Goal: Information Seeking & Learning: Check status

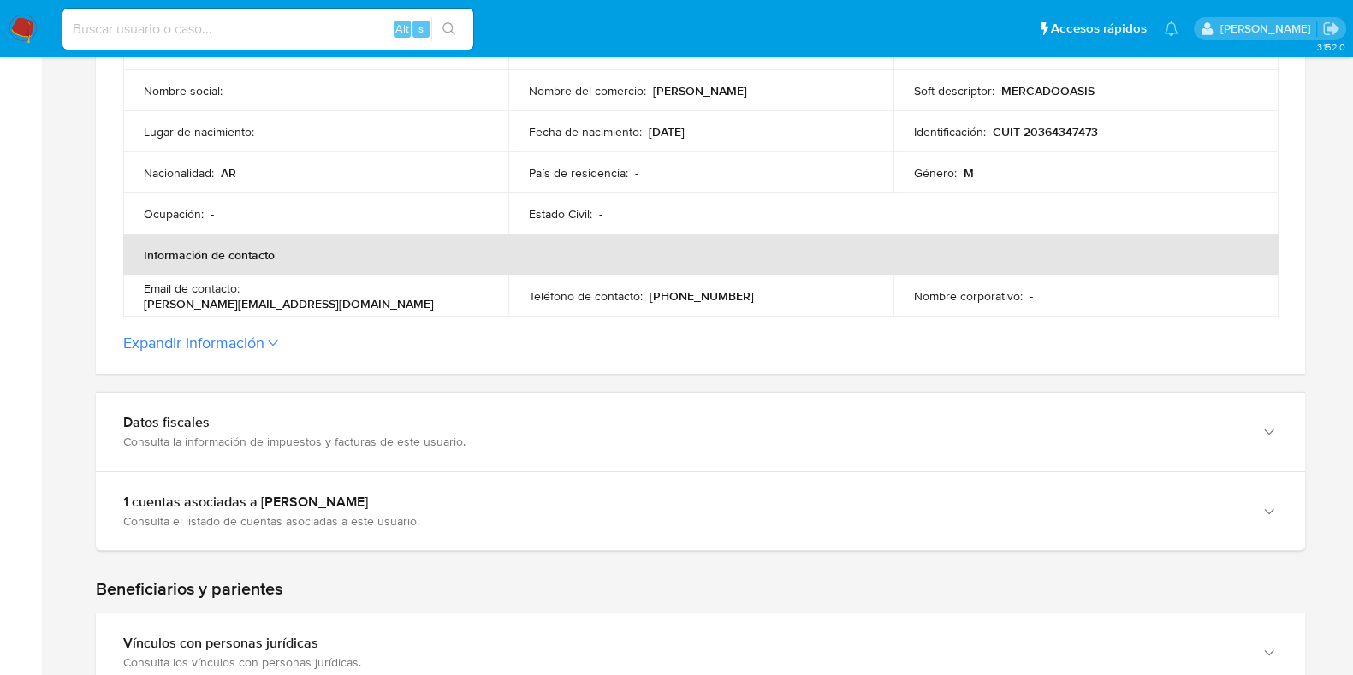
scroll to position [642, 0]
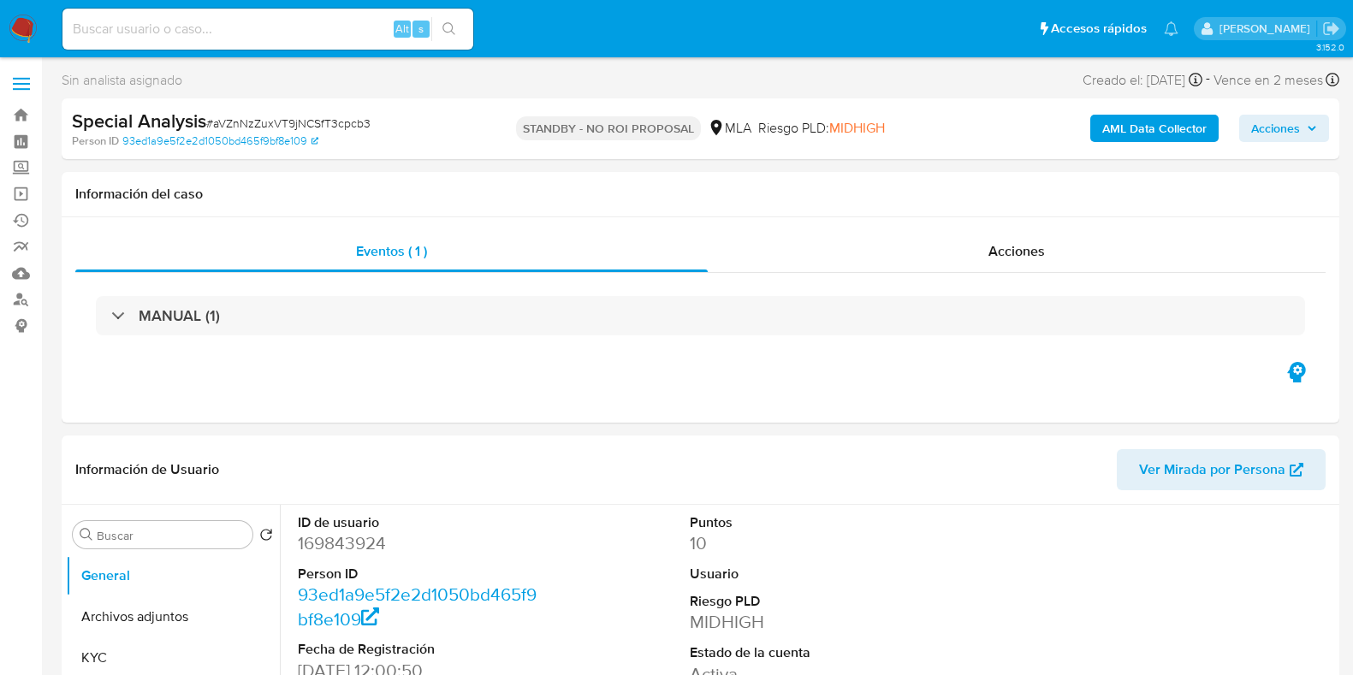
select select "10"
click at [210, 36] on input at bounding box center [267, 29] width 411 height 22
paste input "yQXquBpjkUfzIZKUNWUAuACl"
type input "yQXquBpjkUfzIZKUNWUAuACl"
select select "10"
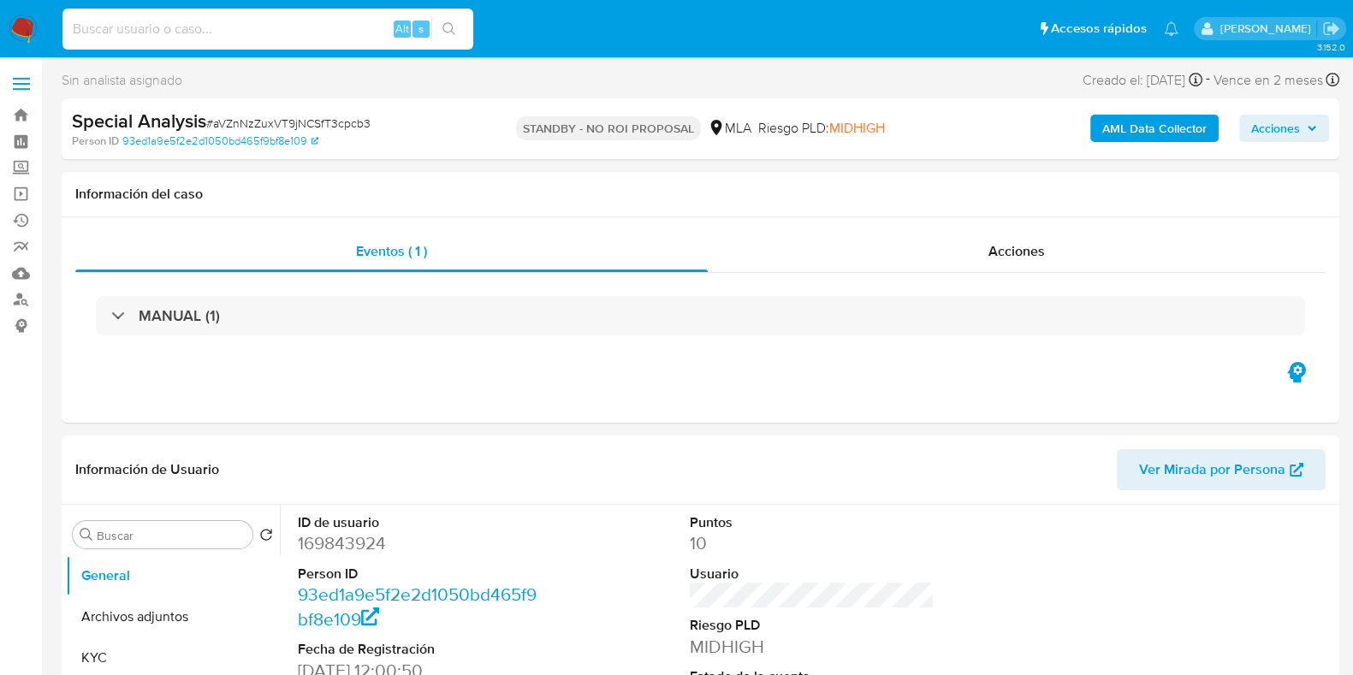
click at [192, 29] on input at bounding box center [267, 29] width 411 height 22
paste input "yQXquBpjkUfzIZKUNWUAuACl"
type input "yQXquBpjkUfzIZKUNWUAuACl"
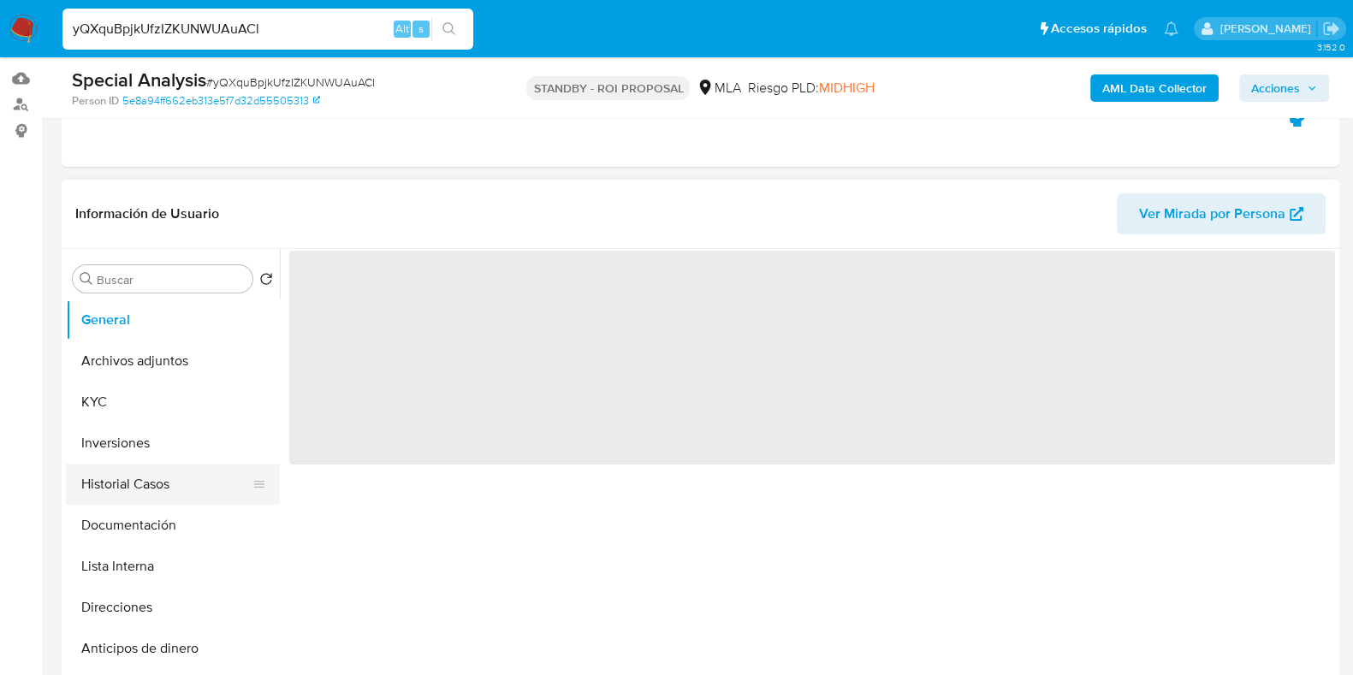
scroll to position [213, 0]
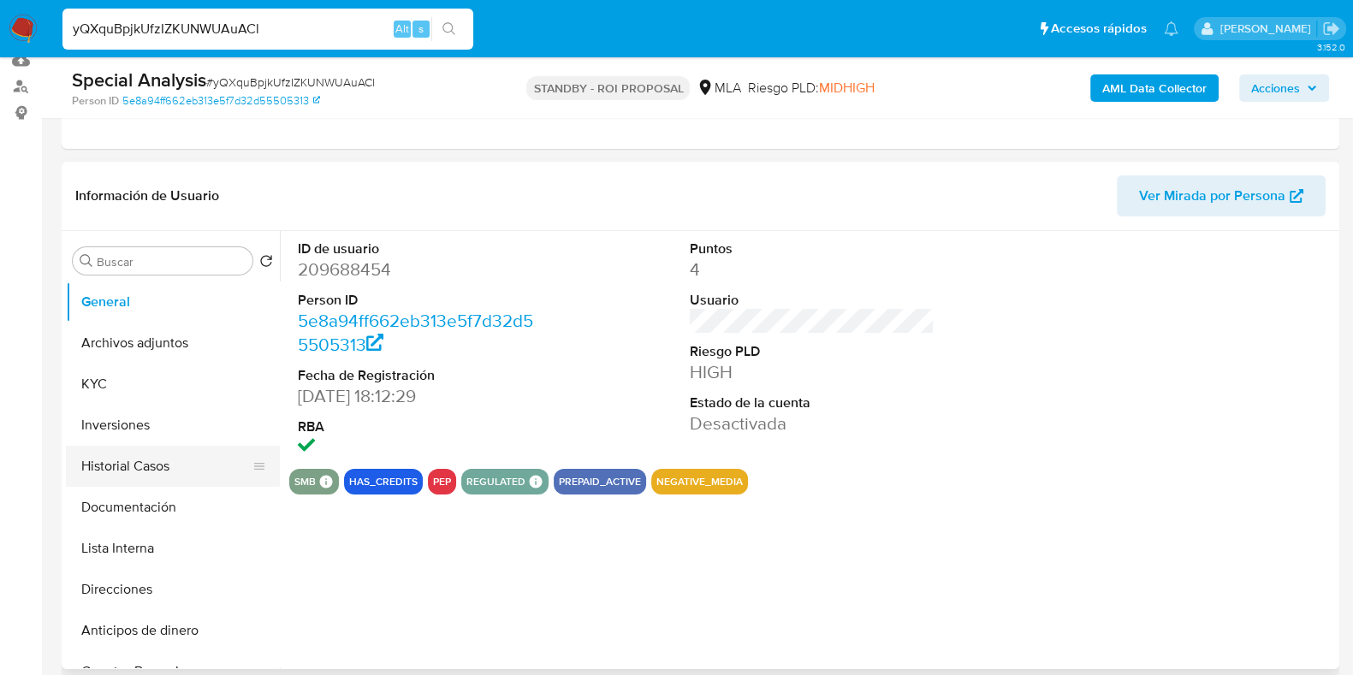
select select "10"
click at [145, 473] on button "Historial Casos" at bounding box center [166, 466] width 200 height 41
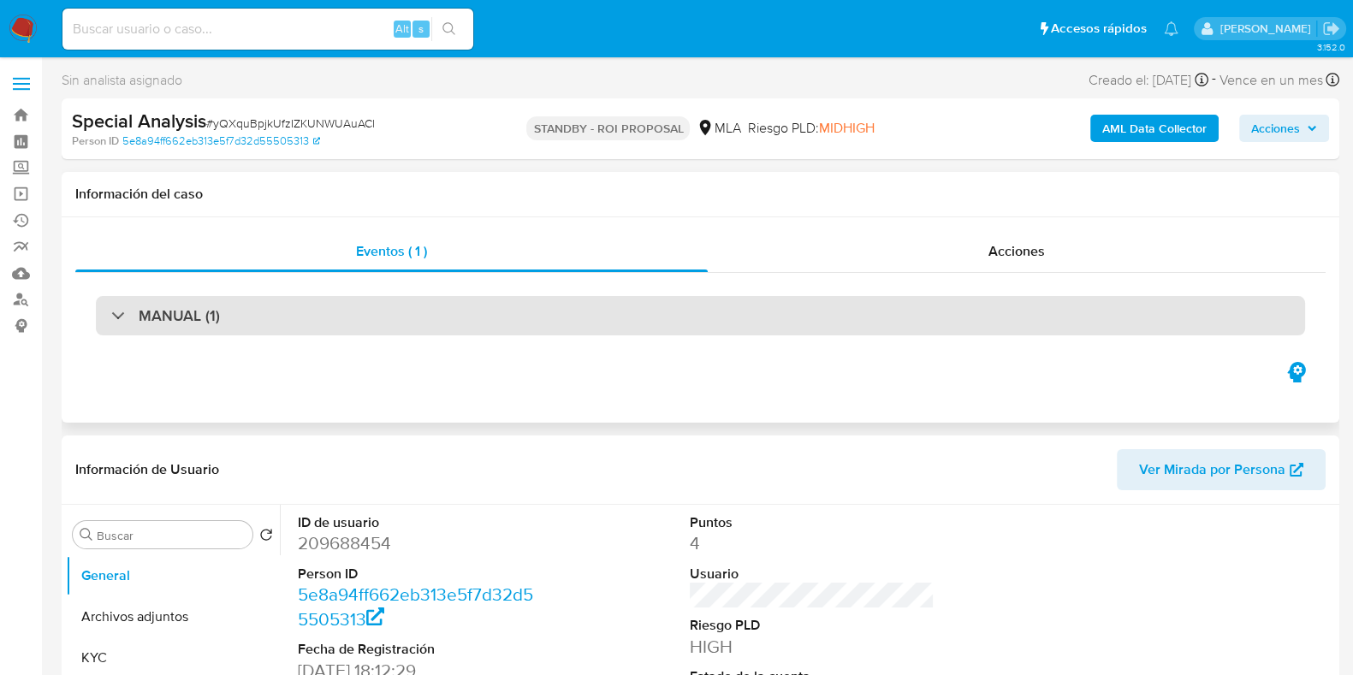
select select "10"
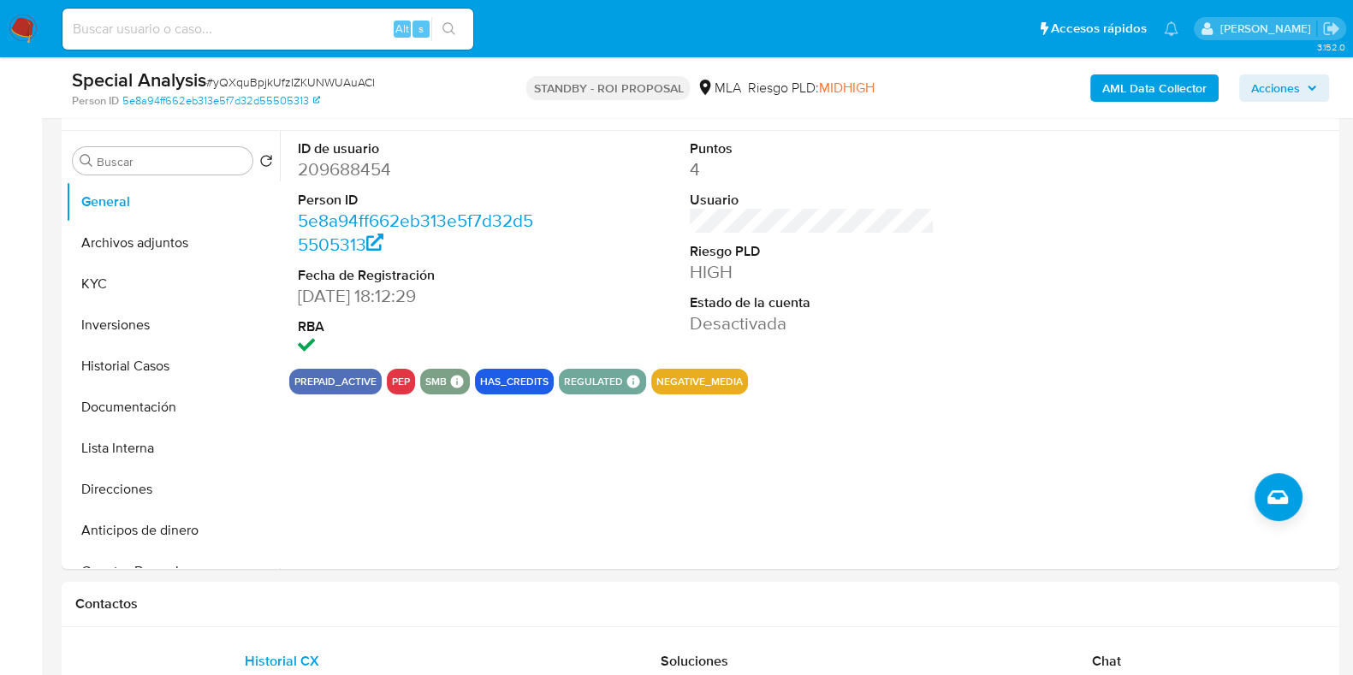
scroll to position [321, 0]
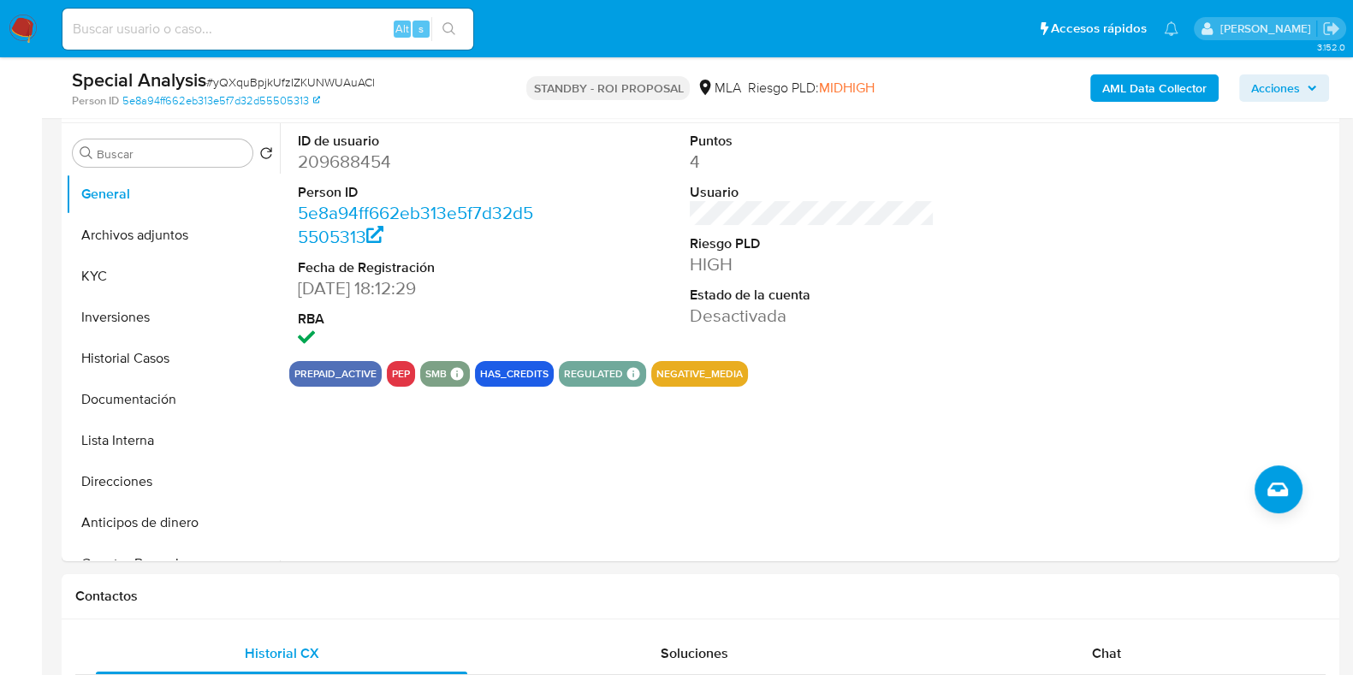
click at [339, 33] on input at bounding box center [267, 29] width 411 height 22
paste input "u5bqwwUSmbTwAE6zv4PJ477A"
type input "u5bqwwUSmbTwAE6zv4PJ477A"
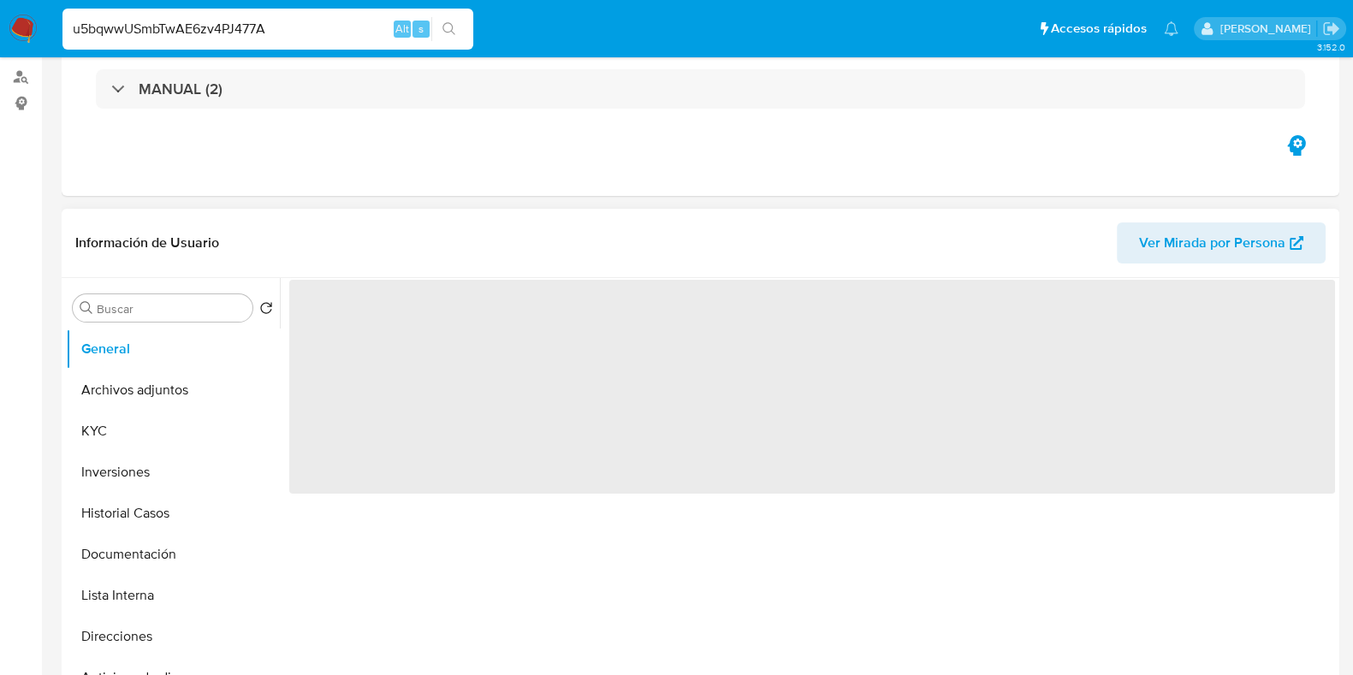
scroll to position [321, 0]
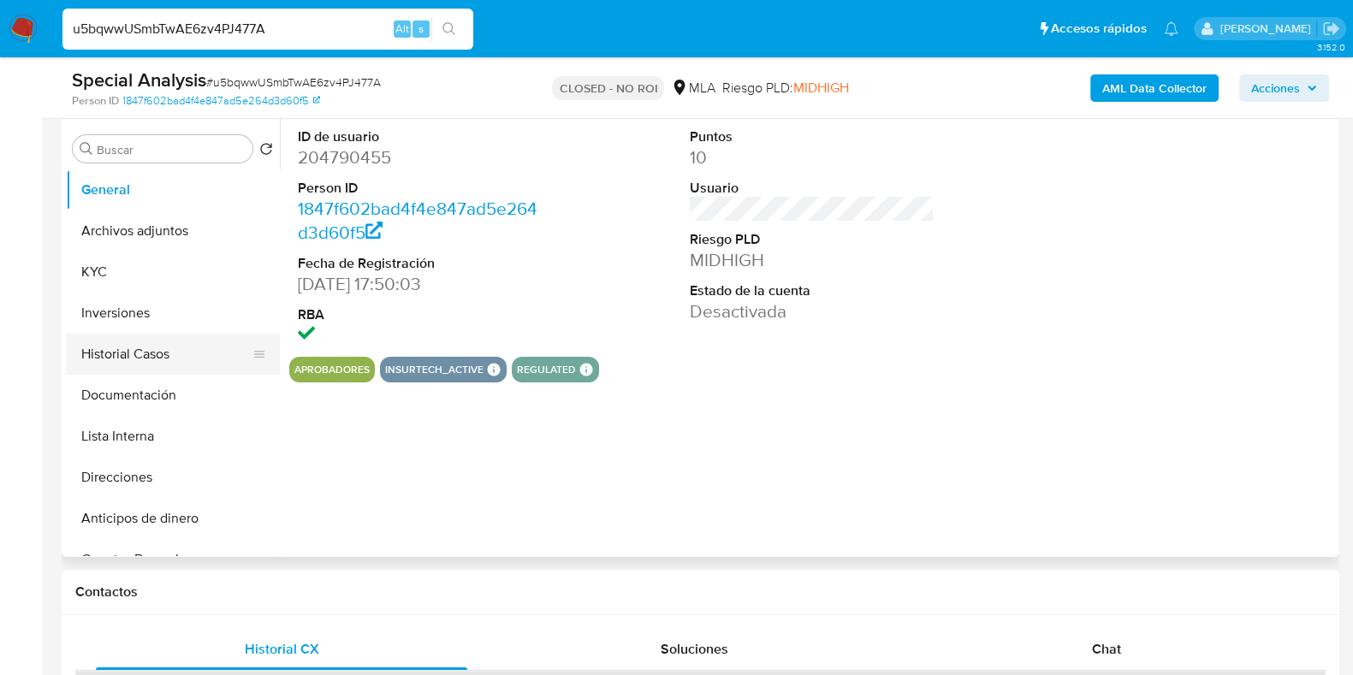
click at [193, 337] on button "Historial Casos" at bounding box center [166, 354] width 200 height 41
select select "10"
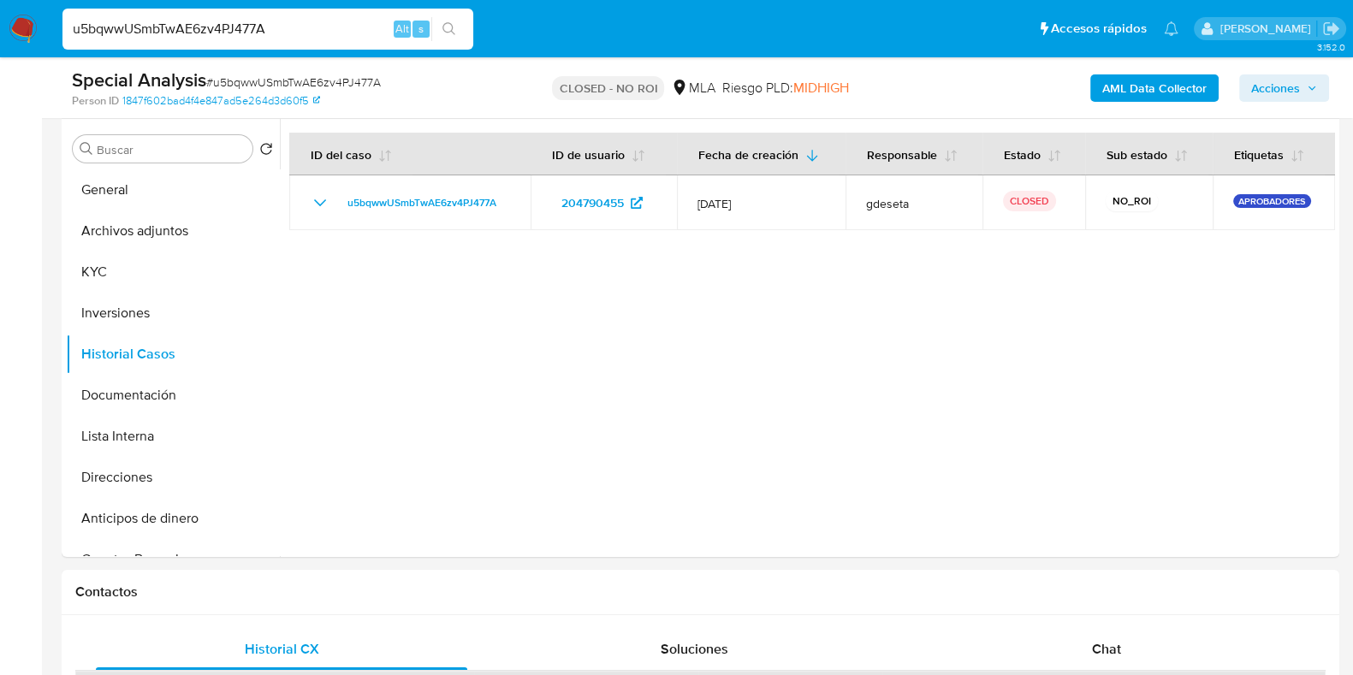
click at [348, 25] on input "u5bqwwUSmbTwAE6zv4PJ477A" at bounding box center [267, 29] width 411 height 22
click at [332, 27] on input "u5bqwwUSmbTwAE6zv4PJ477A" at bounding box center [267, 29] width 411 height 22
click at [296, 32] on input "u5bqwwUSmbTwAE6zv4PJ477A" at bounding box center [267, 29] width 411 height 22
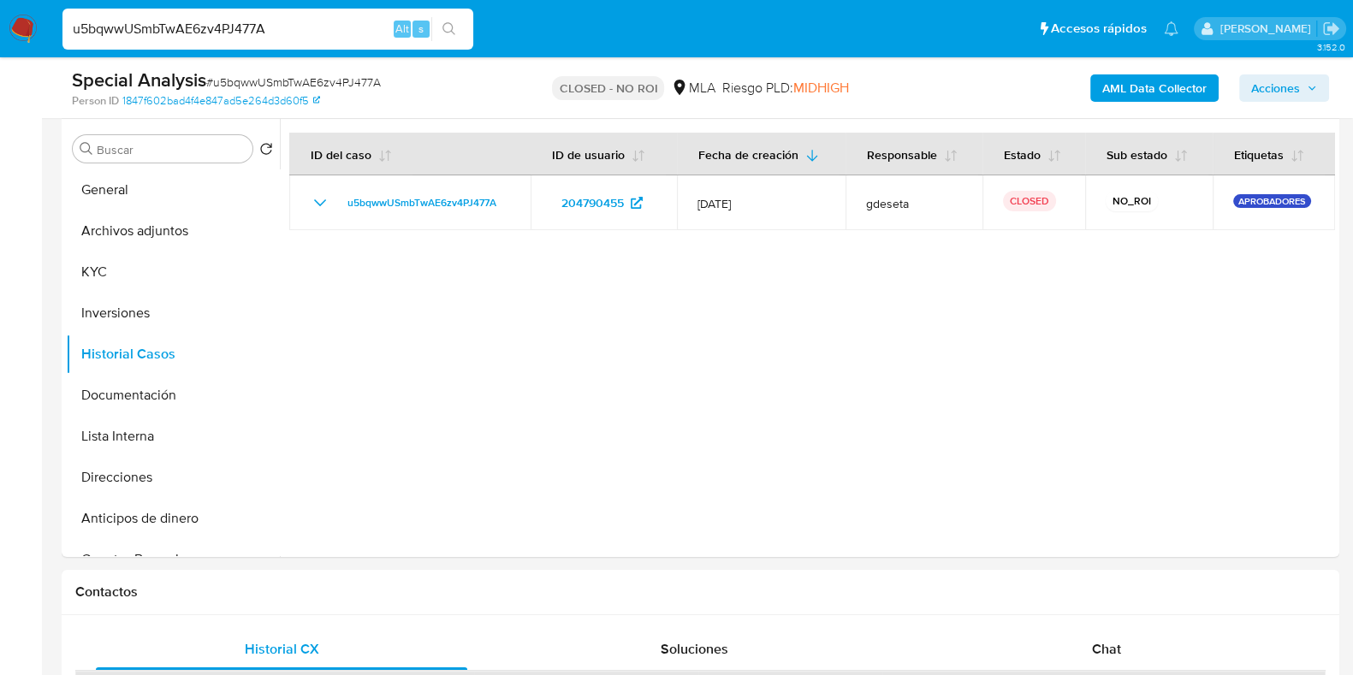
click at [296, 32] on input "u5bqwwUSmbTwAE6zv4PJ477A" at bounding box center [267, 29] width 411 height 22
paste input "sg0jn9hltjYcqpEmKaSKOuJQ"
type input "sg0jn9hltjYcqpEmKaSKOuJQ"
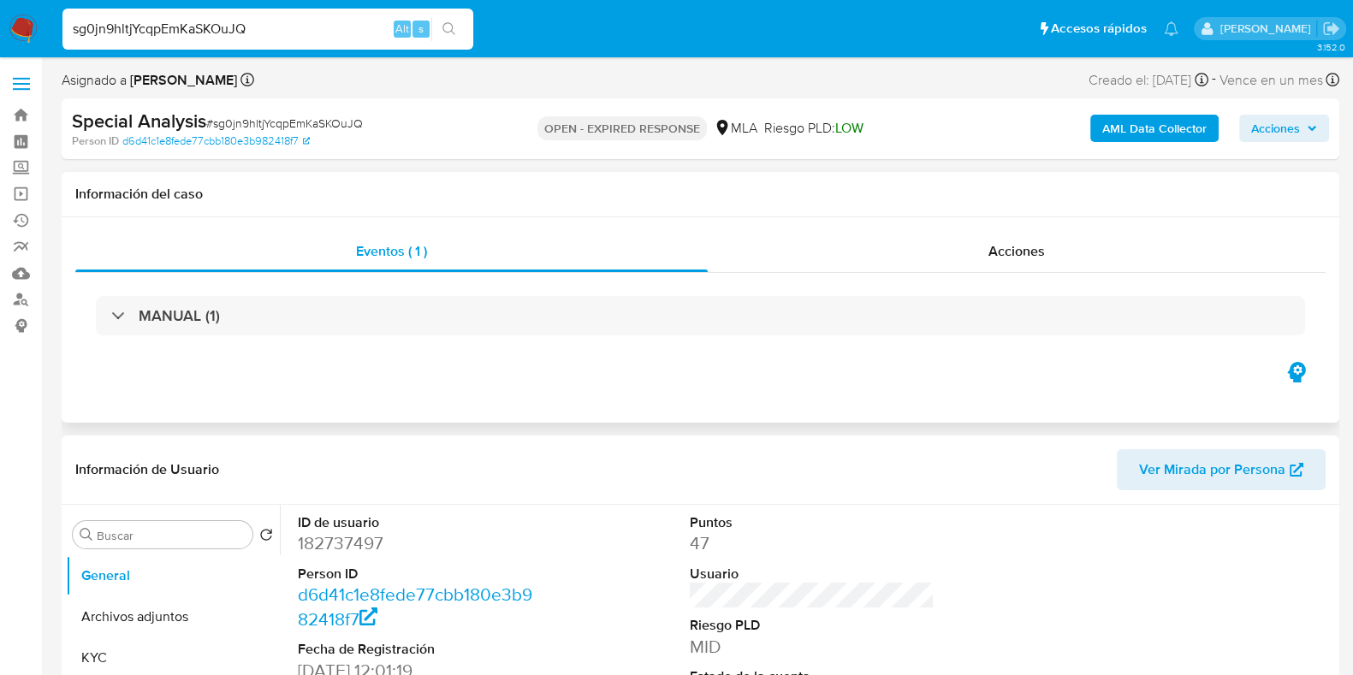
select select "10"
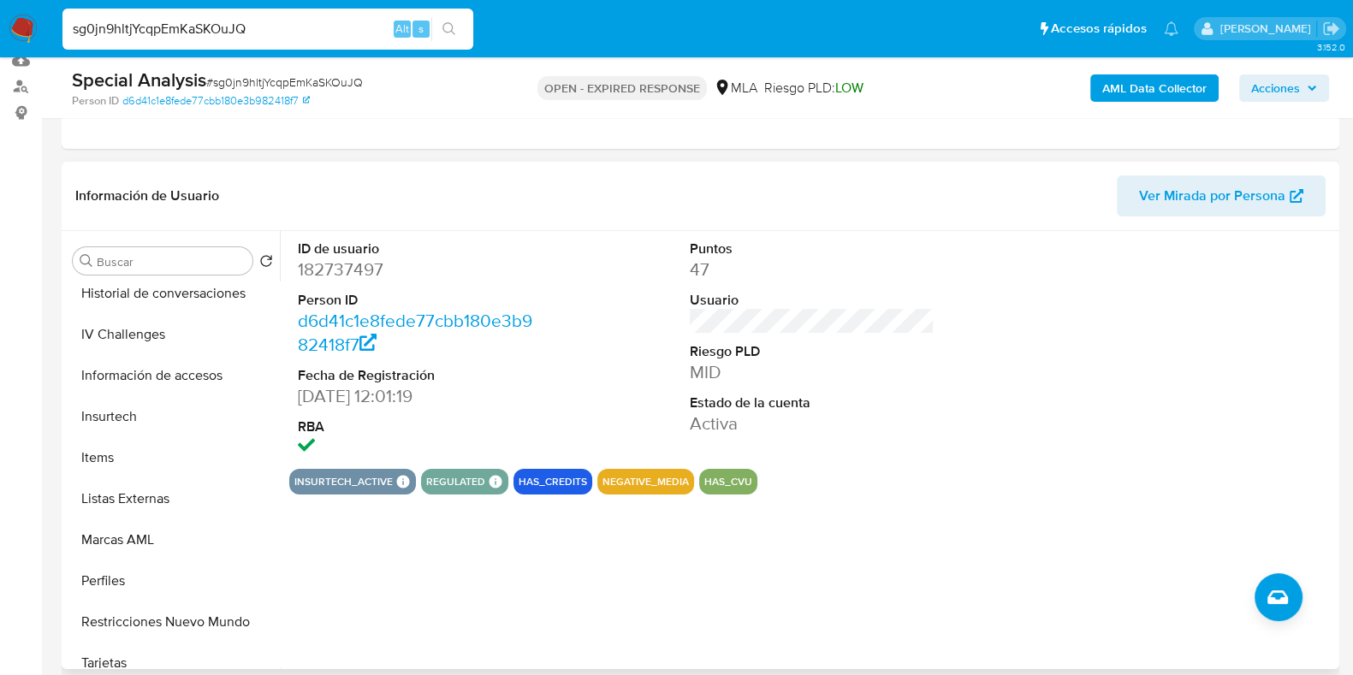
scroll to position [764, 0]
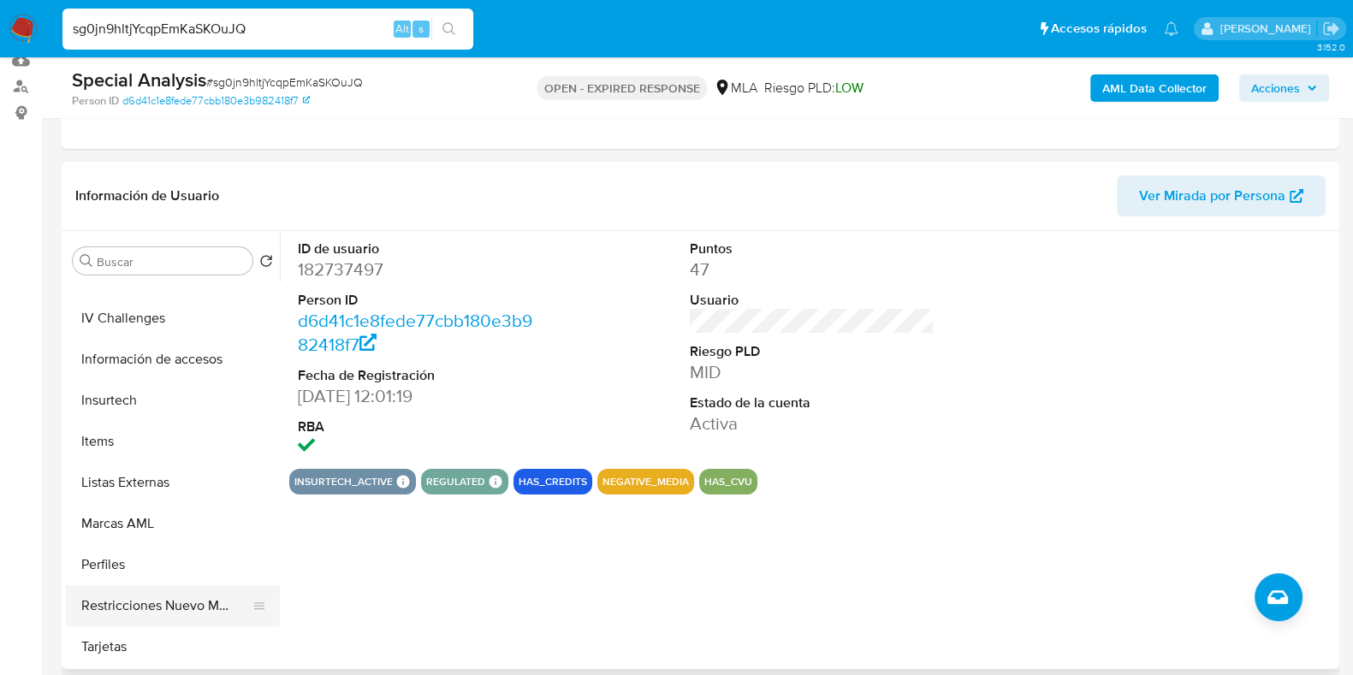
click at [193, 592] on button "Restricciones Nuevo Mundo" at bounding box center [166, 605] width 200 height 41
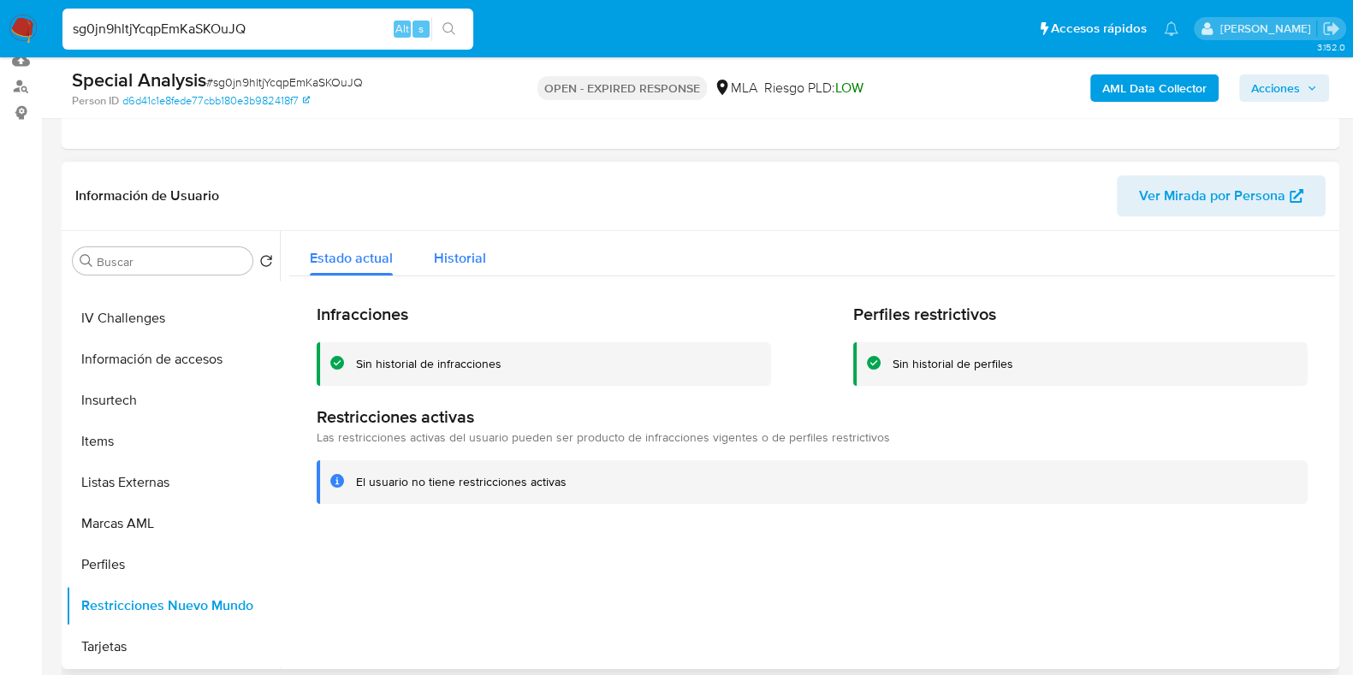
click at [481, 269] on div "Historial" at bounding box center [460, 253] width 52 height 45
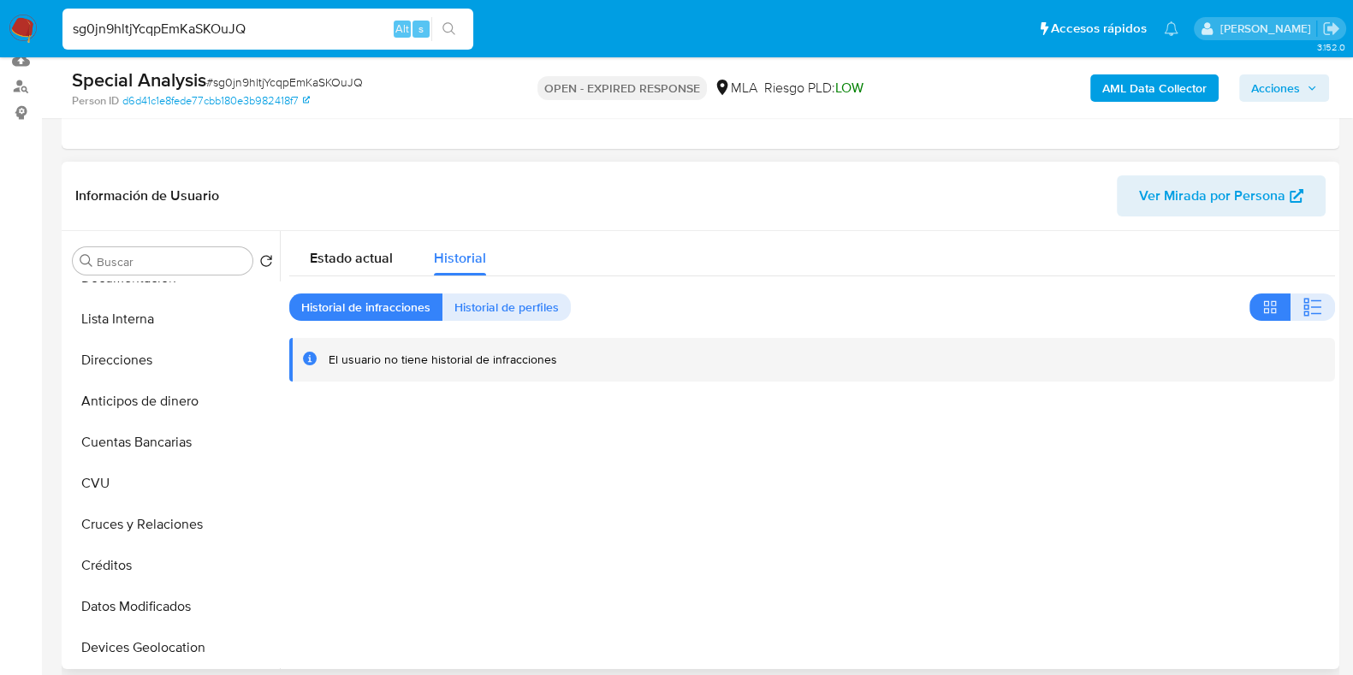
scroll to position [0, 0]
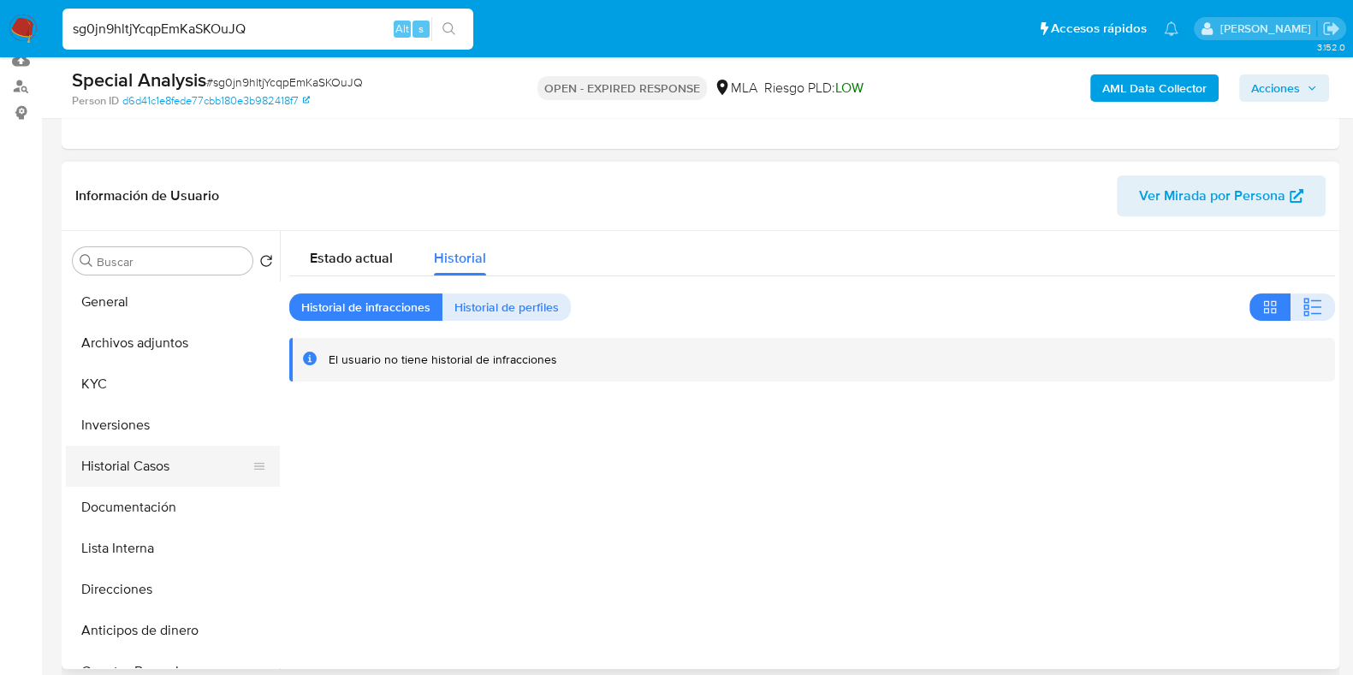
click at [112, 456] on button "Historial Casos" at bounding box center [166, 466] width 200 height 41
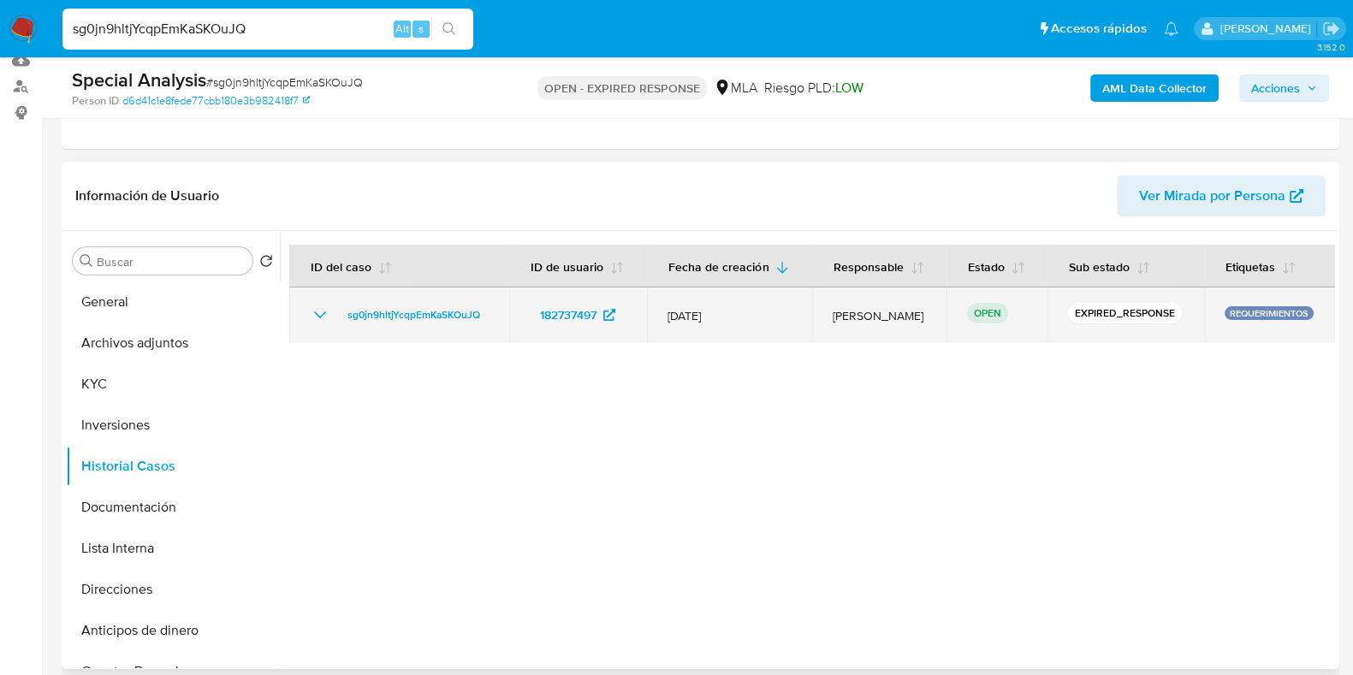
click at [317, 311] on icon "Mostrar/Ocultar" at bounding box center [320, 315] width 21 height 21
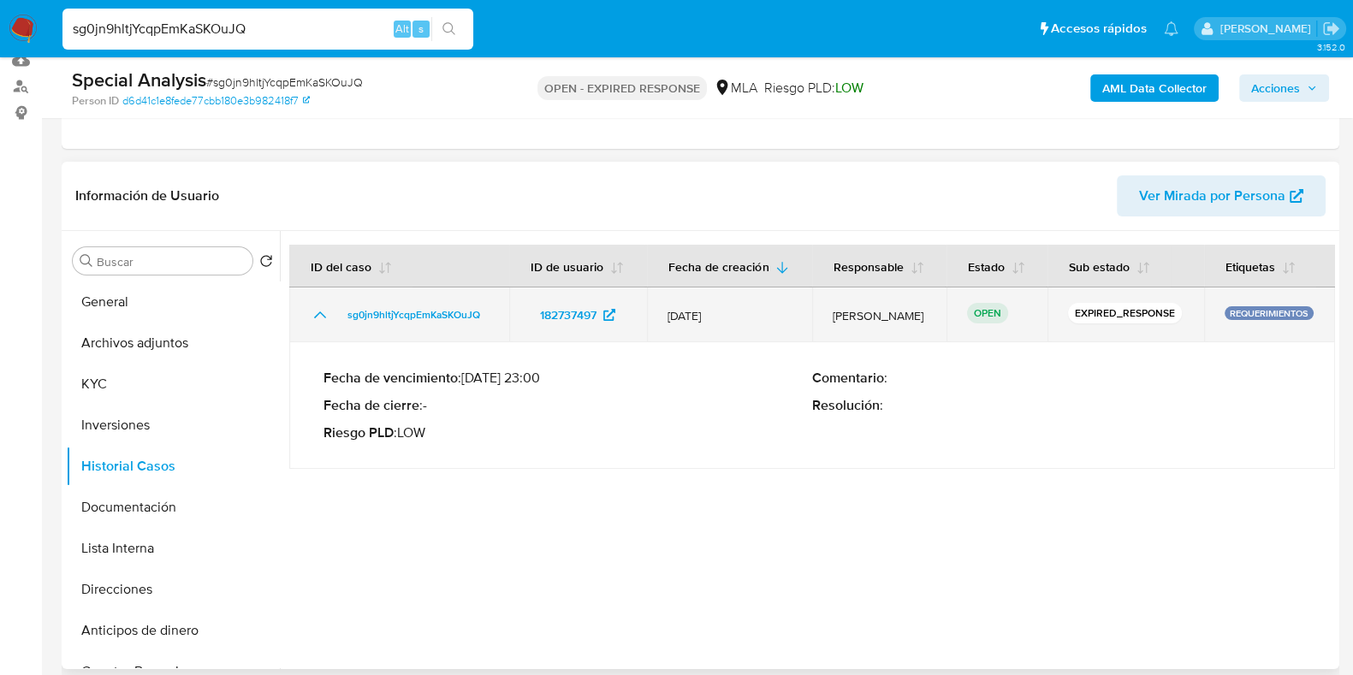
click at [317, 311] on icon "Mostrar/Ocultar" at bounding box center [320, 314] width 12 height 7
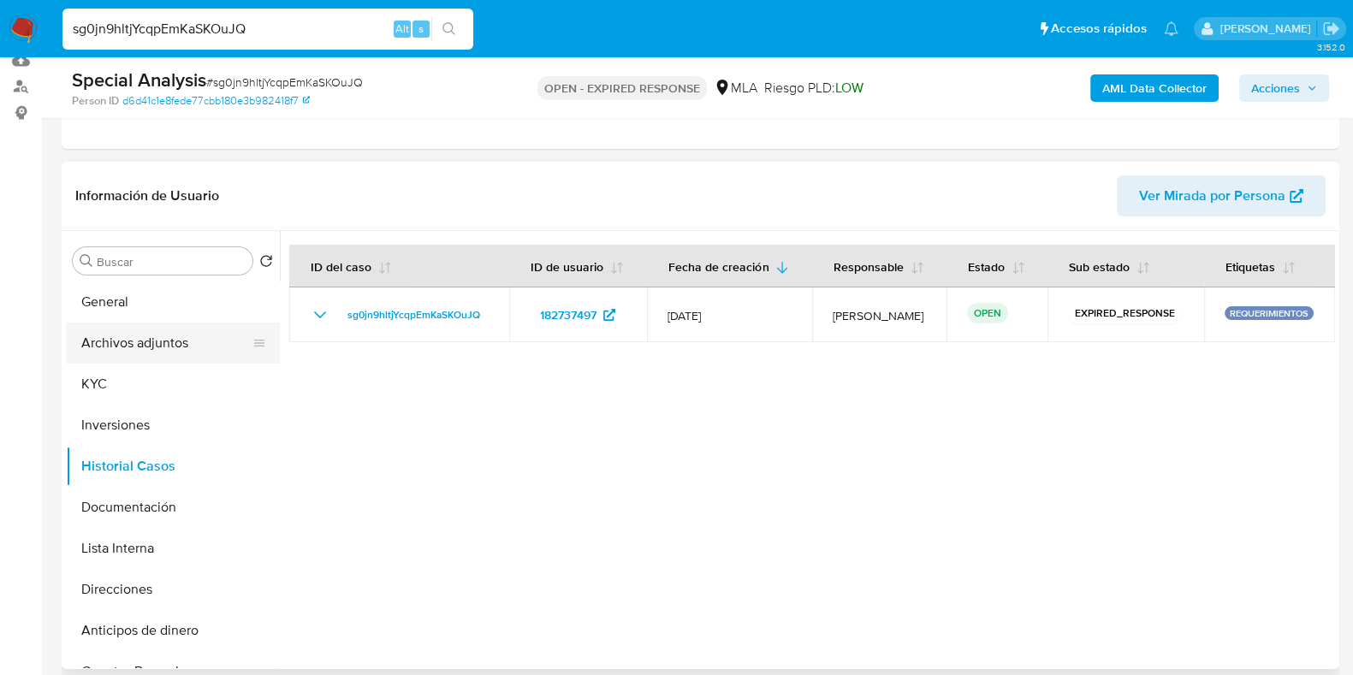
click at [218, 345] on button "Archivos adjuntos" at bounding box center [166, 343] width 200 height 41
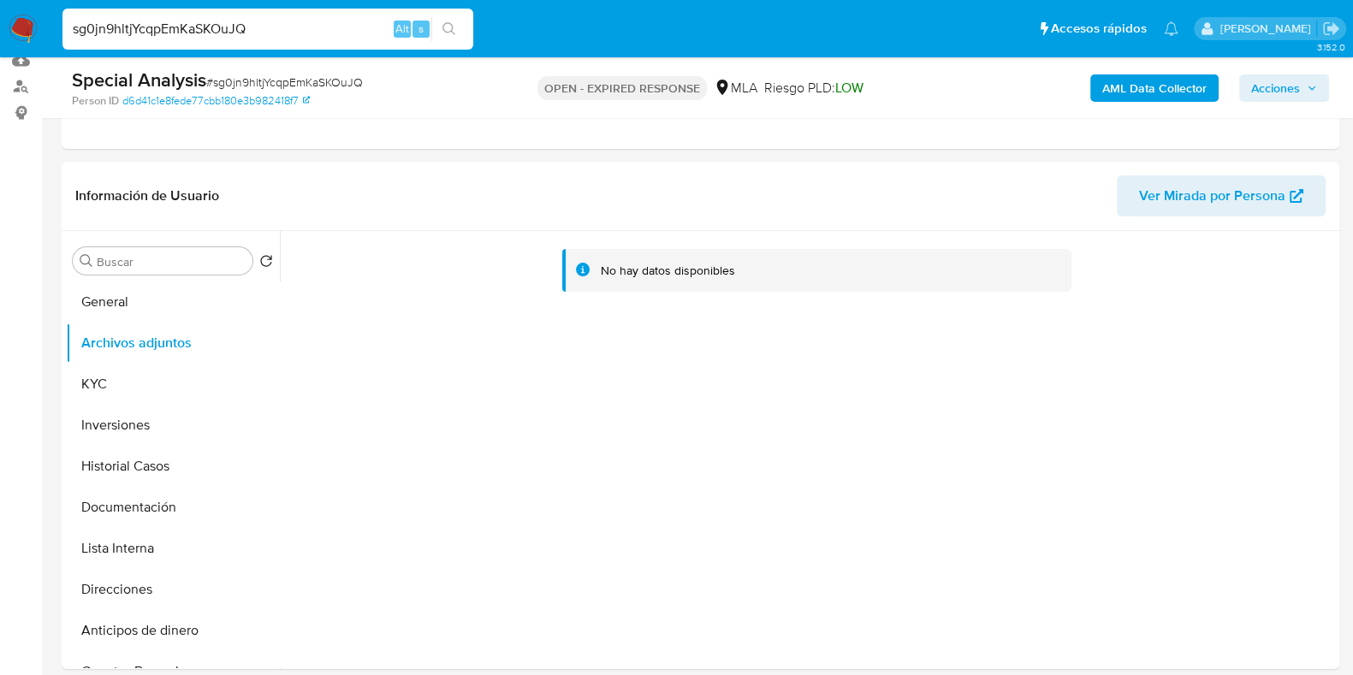
click at [340, 33] on input "sg0jn9hltjYcqpEmKaSKOuJQ" at bounding box center [267, 29] width 411 height 22
paste input "oOYenhrzP63PFTrbu4737gzc"
type input "oOYenhrzP63PFTrbu4737gzc"
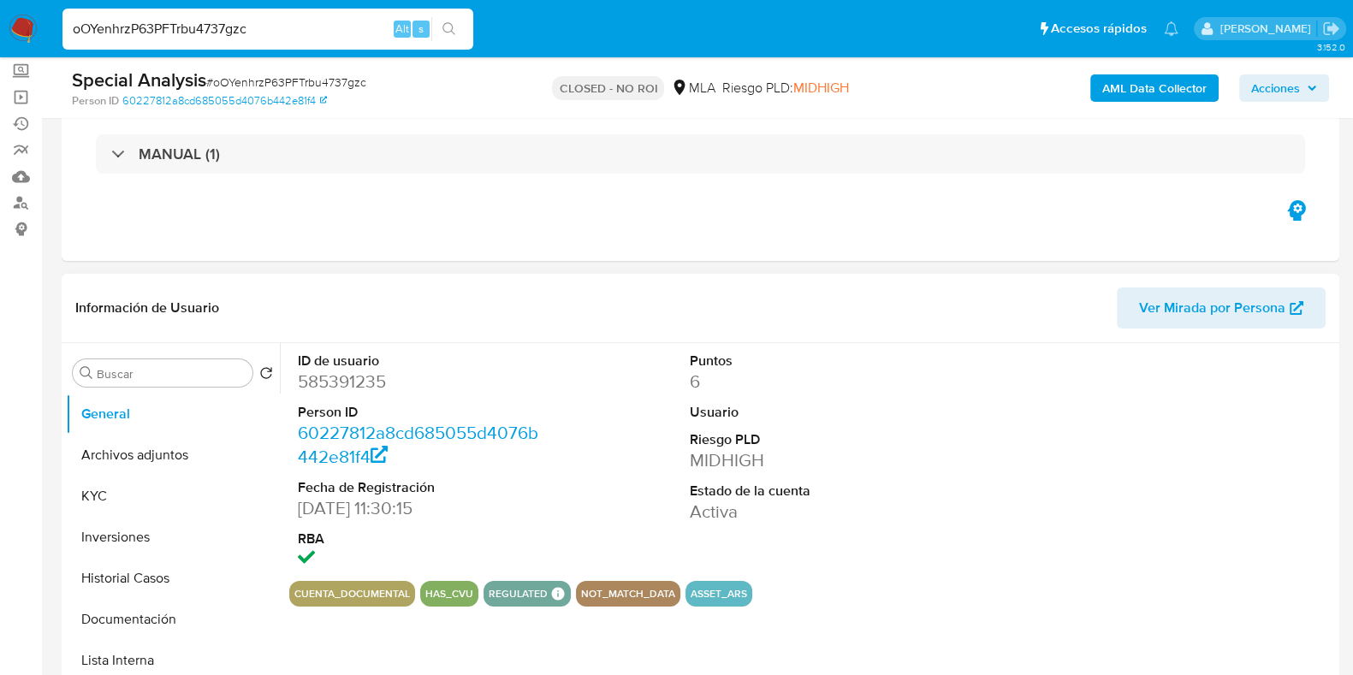
scroll to position [106, 0]
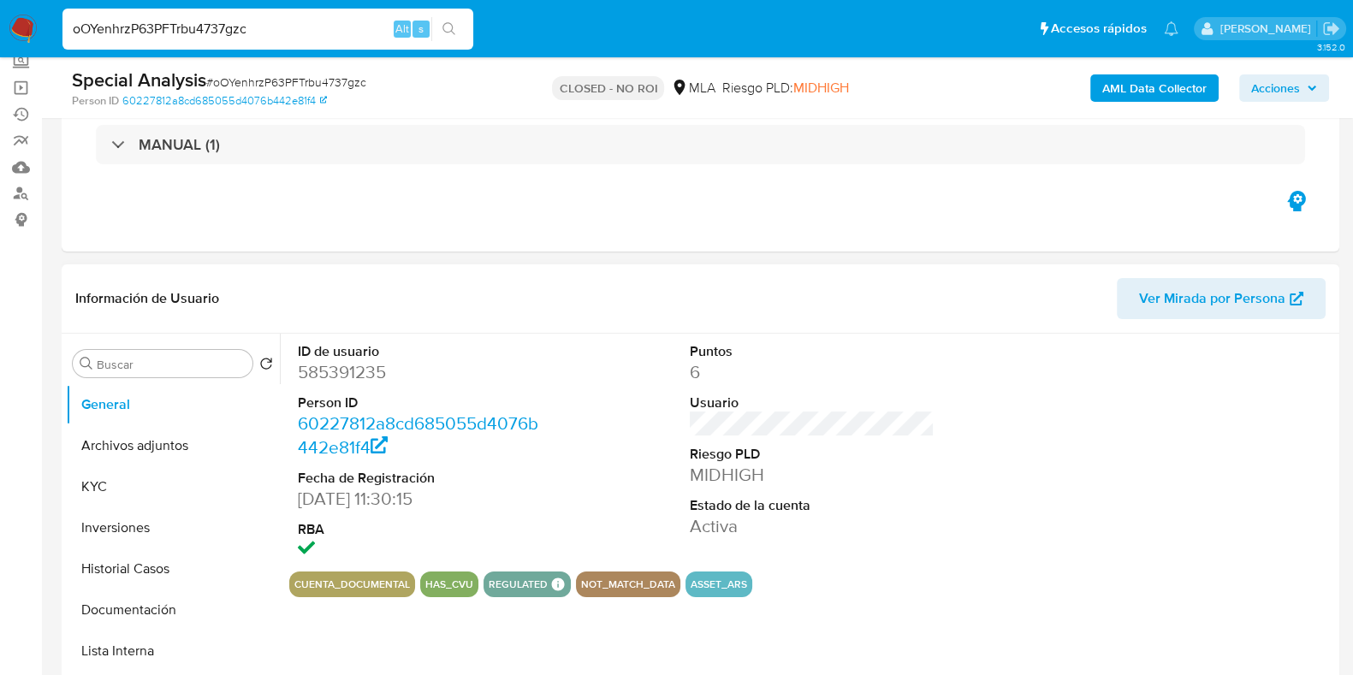
select select "10"
click at [124, 578] on button "Historial Casos" at bounding box center [166, 569] width 200 height 41
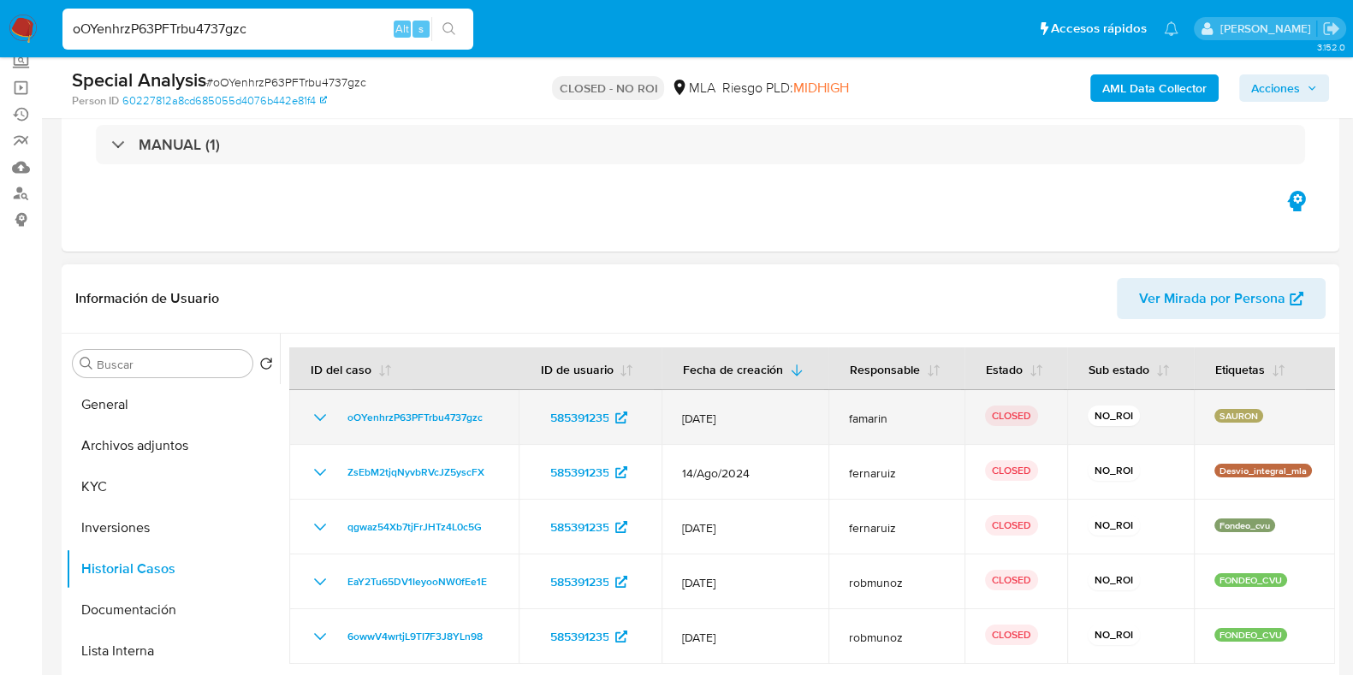
click at [317, 418] on icon "Mostrar/Ocultar" at bounding box center [320, 417] width 21 height 21
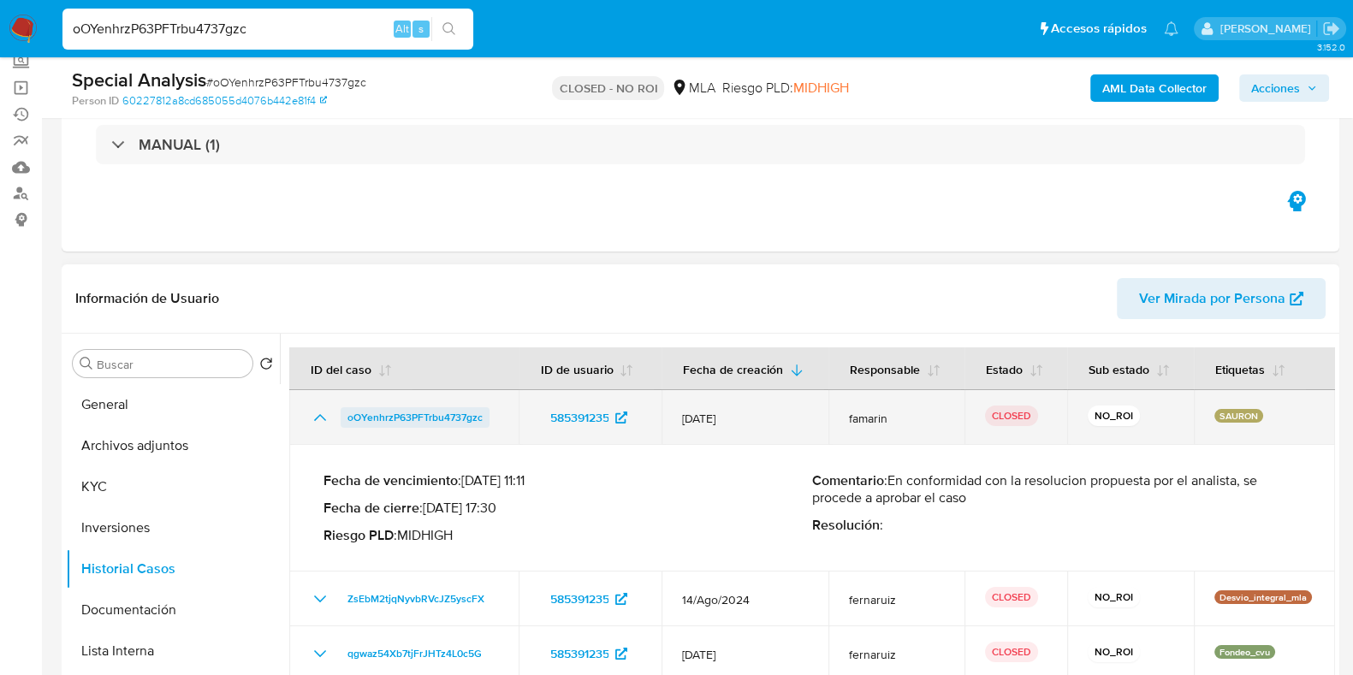
click at [418, 413] on span "oOYenhrzP63PFTrbu4737gzc" at bounding box center [414, 417] width 135 height 21
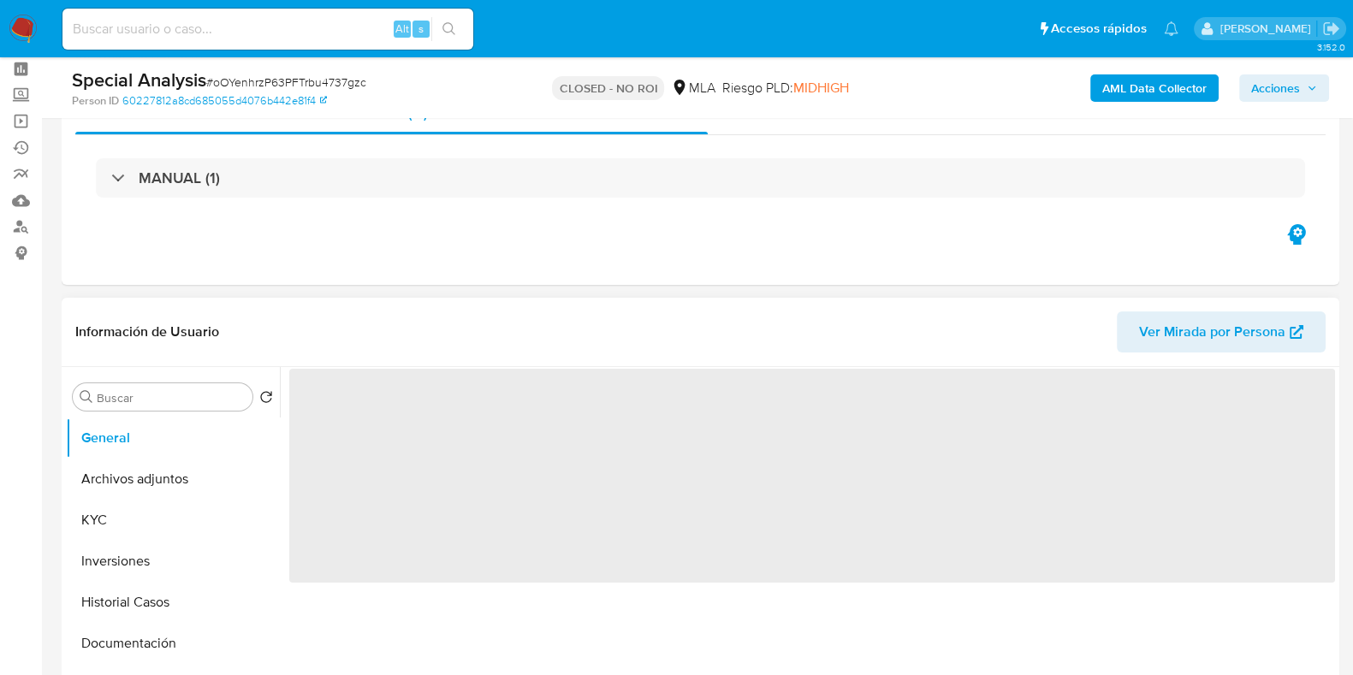
scroll to position [106, 0]
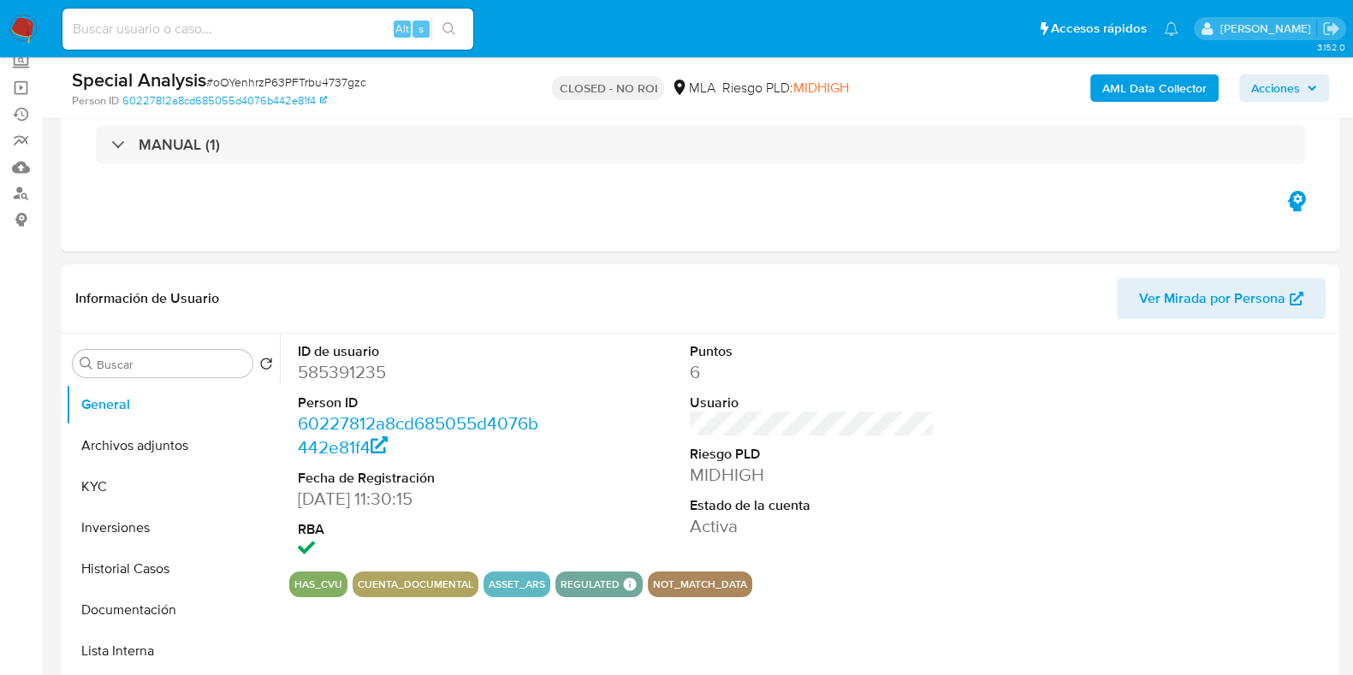
select select "10"
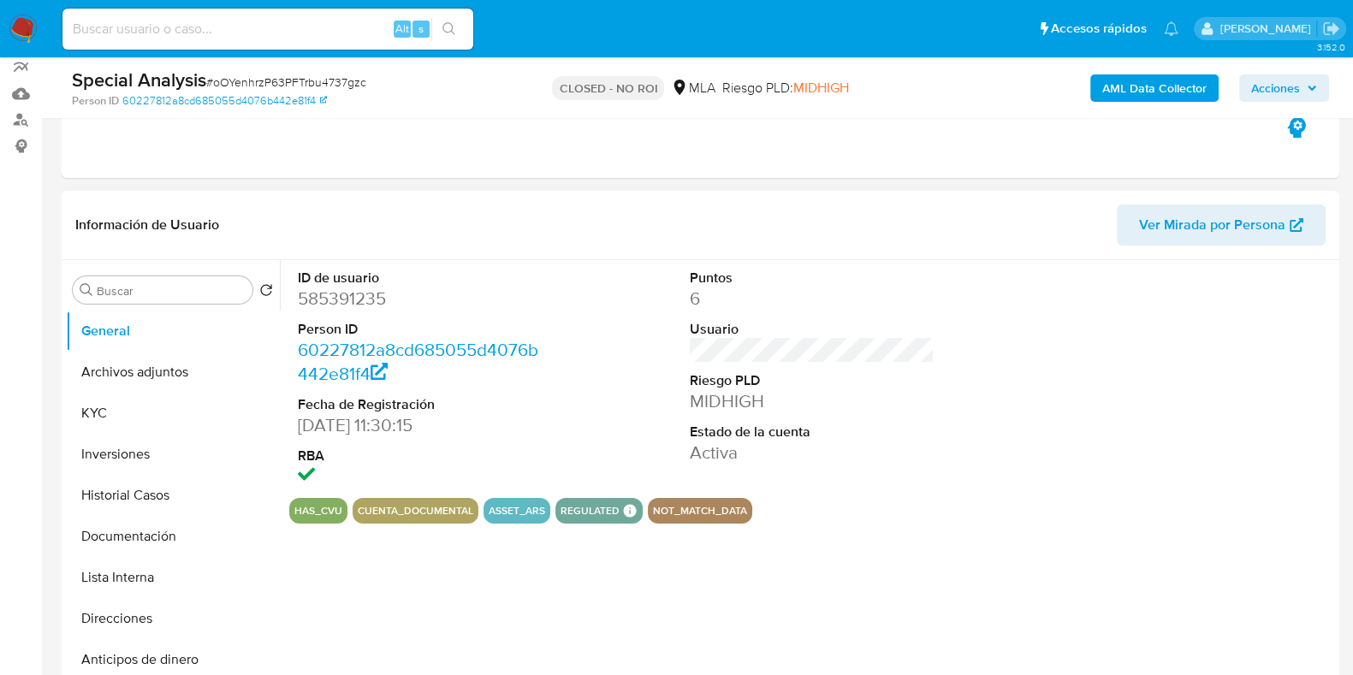
scroll to position [213, 0]
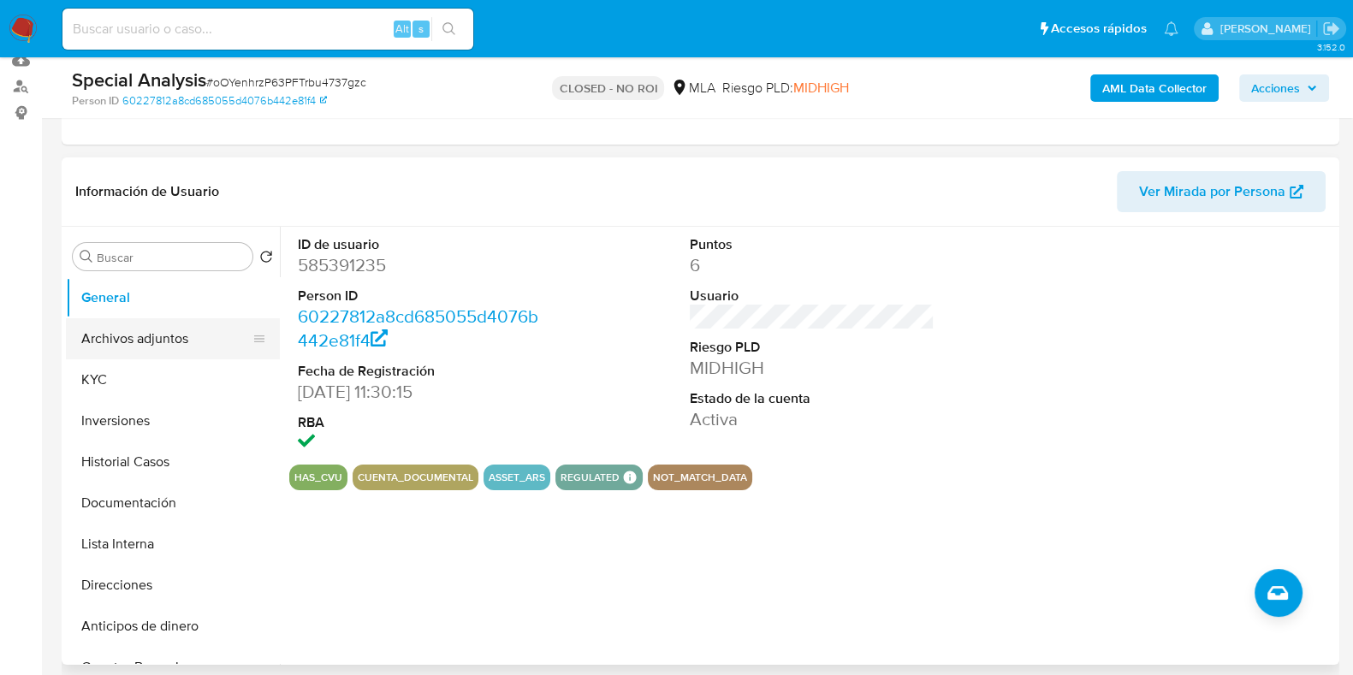
click at [211, 341] on button "Archivos adjuntos" at bounding box center [166, 338] width 200 height 41
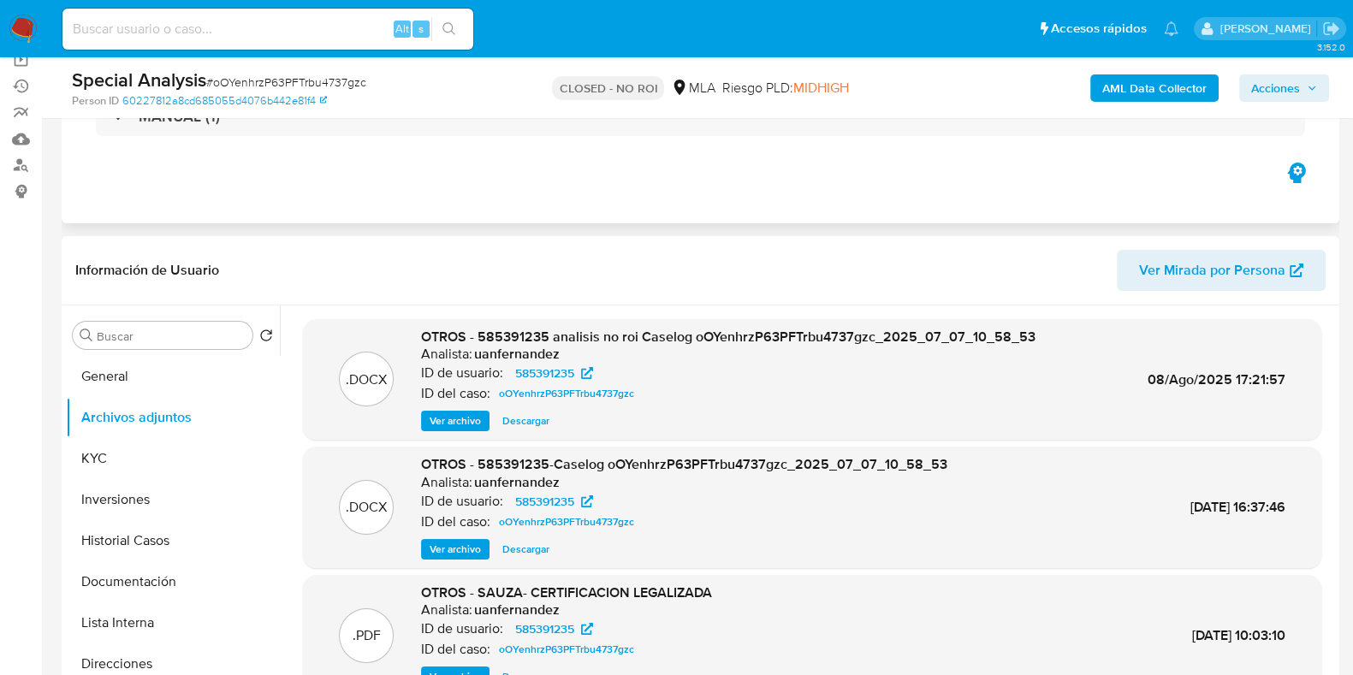
scroll to position [0, 0]
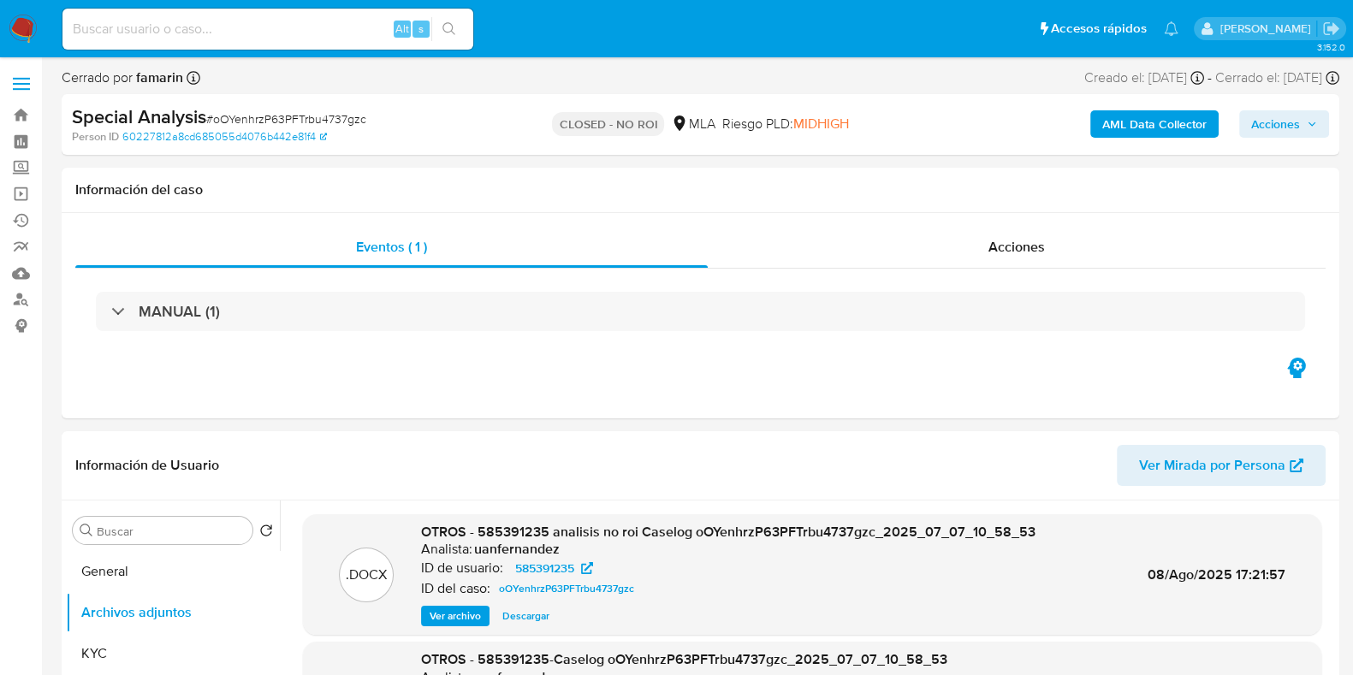
click at [1270, 128] on span "Acciones" at bounding box center [1275, 123] width 49 height 27
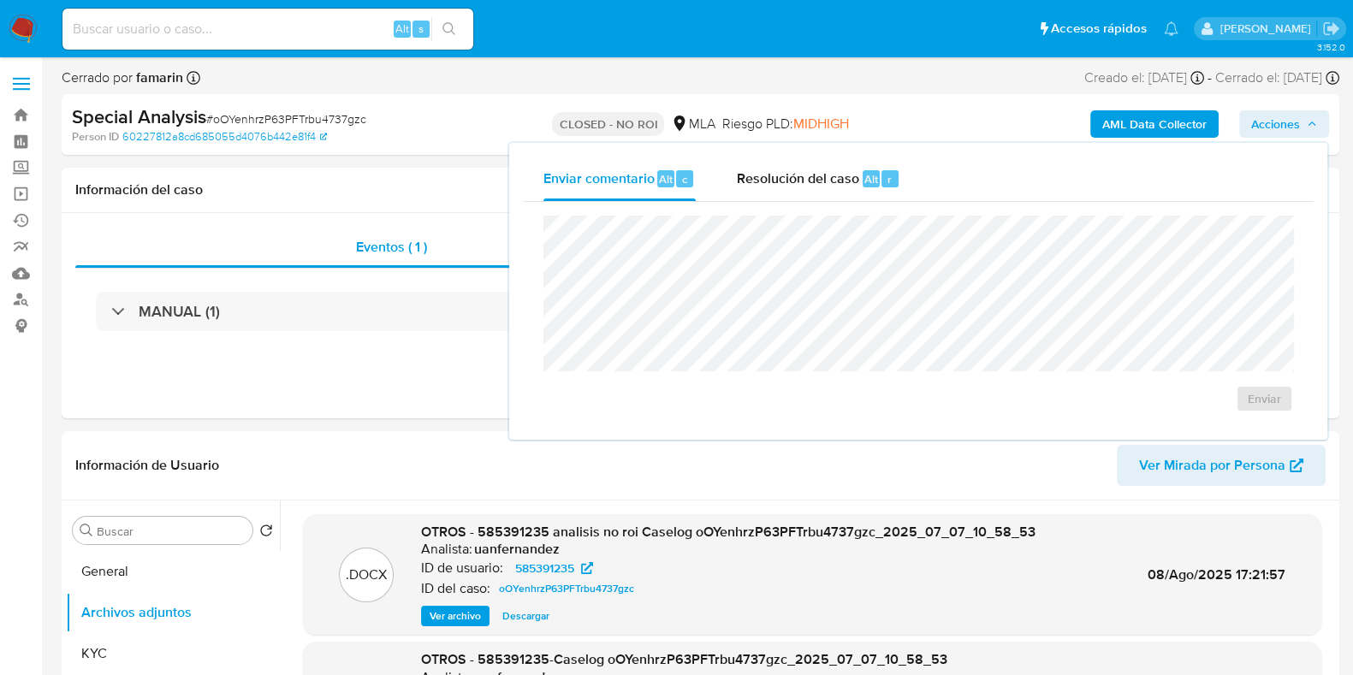
click at [998, 122] on div "AML Data Collector Acciones Enviar comentario Alt c Resolución del caso Alt r E…" at bounding box center [1122, 124] width 414 height 40
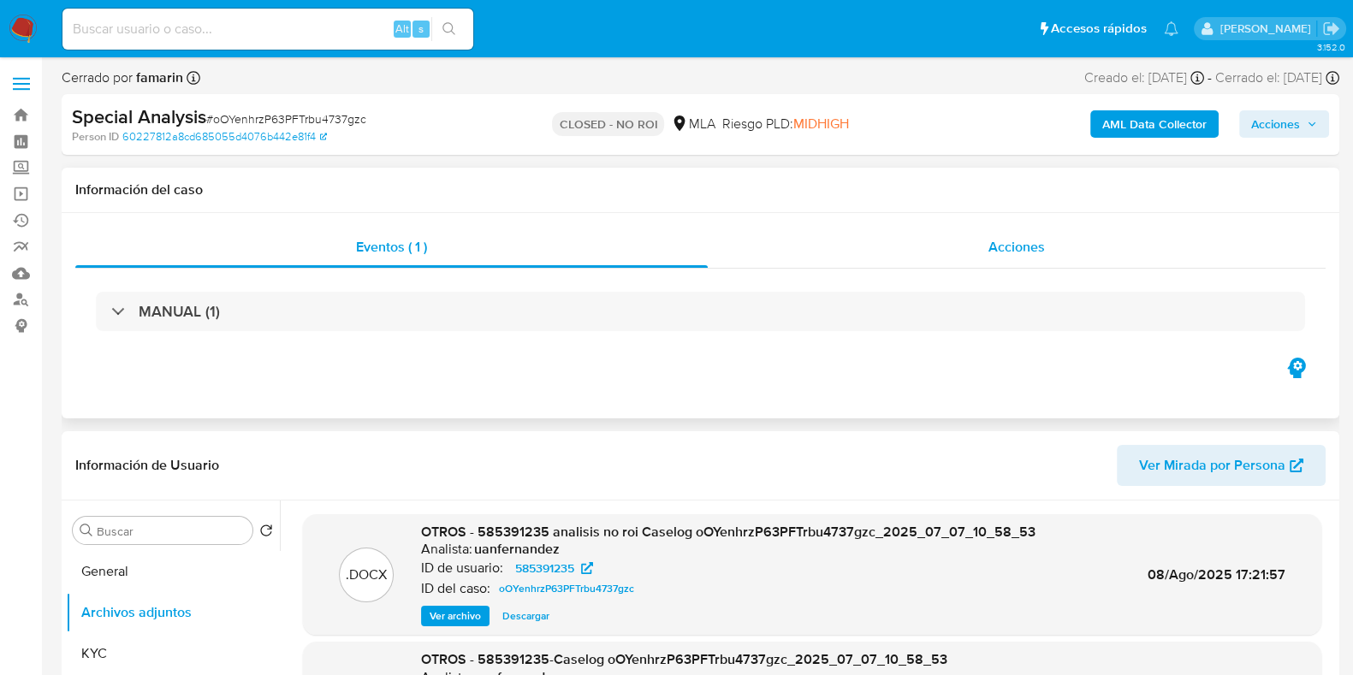
click at [1025, 252] on span "Acciones" at bounding box center [1016, 247] width 56 height 20
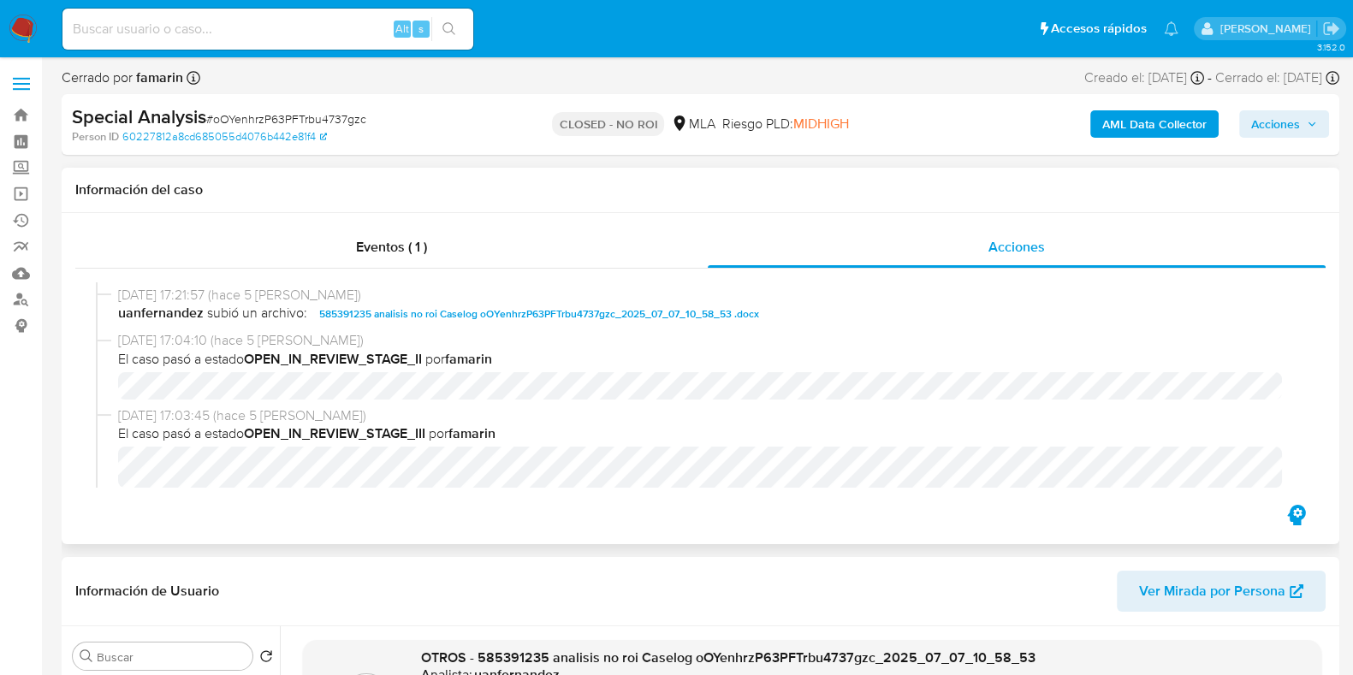
scroll to position [321, 0]
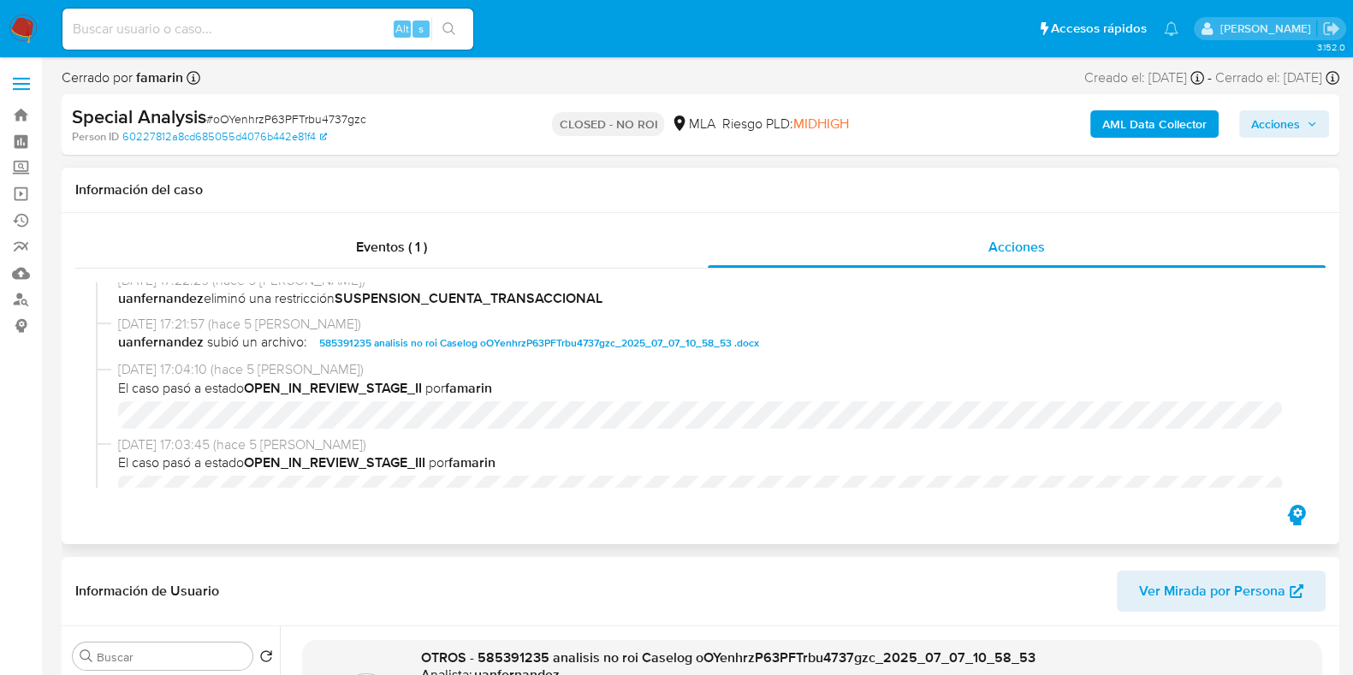
click at [513, 340] on span "585391235 analisis no roi Caselog oOYenhrzP63PFTrbu4737gzc_2025_07_07_10_58_53 …" at bounding box center [539, 343] width 440 height 21
click at [313, 36] on input at bounding box center [267, 29] width 411 height 22
paste input "nY6XXJ3OtiH3SCoj1rNBeV3e"
type input "nY6XXJ3OtiH3SCoj1rNBeV3e"
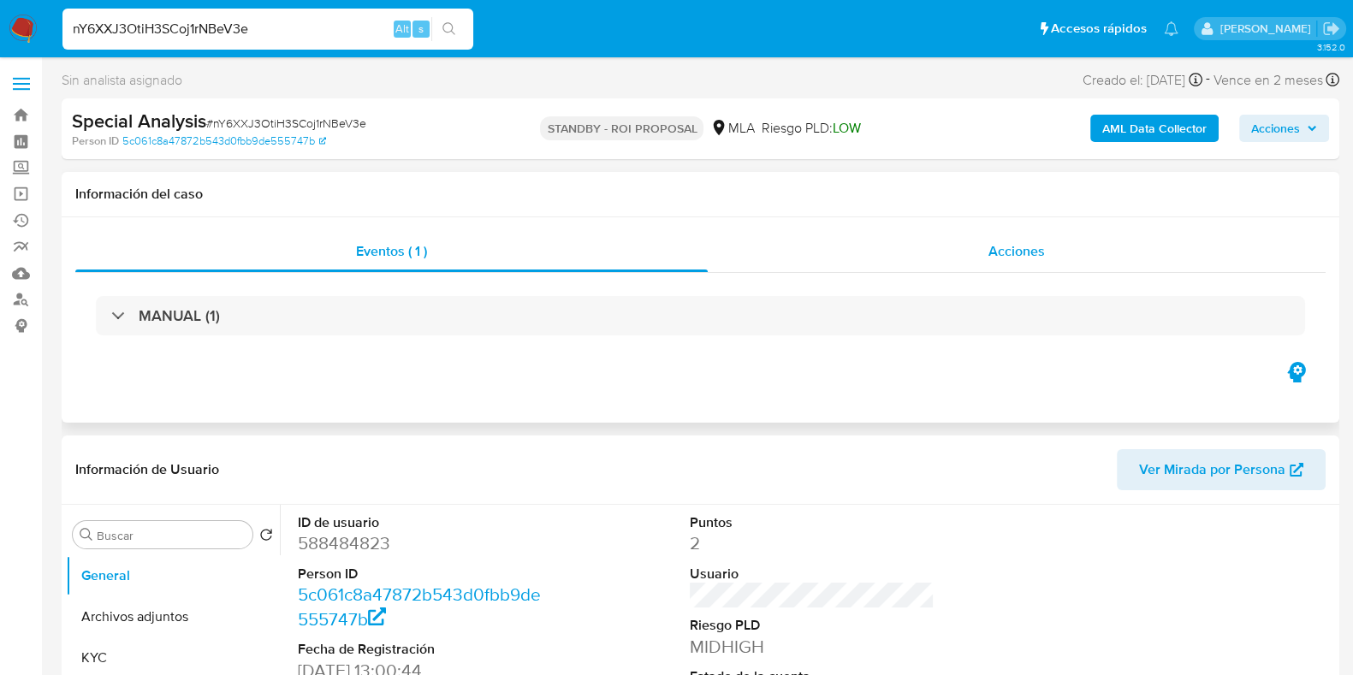
select select "10"
click at [927, 254] on div "Acciones" at bounding box center [1017, 251] width 618 height 41
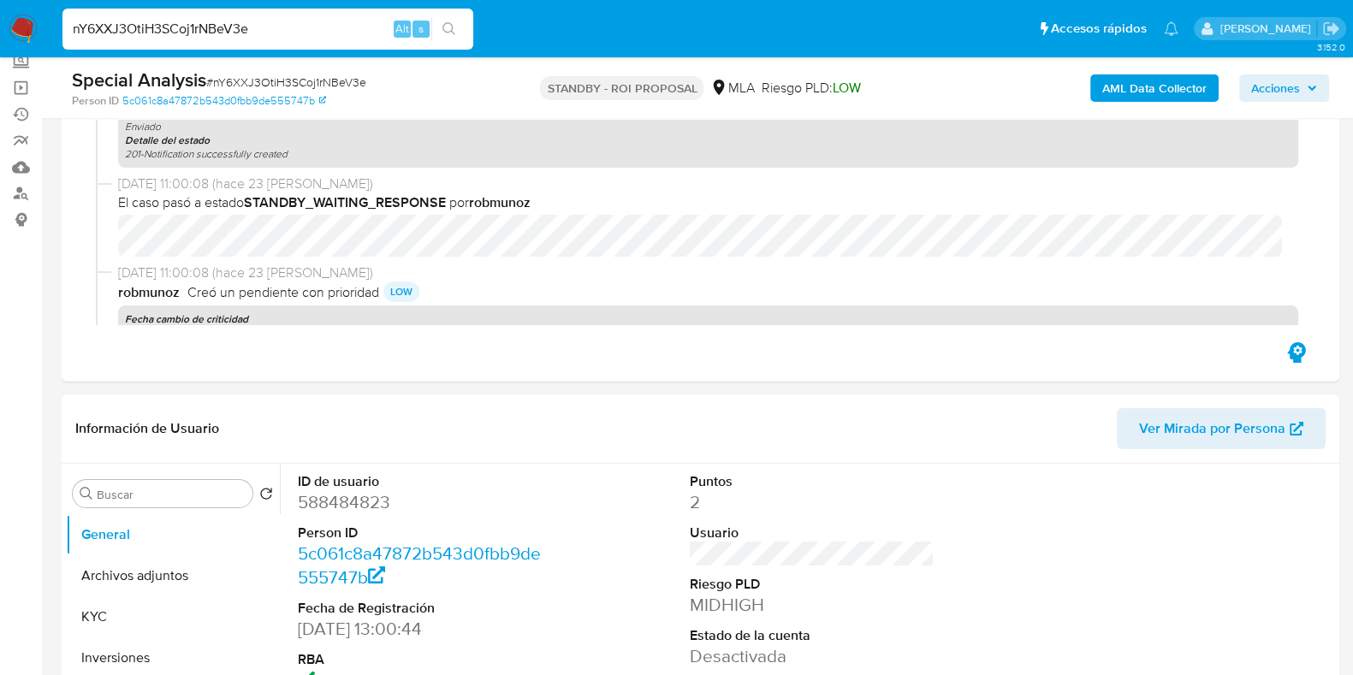
scroll to position [321, 0]
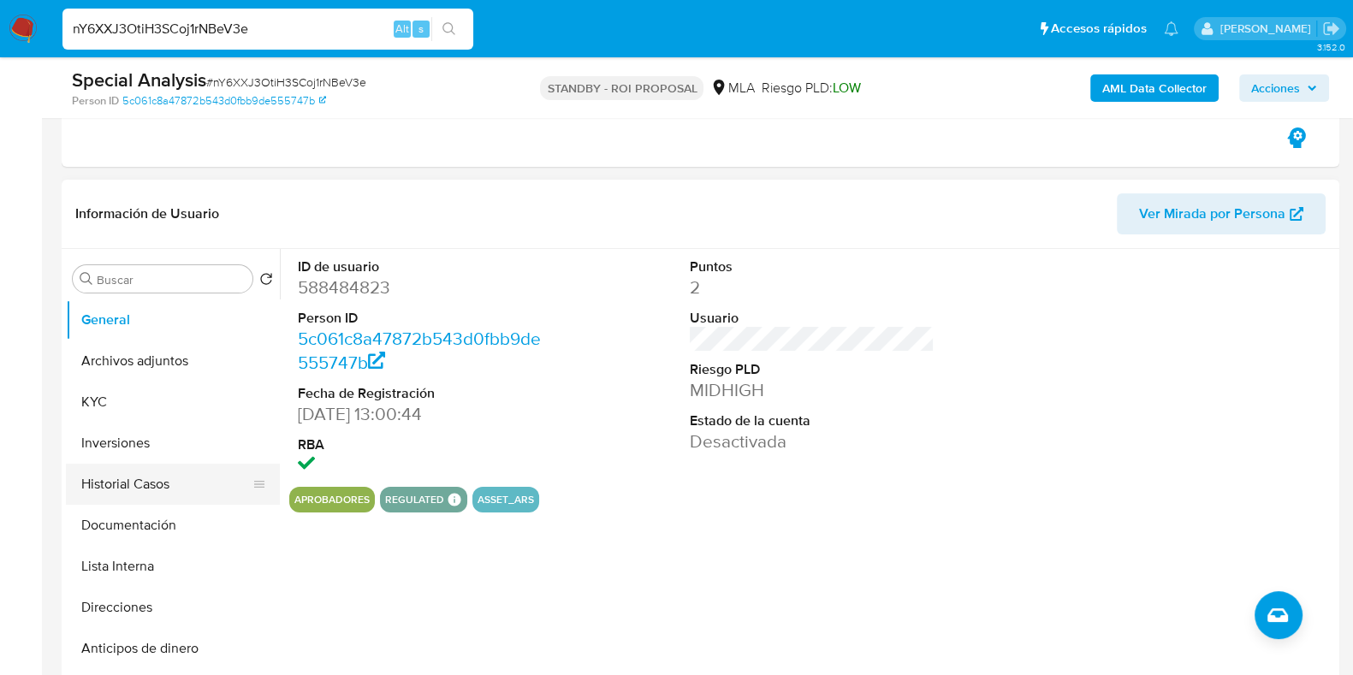
click at [143, 481] on button "Historial Casos" at bounding box center [166, 484] width 200 height 41
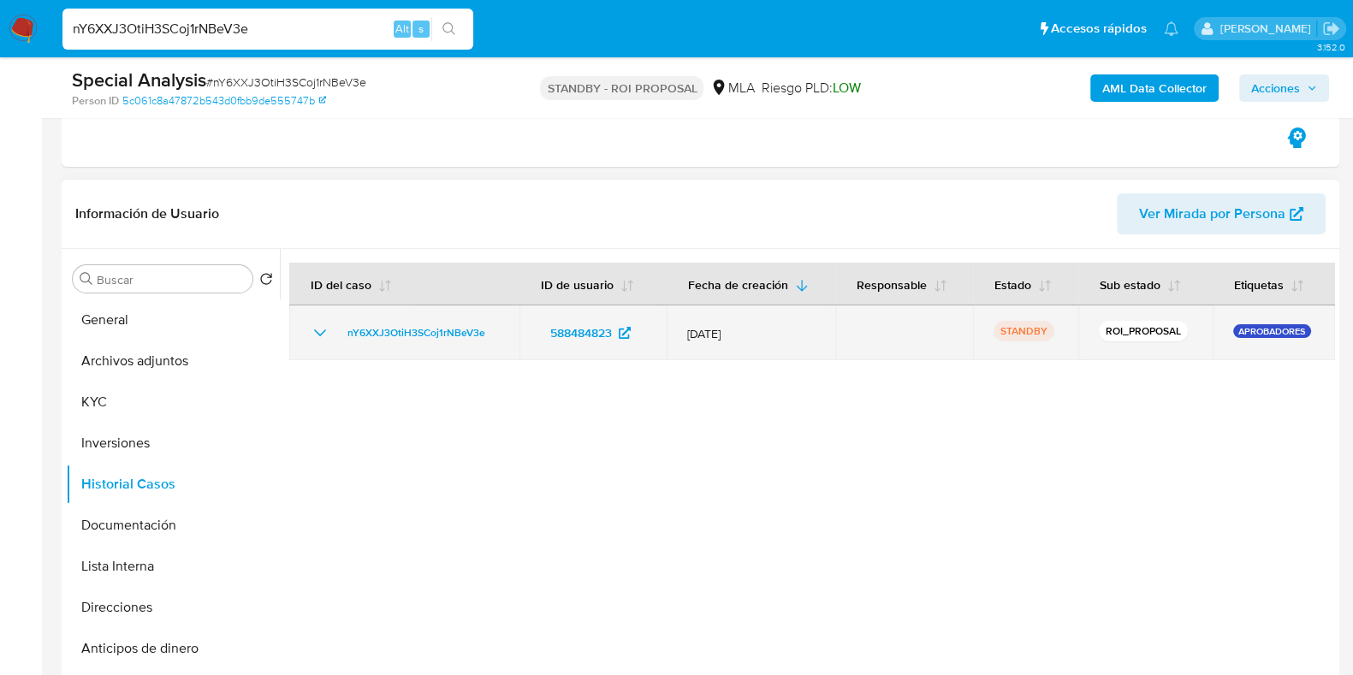
click at [312, 333] on icon "Mostrar/Ocultar" at bounding box center [320, 333] width 21 height 21
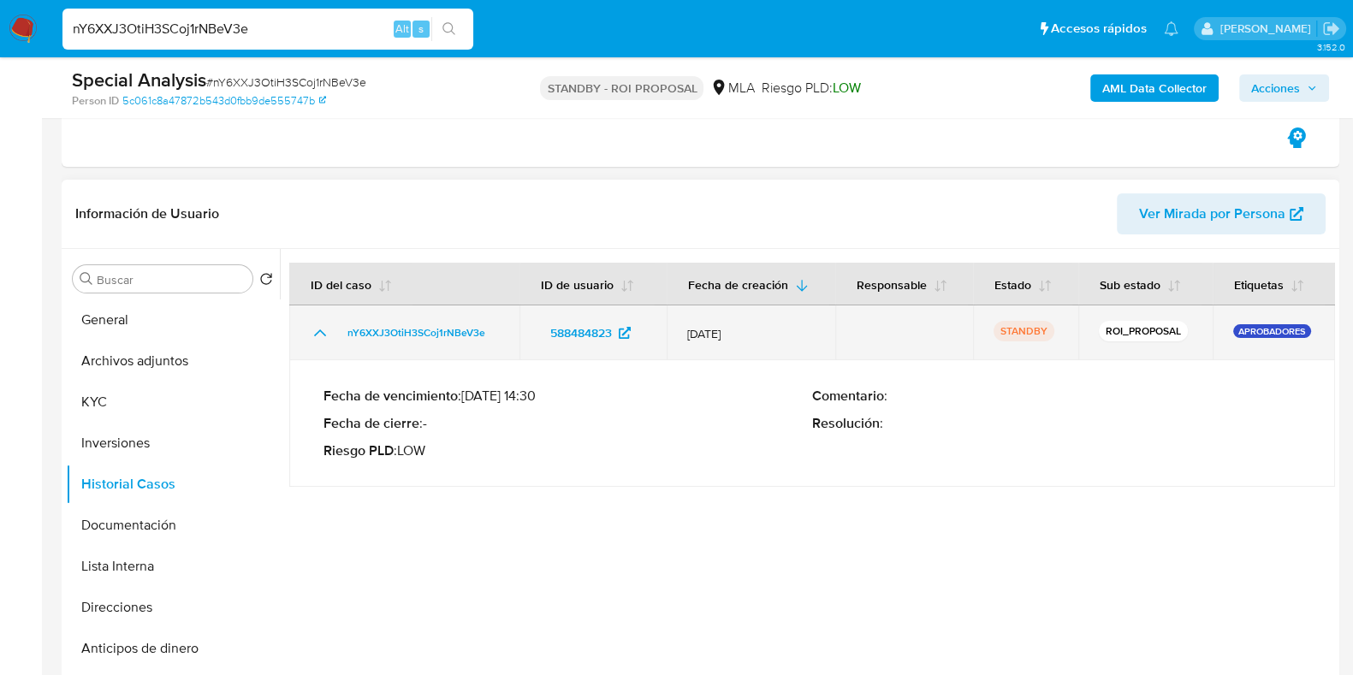
click at [312, 333] on icon "Mostrar/Ocultar" at bounding box center [320, 333] width 21 height 21
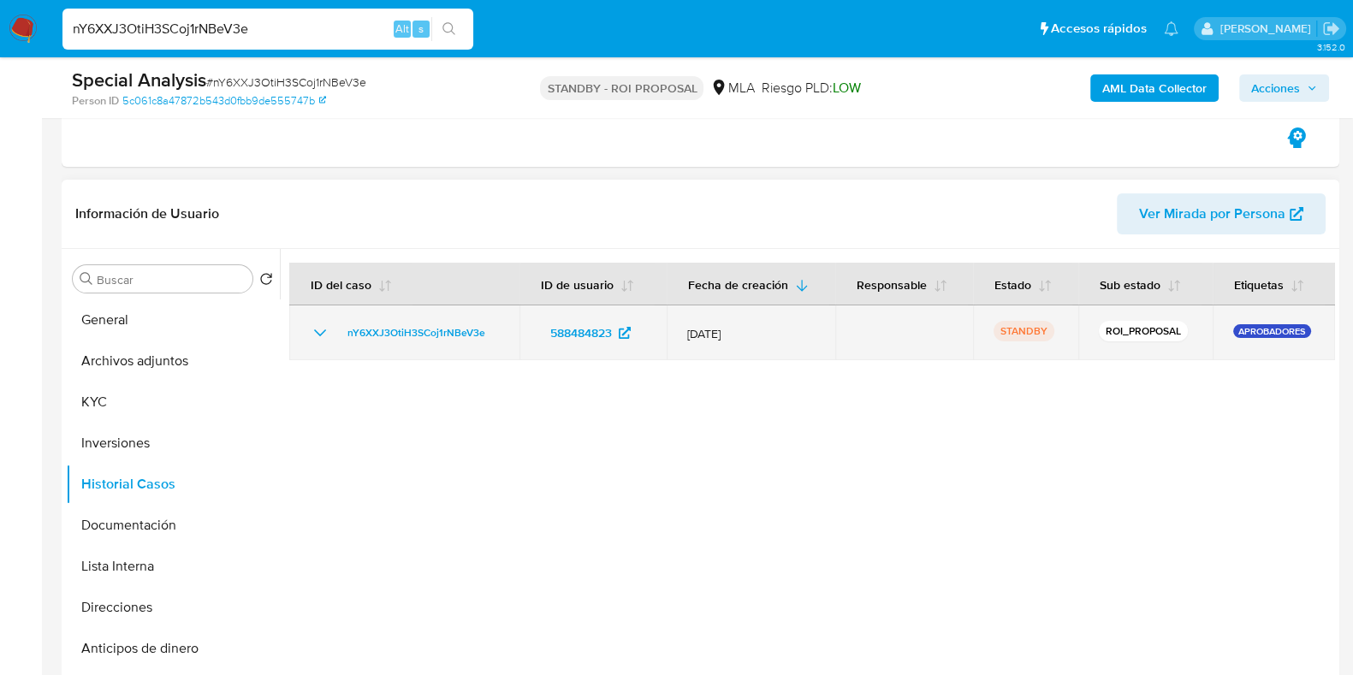
click at [312, 333] on icon "Mostrar/Ocultar" at bounding box center [320, 333] width 21 height 21
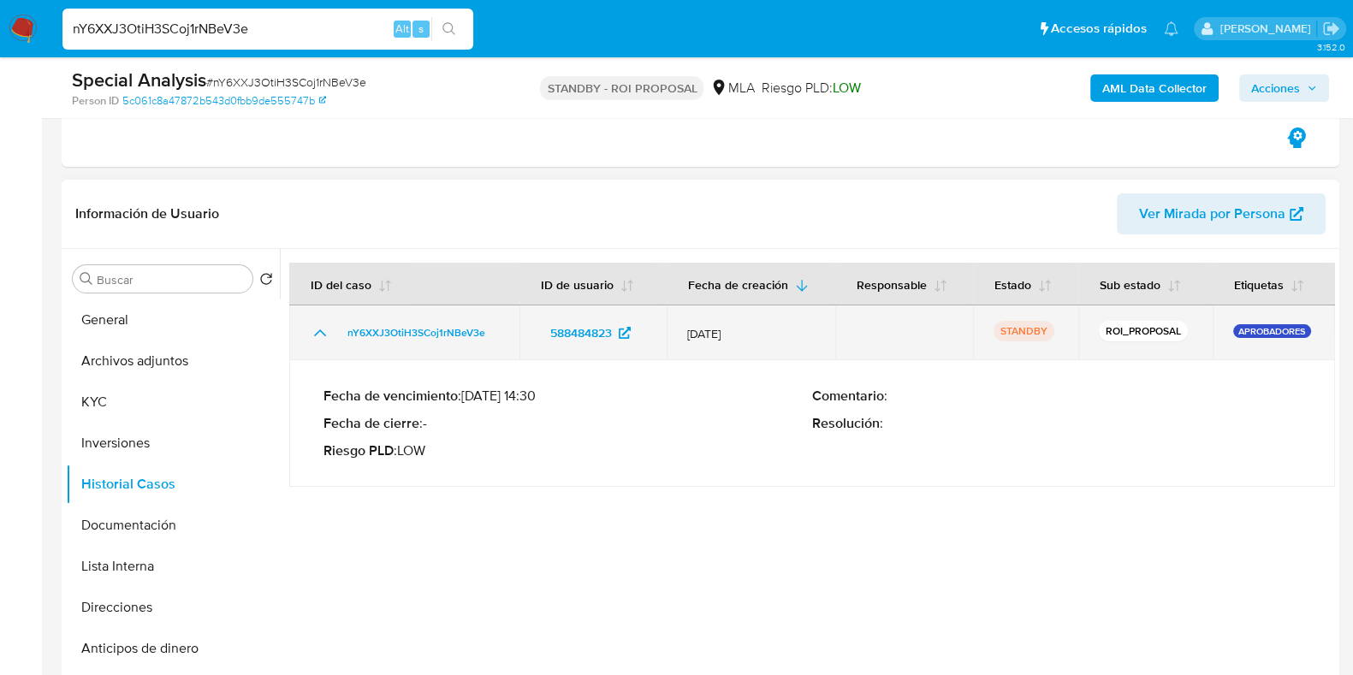
click at [312, 333] on icon "Mostrar/Ocultar" at bounding box center [320, 333] width 21 height 21
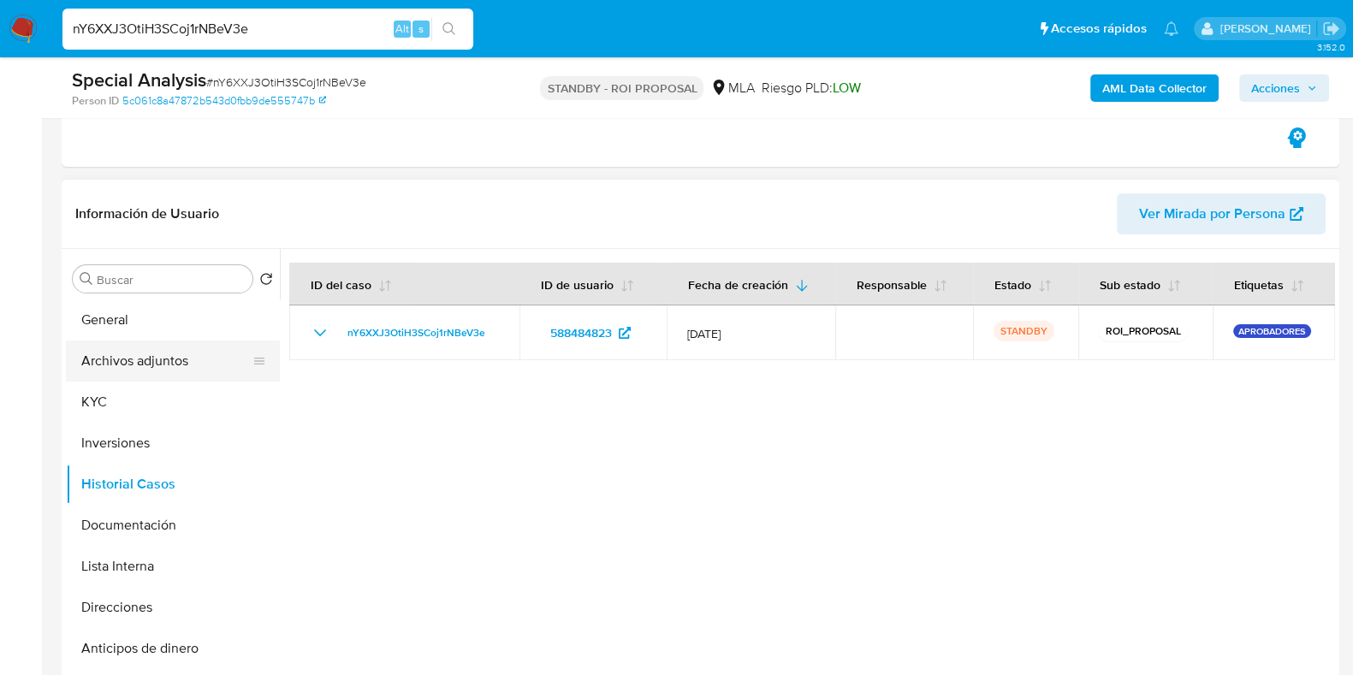
click at [175, 373] on button "Archivos adjuntos" at bounding box center [166, 361] width 200 height 41
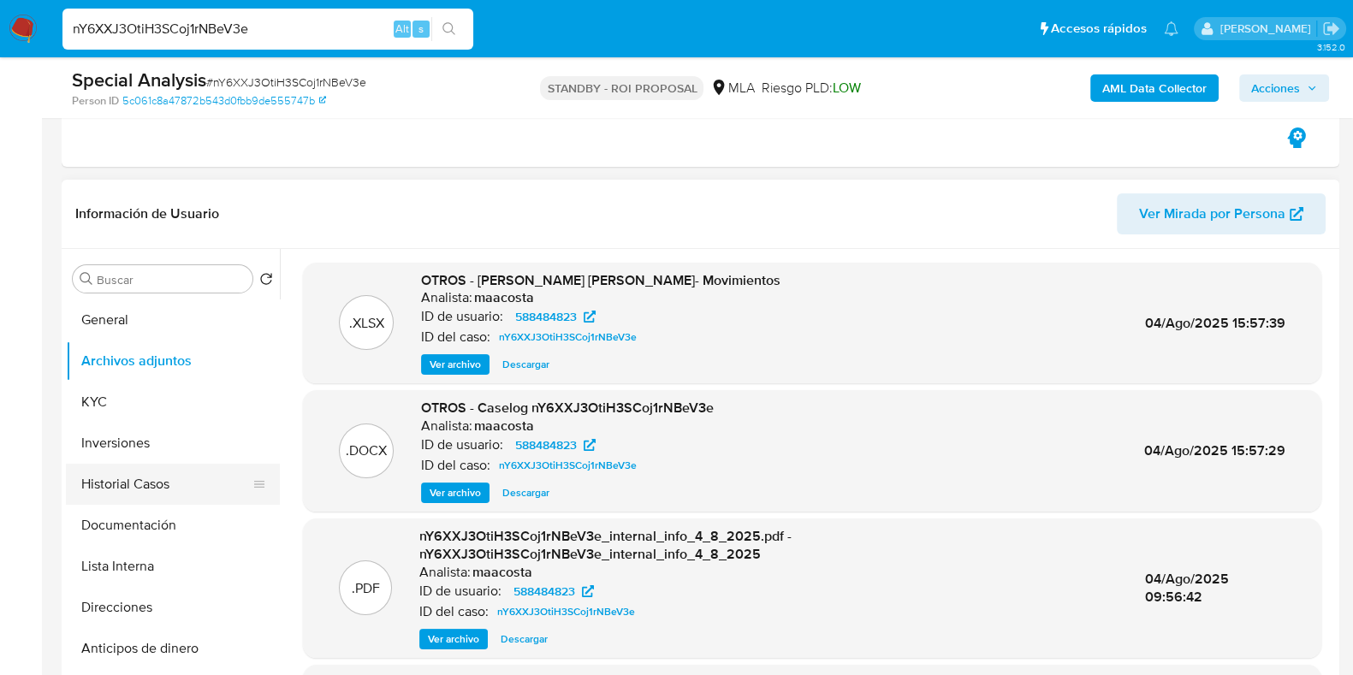
click at [145, 479] on button "Historial Casos" at bounding box center [166, 484] width 200 height 41
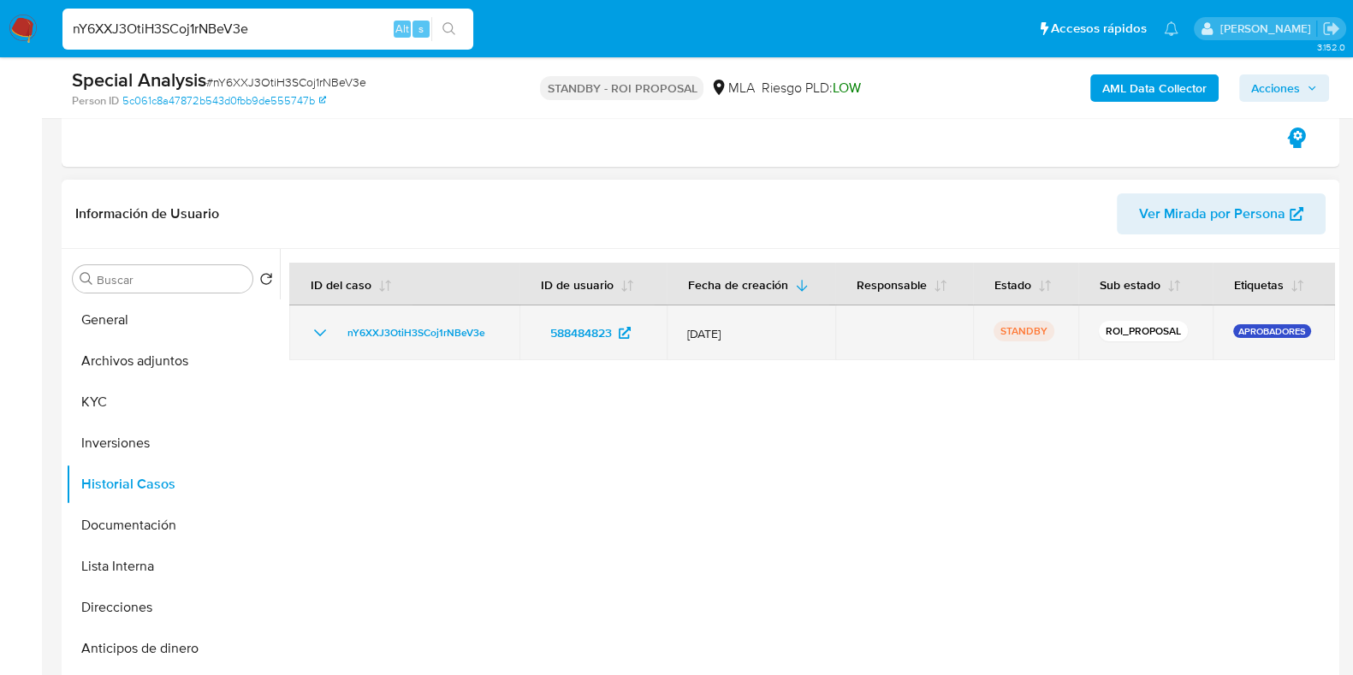
click at [325, 337] on icon "Mostrar/Ocultar" at bounding box center [320, 333] width 21 height 21
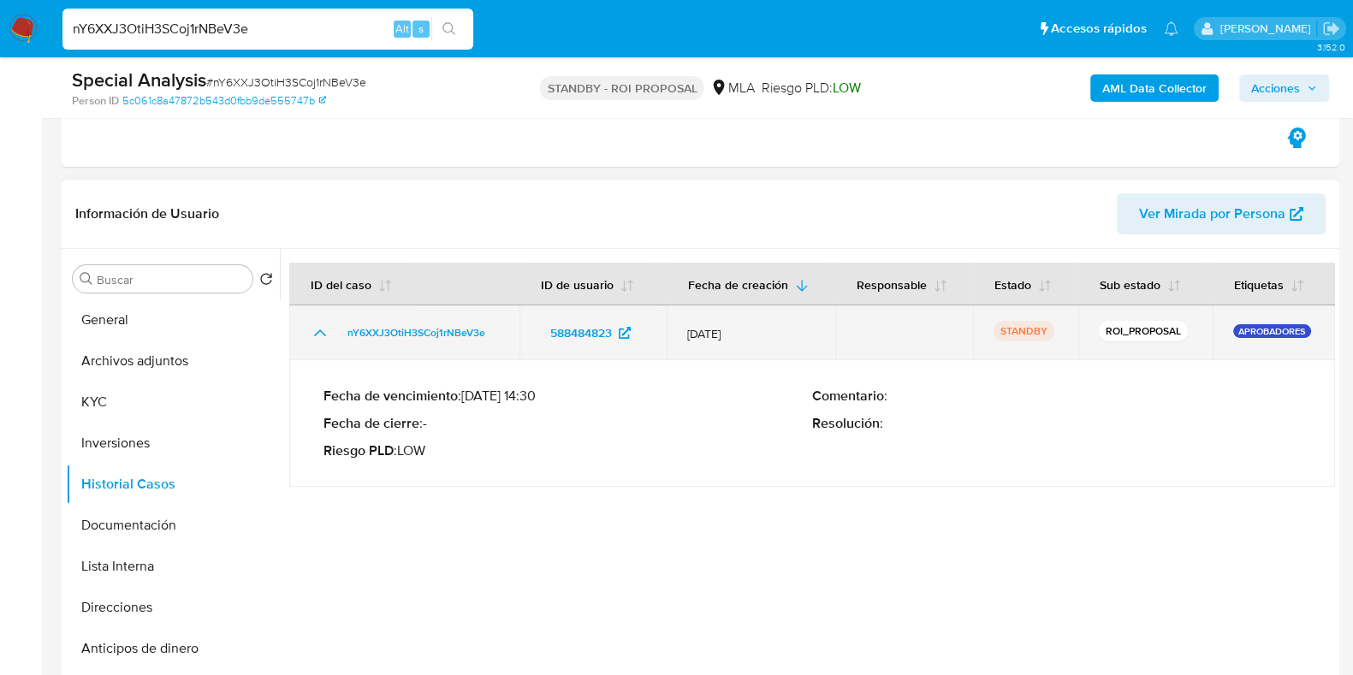
click at [326, 337] on icon "Mostrar/Ocultar" at bounding box center [320, 333] width 21 height 21
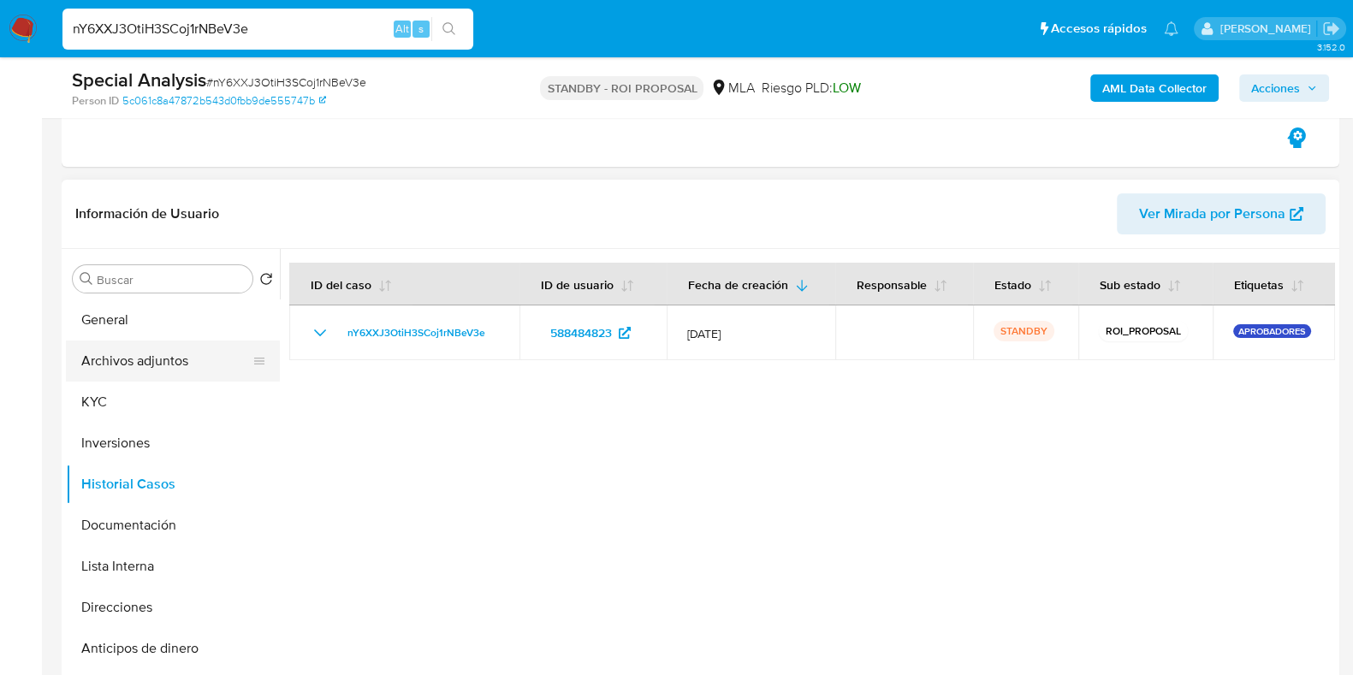
click at [193, 365] on button "Archivos adjuntos" at bounding box center [166, 361] width 200 height 41
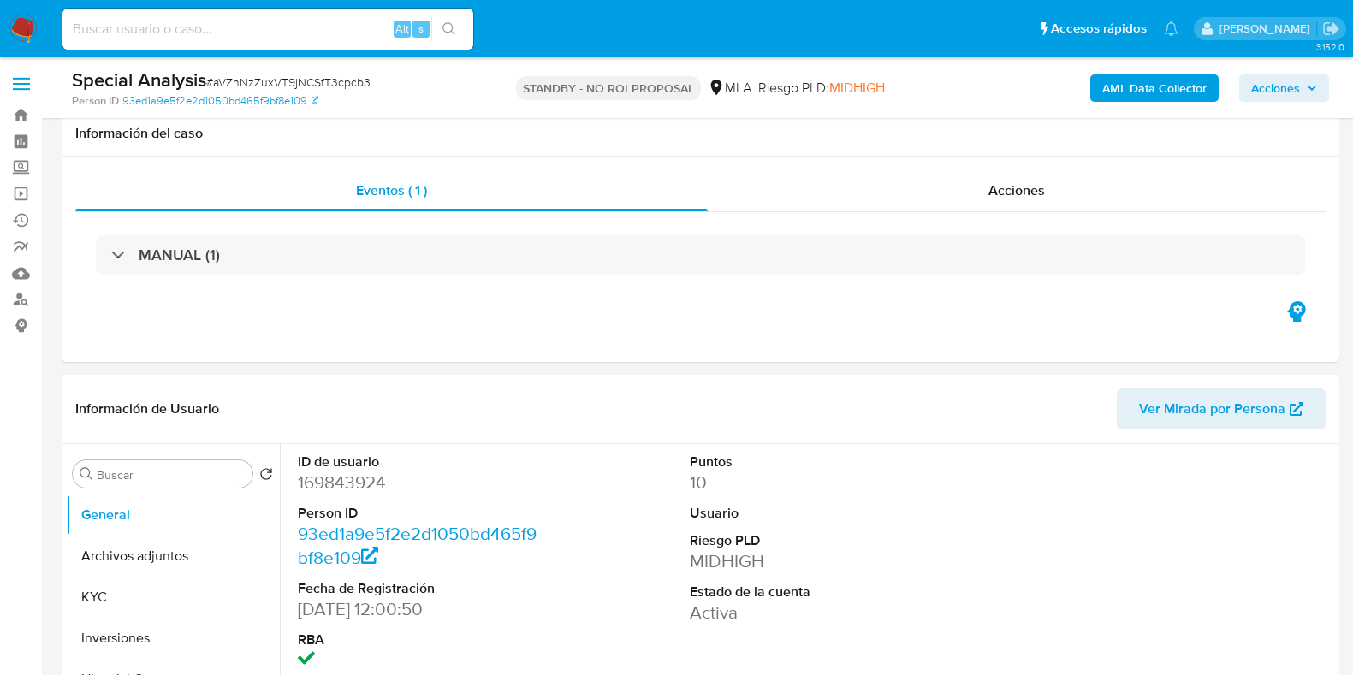
select select "10"
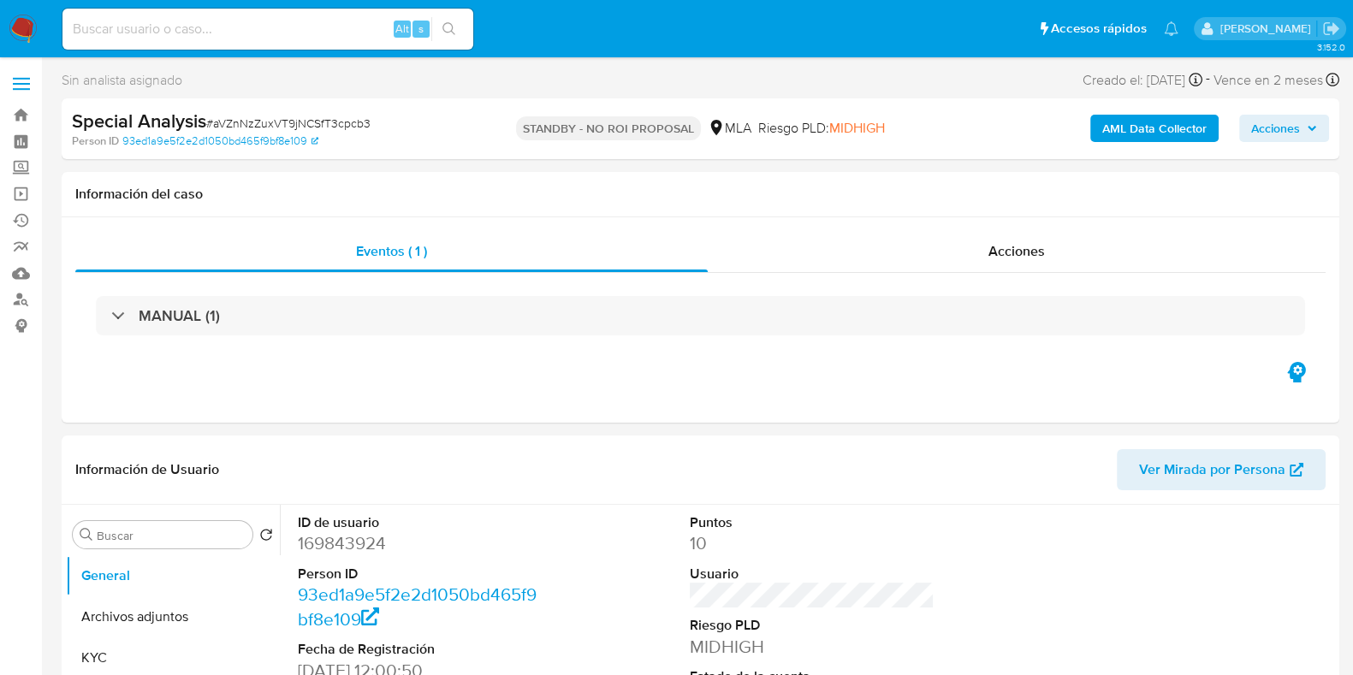
click at [270, 12] on div "Alt s" at bounding box center [267, 29] width 411 height 41
click at [268, 21] on input at bounding box center [267, 29] width 411 height 22
paste input "nY6XXJ3OtiH3SCoj1rNBeV3e"
type input "nY6XXJ3OtiH3SCoj1rNBeV3e"
select select "10"
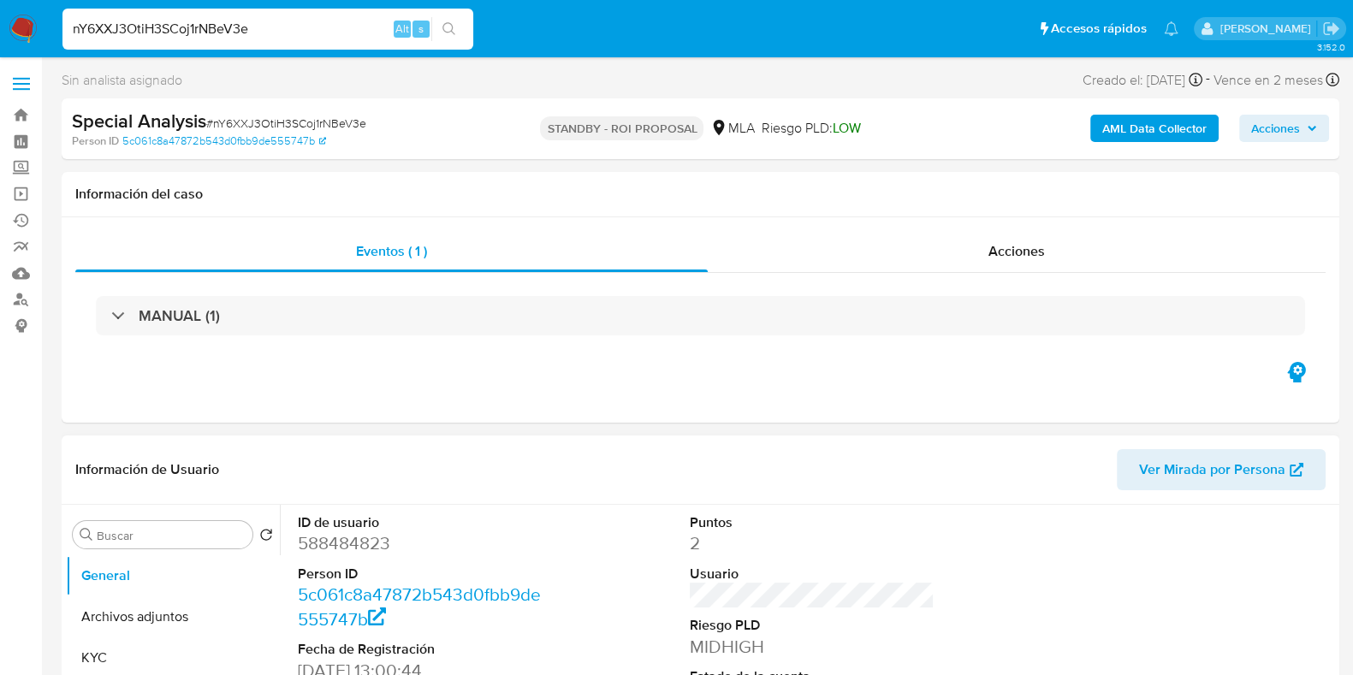
scroll to position [321, 0]
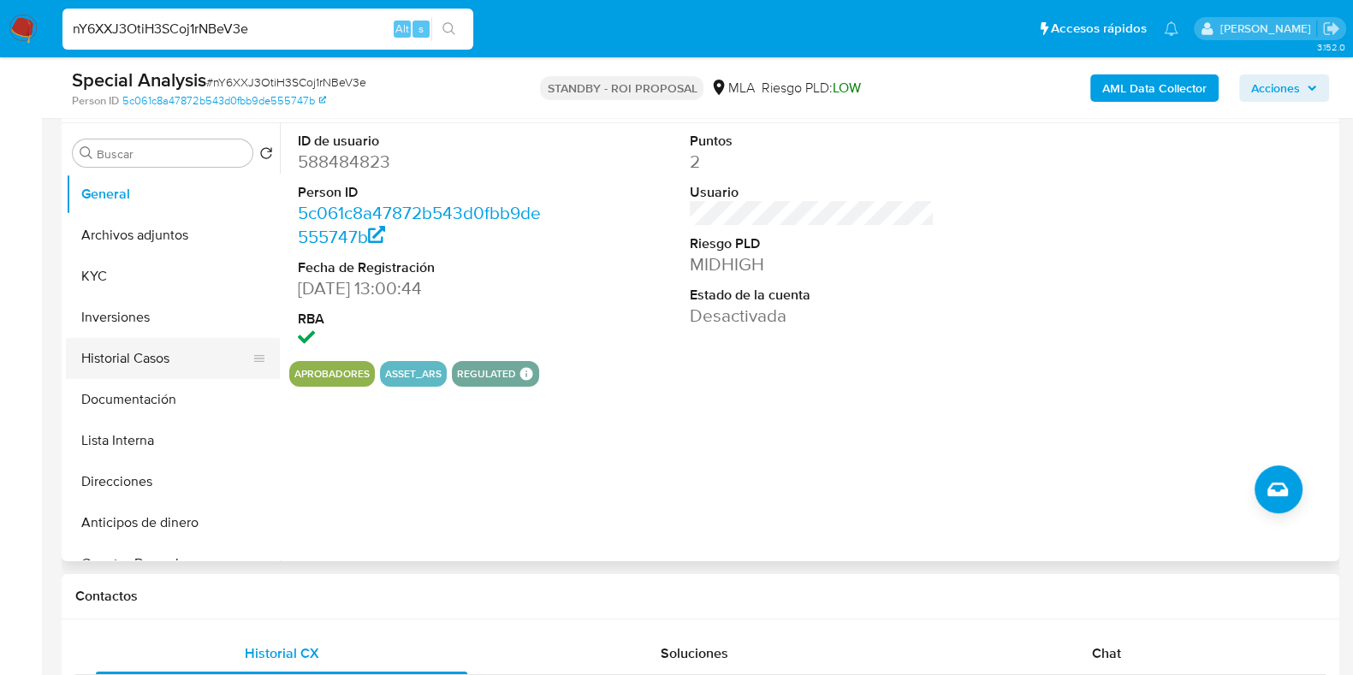
click at [145, 361] on button "Historial Casos" at bounding box center [166, 358] width 200 height 41
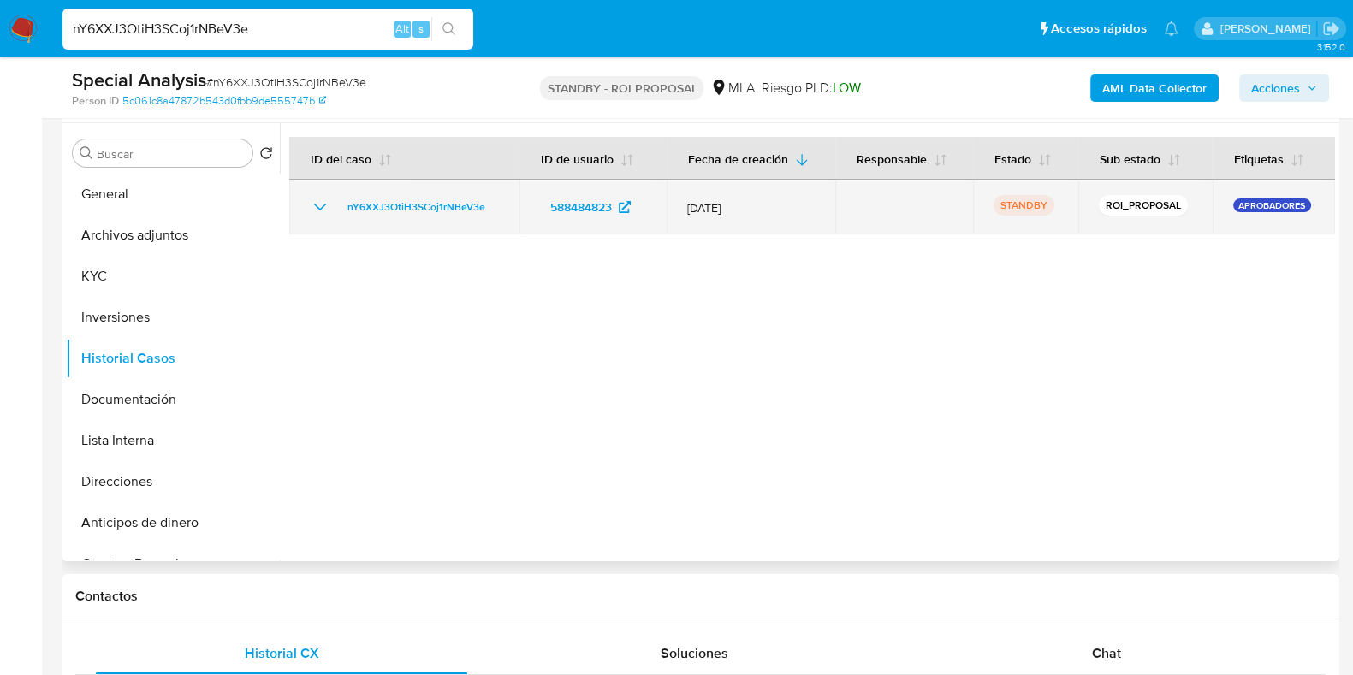
click at [323, 211] on icon "Mostrar/Ocultar" at bounding box center [320, 207] width 21 height 21
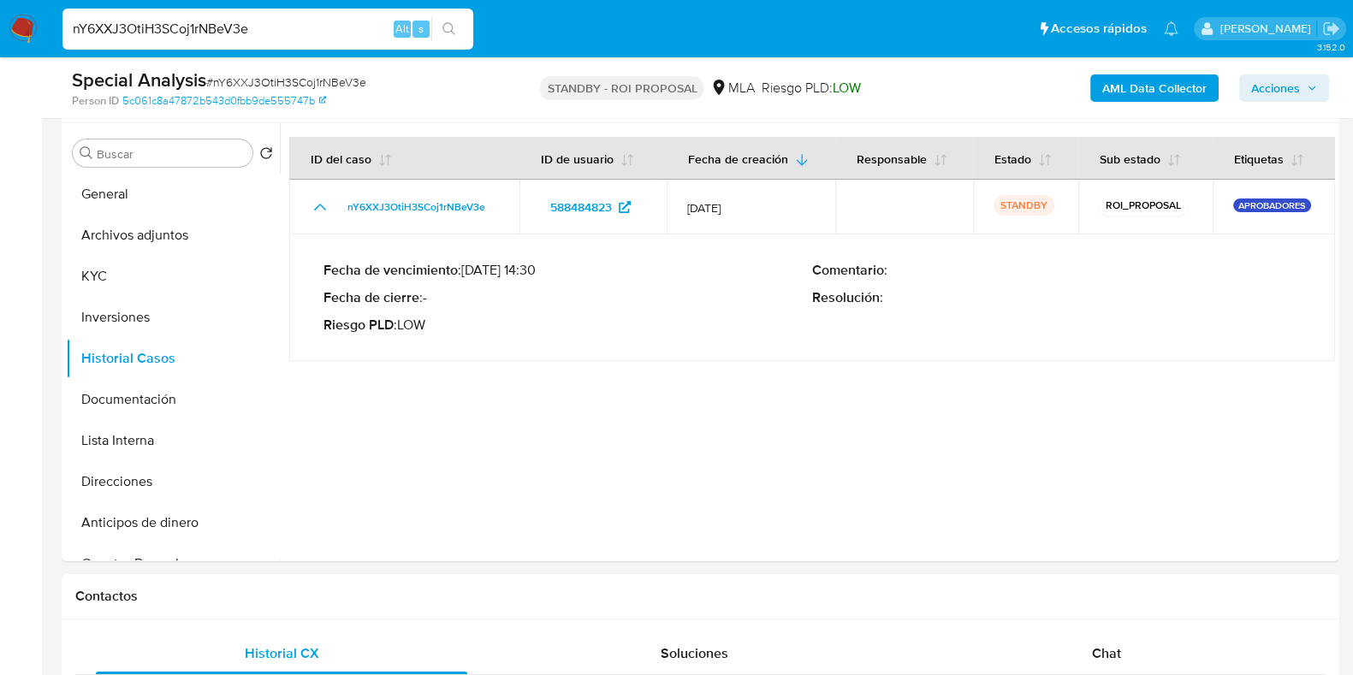
click at [243, 28] on input "nY6XXJ3OtiH3SCoj1rNBeV3e" at bounding box center [267, 29] width 411 height 22
paste input "aVZnNzZuxVT9jNCSfT3cpcb3"
type input "aVZnNzZuxVT9jNCSfT3cpcb3"
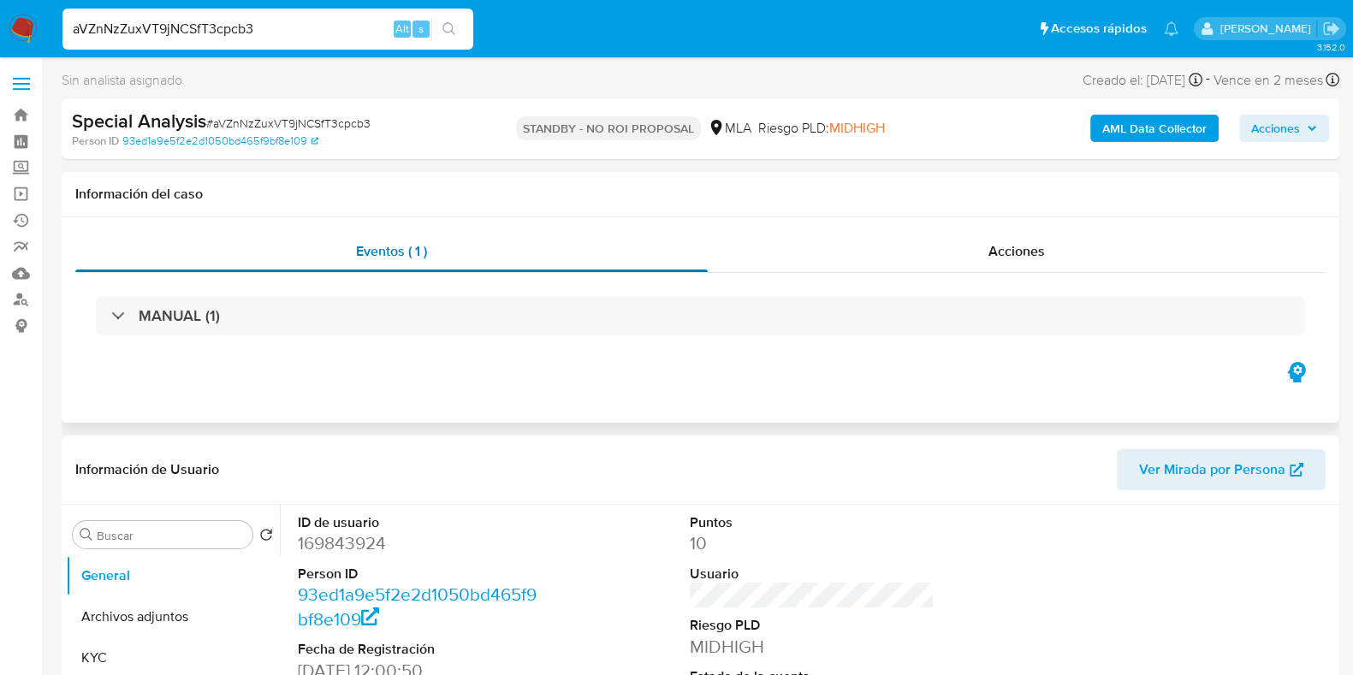
select select "10"
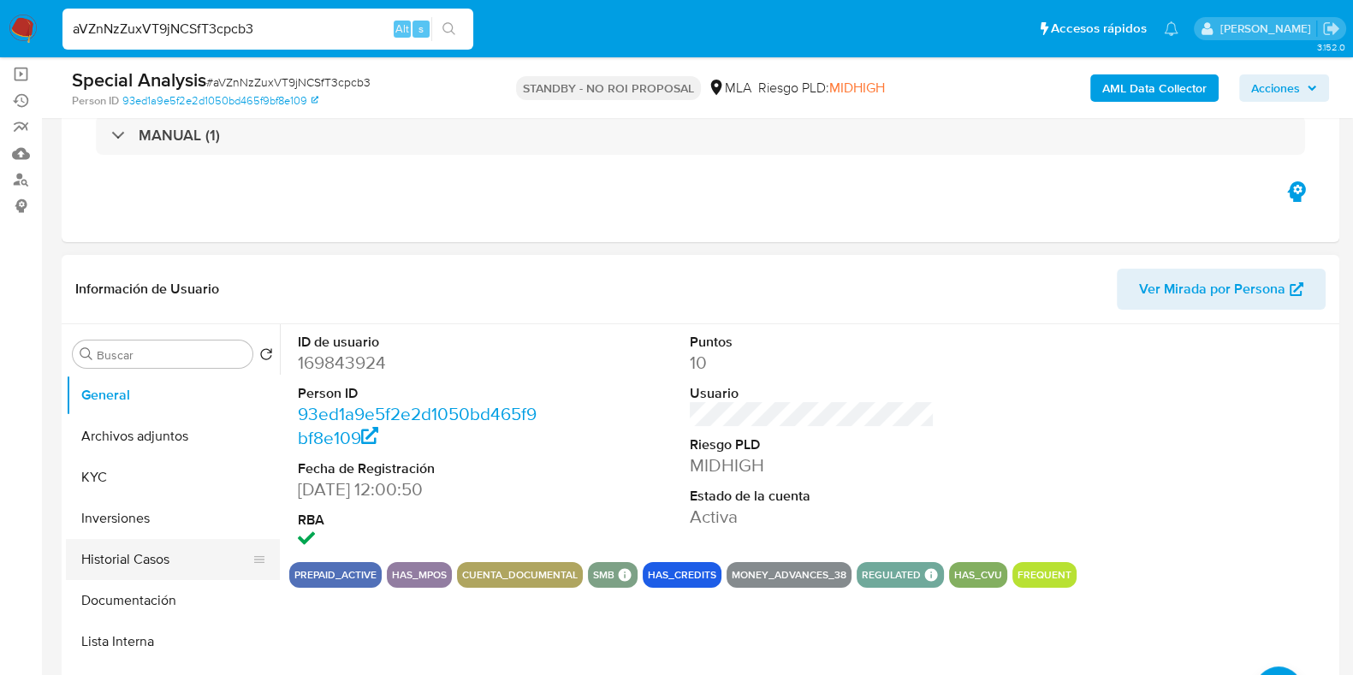
scroll to position [213, 0]
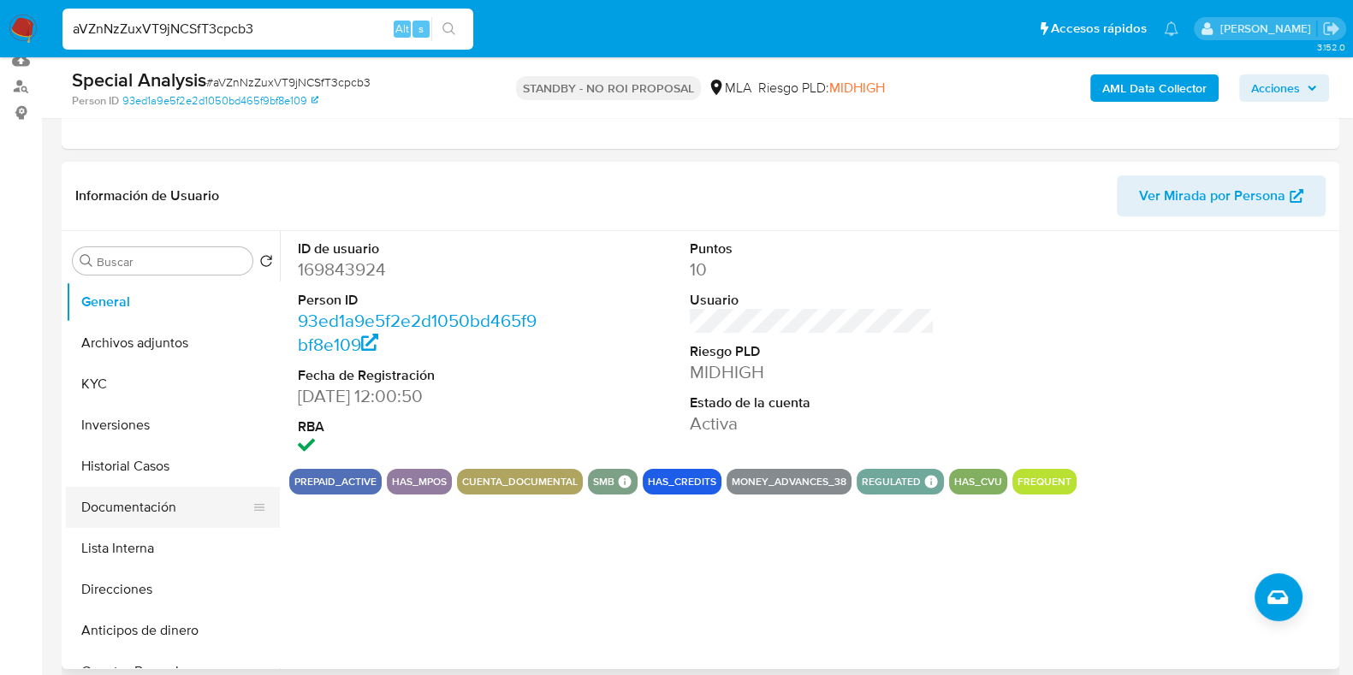
click at [157, 487] on button "Documentación" at bounding box center [166, 507] width 200 height 41
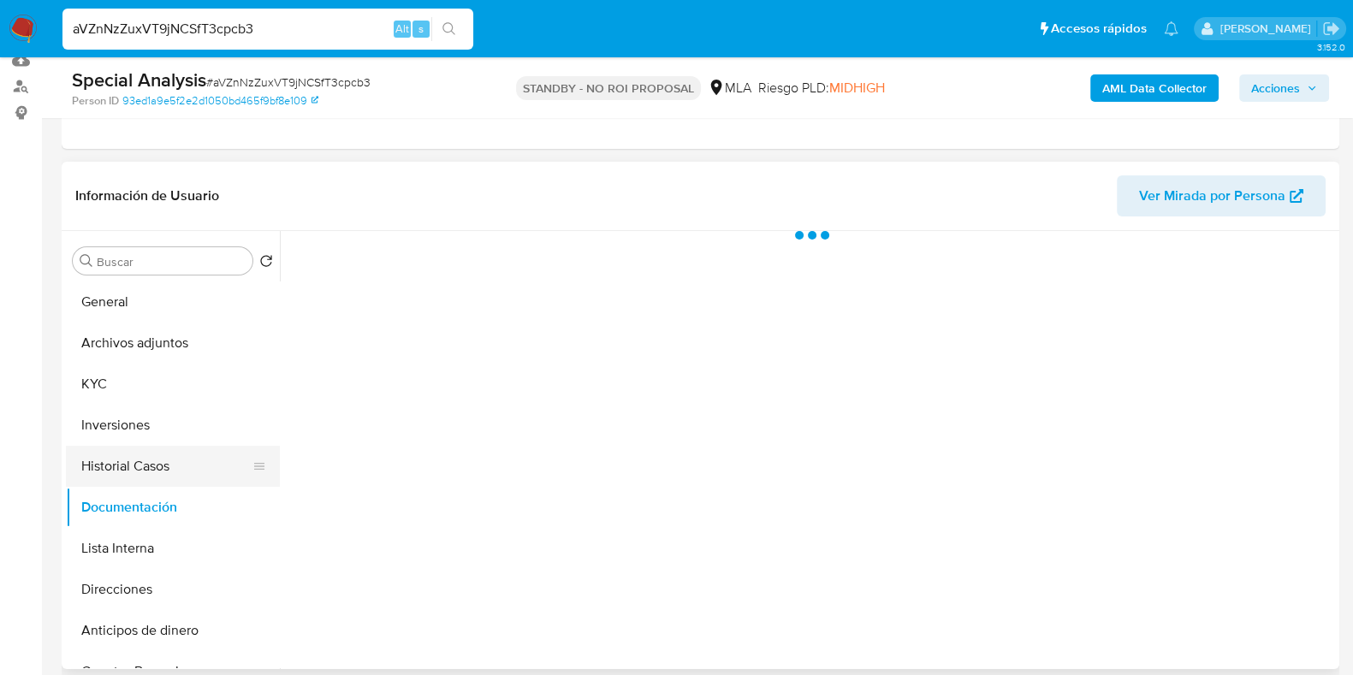
click at [158, 473] on button "Historial Casos" at bounding box center [166, 466] width 200 height 41
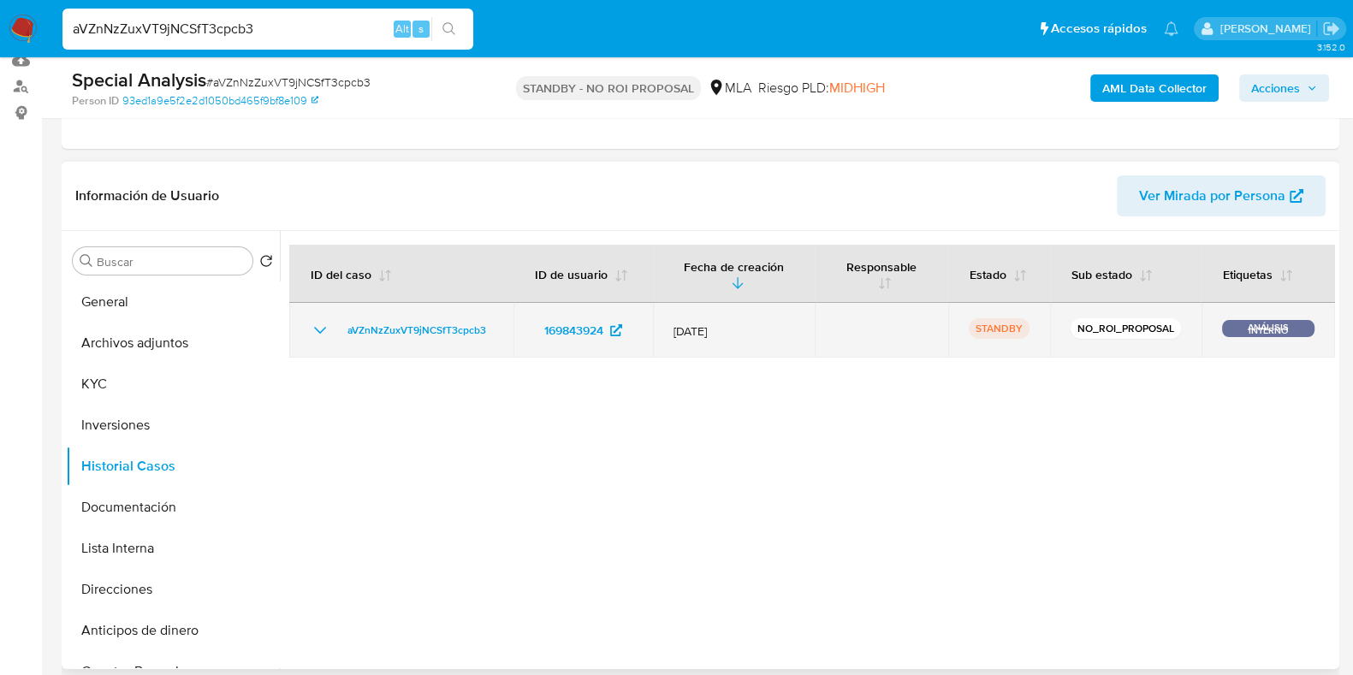
click at [308, 323] on td "aVZnNzZuxVT9jNCSfT3cpcb3" at bounding box center [401, 330] width 224 height 55
click at [311, 329] on icon "Mostrar/Ocultar" at bounding box center [320, 330] width 21 height 21
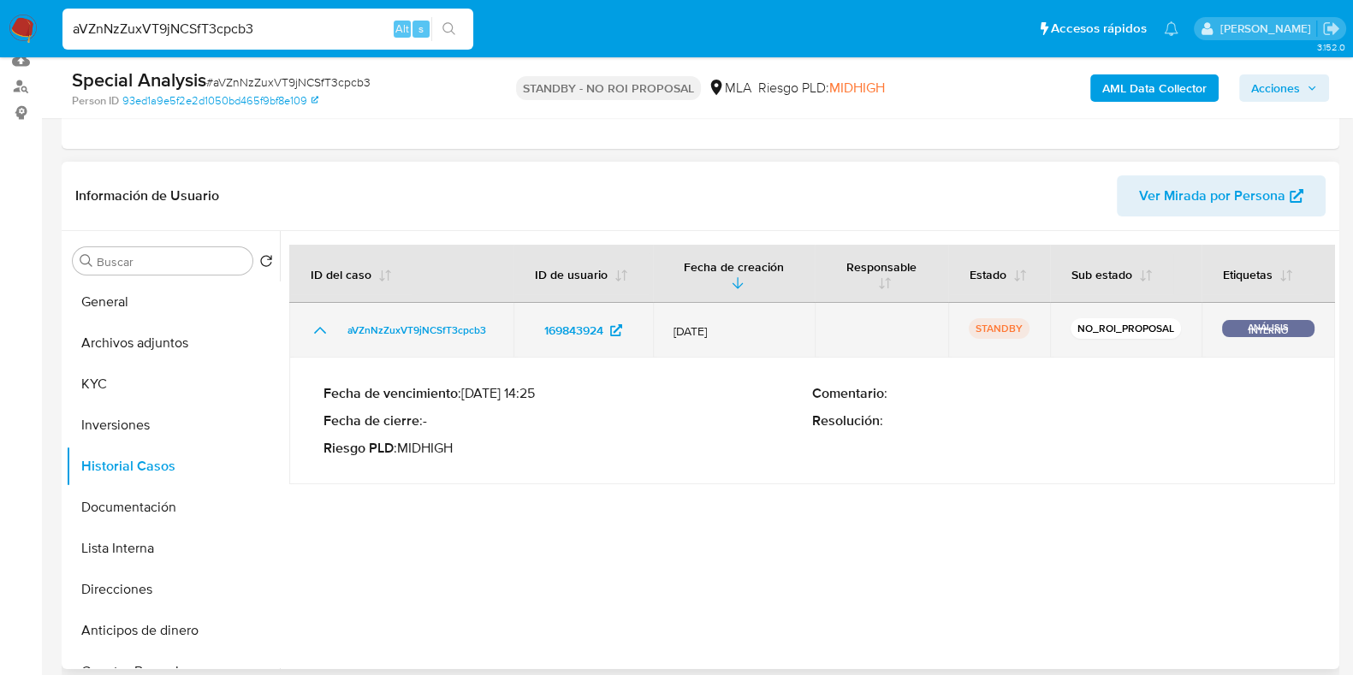
click at [311, 330] on icon "Mostrar/Ocultar" at bounding box center [320, 330] width 21 height 21
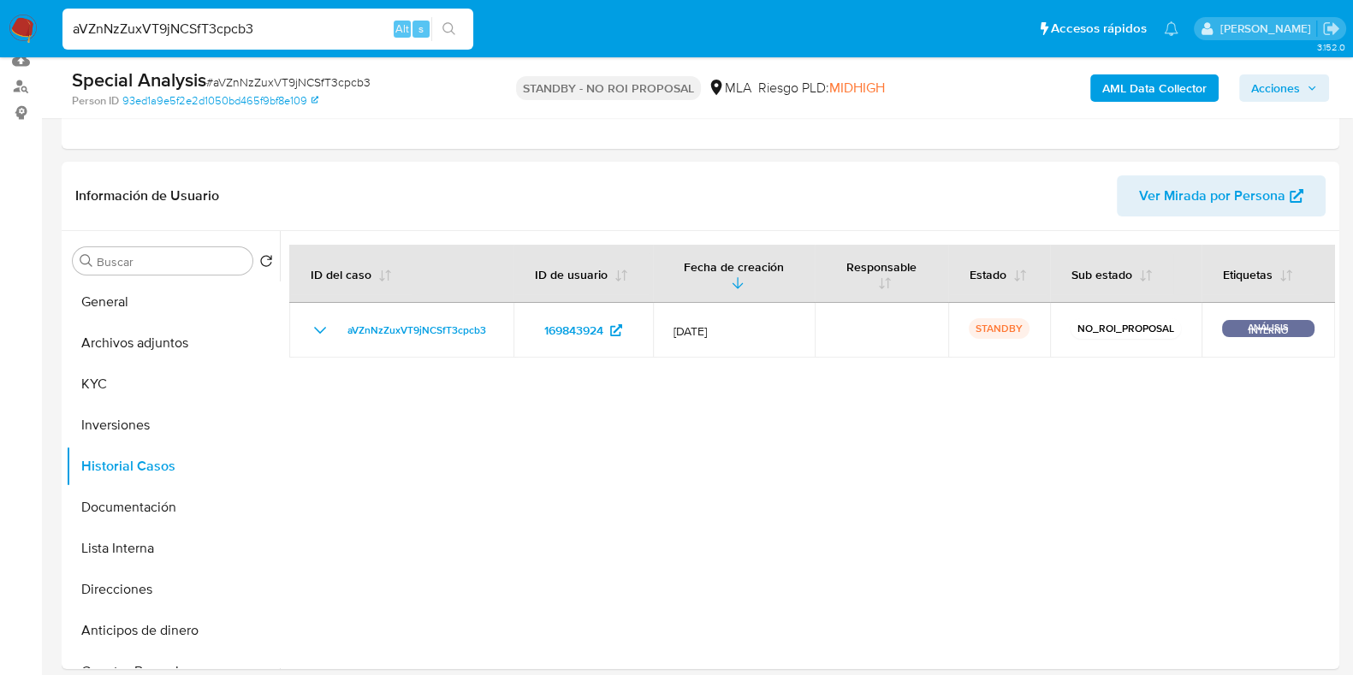
click at [308, 15] on div "aVZnNzZuxVT9jNCSfT3cpcb3 Alt s" at bounding box center [267, 29] width 411 height 41
click at [308, 14] on div "aVZnNzZuxVT9jNCSfT3cpcb3 Alt s" at bounding box center [267, 29] width 411 height 41
click at [304, 42] on div "aVZnNzZuxVT9jNCSfT3cpcb3 Alt s" at bounding box center [267, 29] width 411 height 41
drag, startPoint x: 304, startPoint y: 42, endPoint x: 308, endPoint y: 32, distance: 11.1
click at [304, 44] on div "aVZnNzZuxVT9jNCSfT3cpcb3 Alt s" at bounding box center [267, 29] width 411 height 41
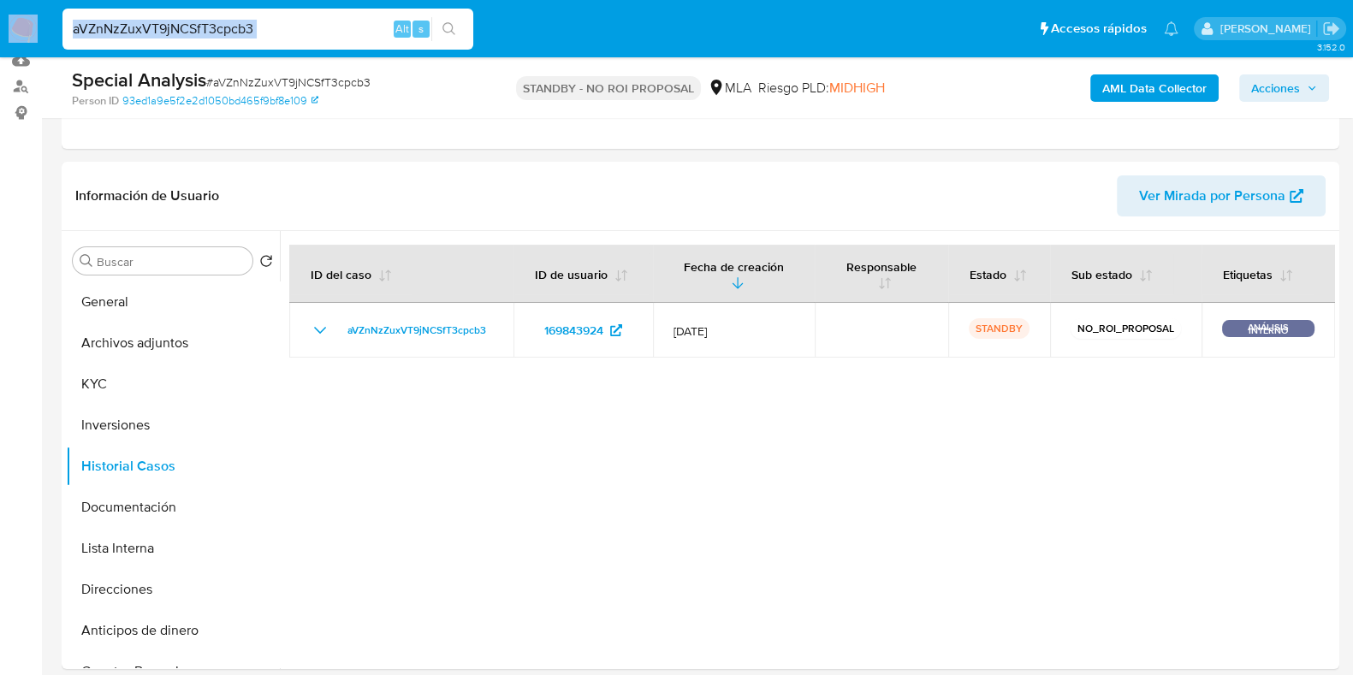
click at [308, 27] on input "aVZnNzZuxVT9jNCSfT3cpcb3" at bounding box center [267, 29] width 411 height 22
click at [301, 33] on input "aVZnNzZuxVT9jNCSfT3cpcb3" at bounding box center [267, 29] width 411 height 22
click at [334, 22] on input "aVZnNzZuxVT9jNCSfT3cpcb3" at bounding box center [267, 29] width 411 height 22
drag, startPoint x: 342, startPoint y: 32, endPoint x: 50, endPoint y: 50, distance: 292.4
click at [51, 49] on nav "Pausado Ver notificaciones aVZnNzZuxVT9jNCSfT3cpcb3 Alt s Accesos rápidos Presi…" at bounding box center [676, 28] width 1353 height 57
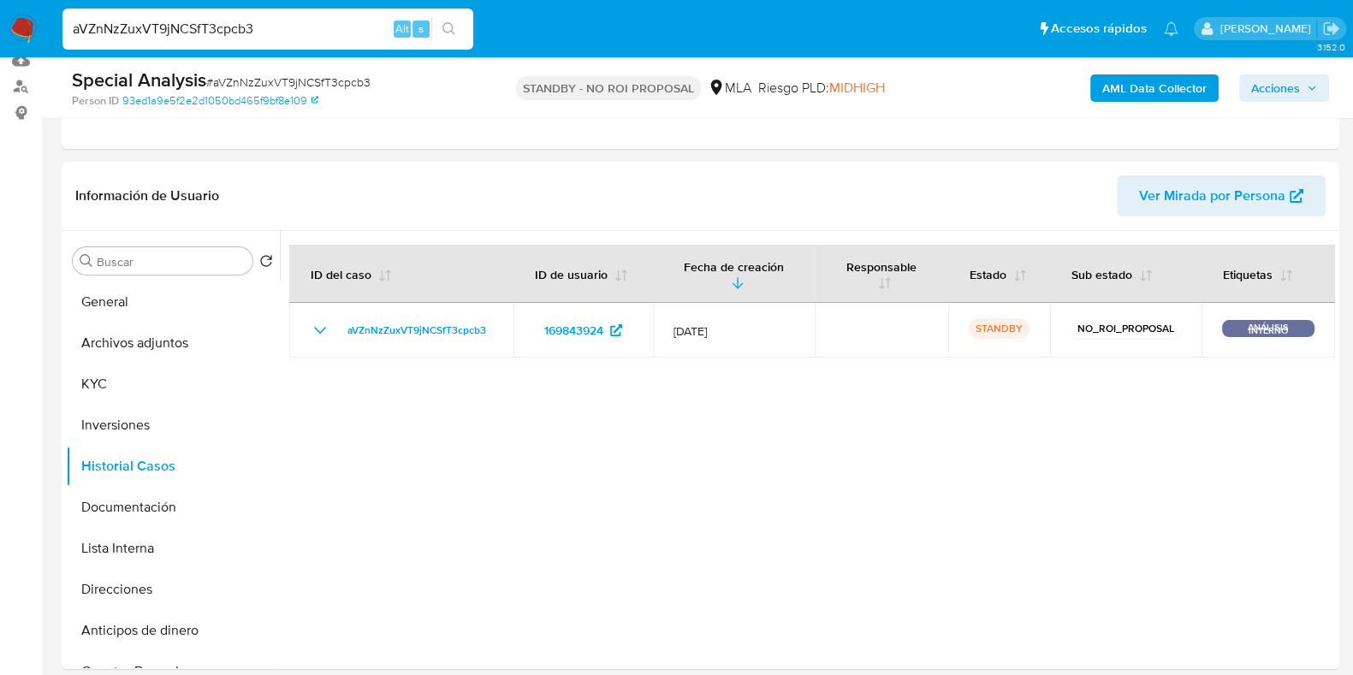
paste input "KScrdKQPzZrs6eSmF1bkvUkL"
type input "KScrdKQPzZrs6eSmF1bkvUkL"
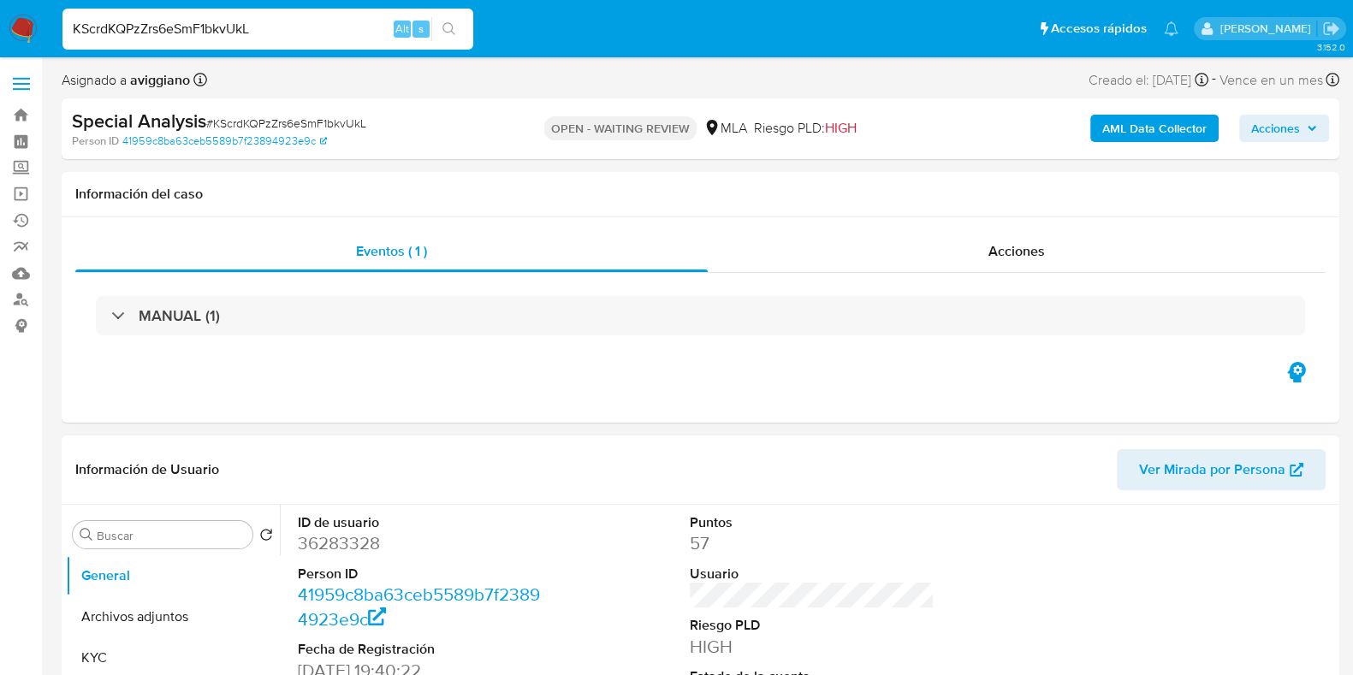
select select "10"
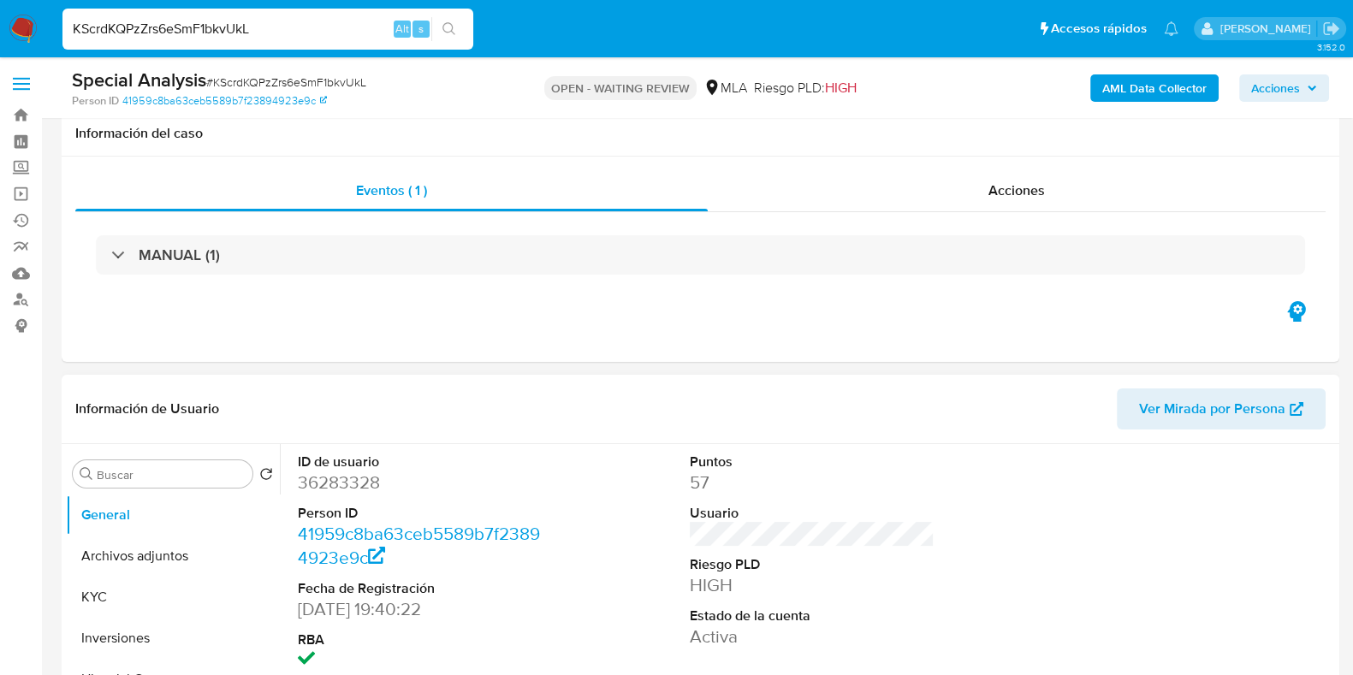
scroll to position [321, 0]
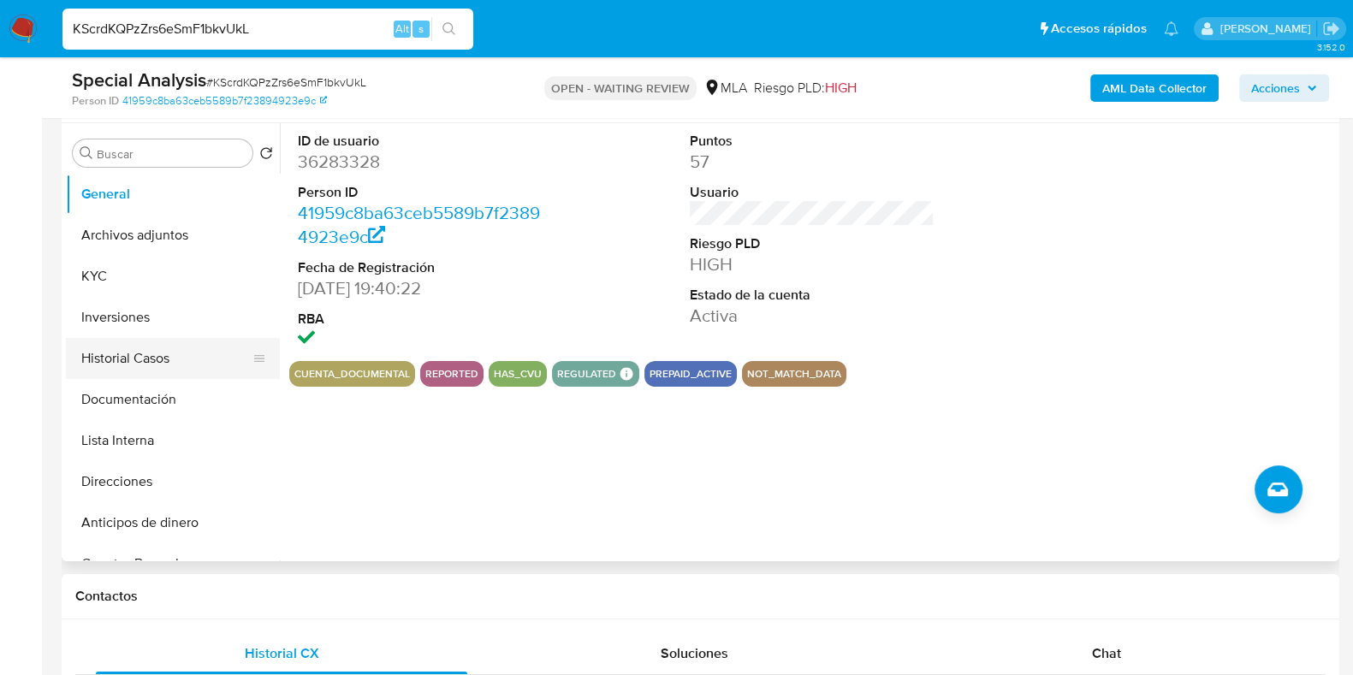
click at [173, 344] on button "Historial Casos" at bounding box center [166, 358] width 200 height 41
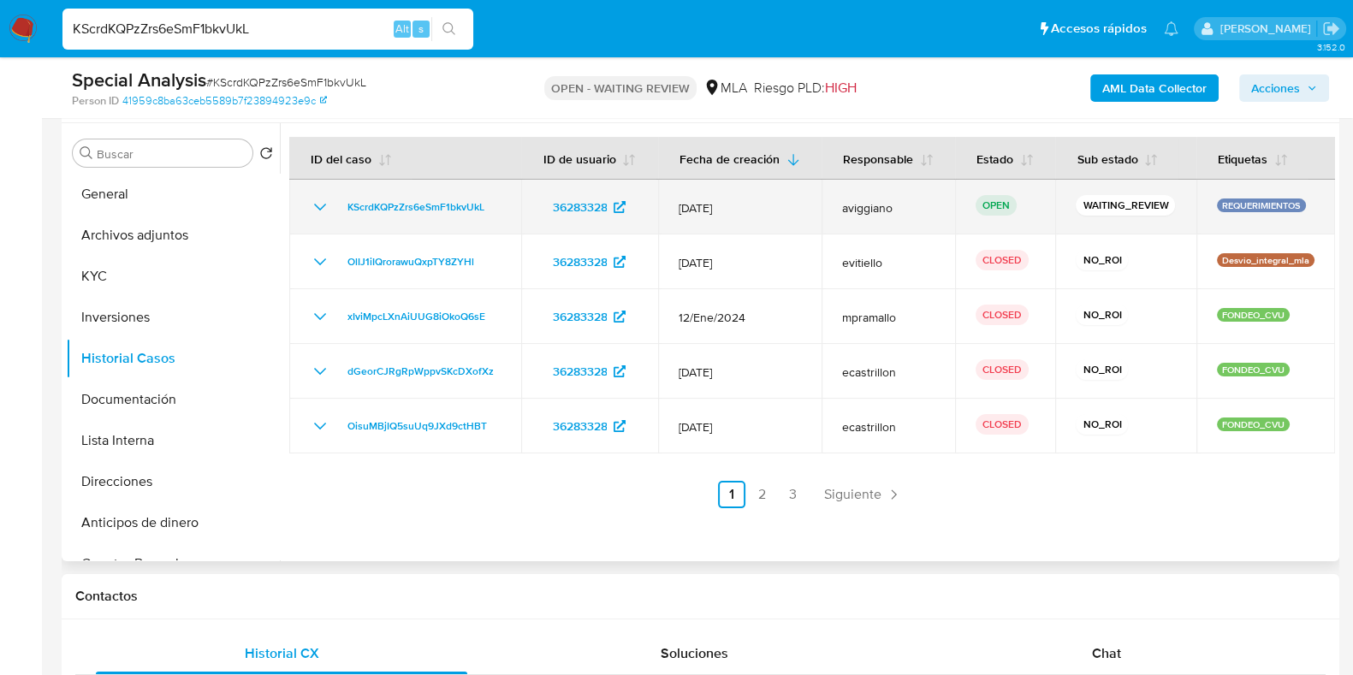
click at [322, 203] on icon "Mostrar/Ocultar" at bounding box center [320, 207] width 21 height 21
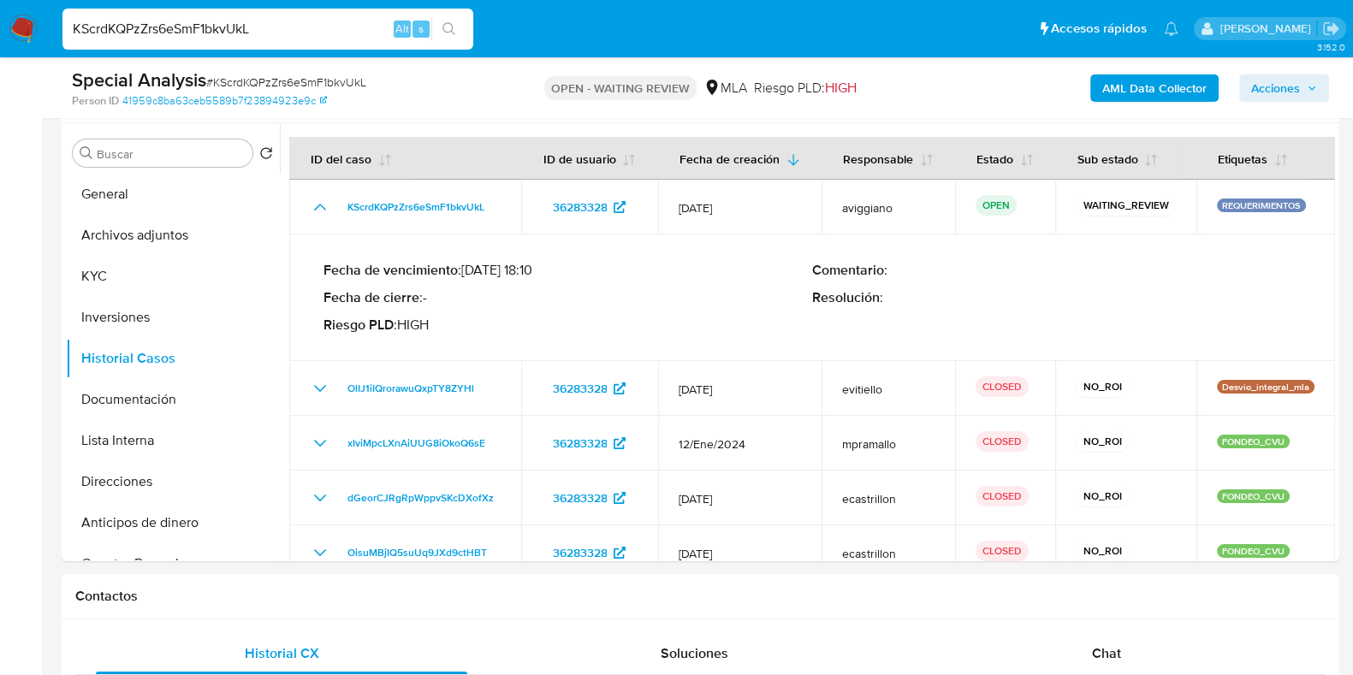
click at [201, 19] on input "KScrdKQPzZrs6eSmF1bkvUkL" at bounding box center [267, 29] width 411 height 22
click at [201, 18] on input "KScrdKQPzZrs6eSmF1bkvUkL" at bounding box center [267, 29] width 411 height 22
paste input "4C0lX1jVLPXT5atkXqaPtR7V"
type input "4C0lX1jVLPXT5atkXqaPtR7V"
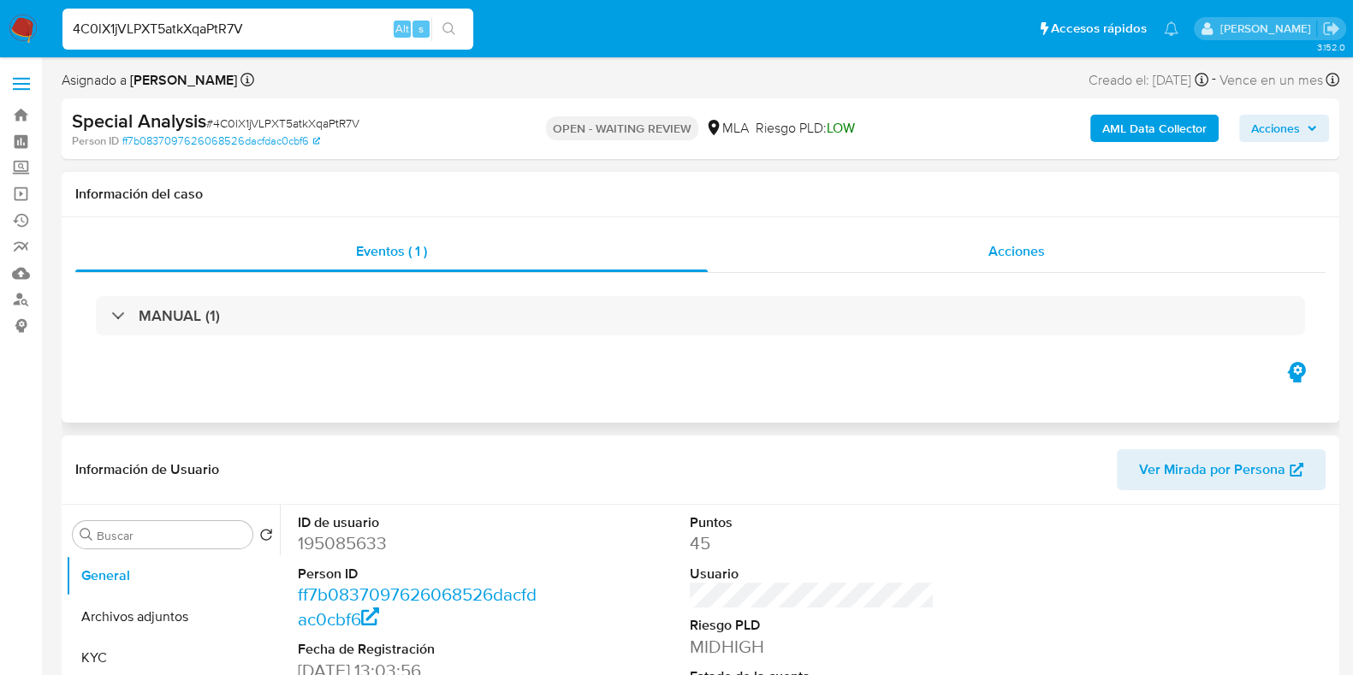
click at [1020, 242] on span "Acciones" at bounding box center [1016, 251] width 56 height 20
select select "10"
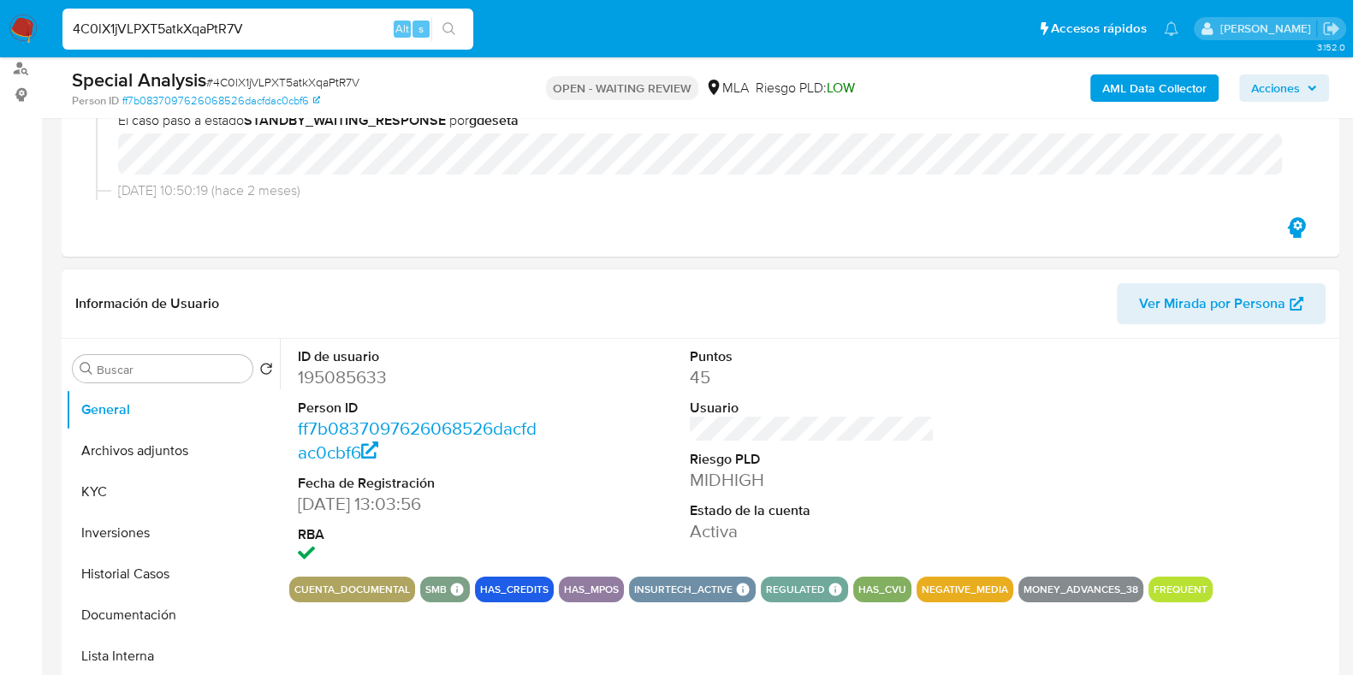
scroll to position [427, 0]
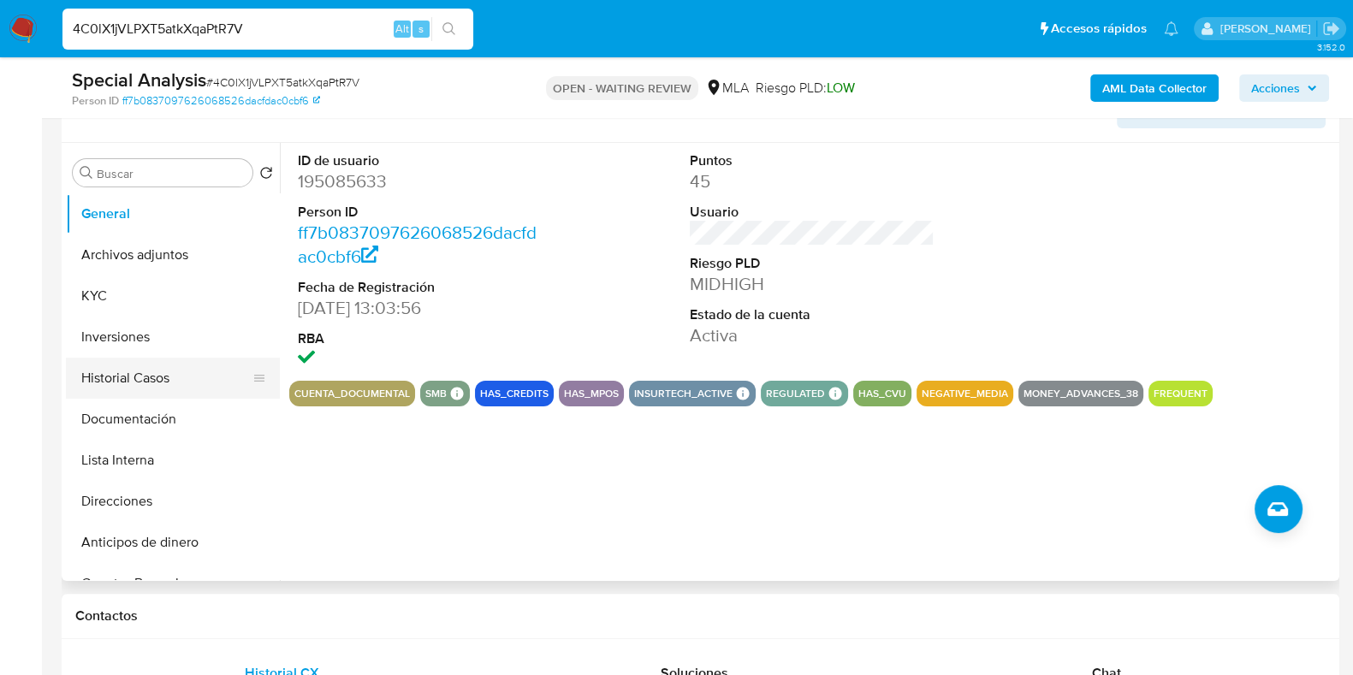
click at [148, 371] on button "Historial Casos" at bounding box center [166, 378] width 200 height 41
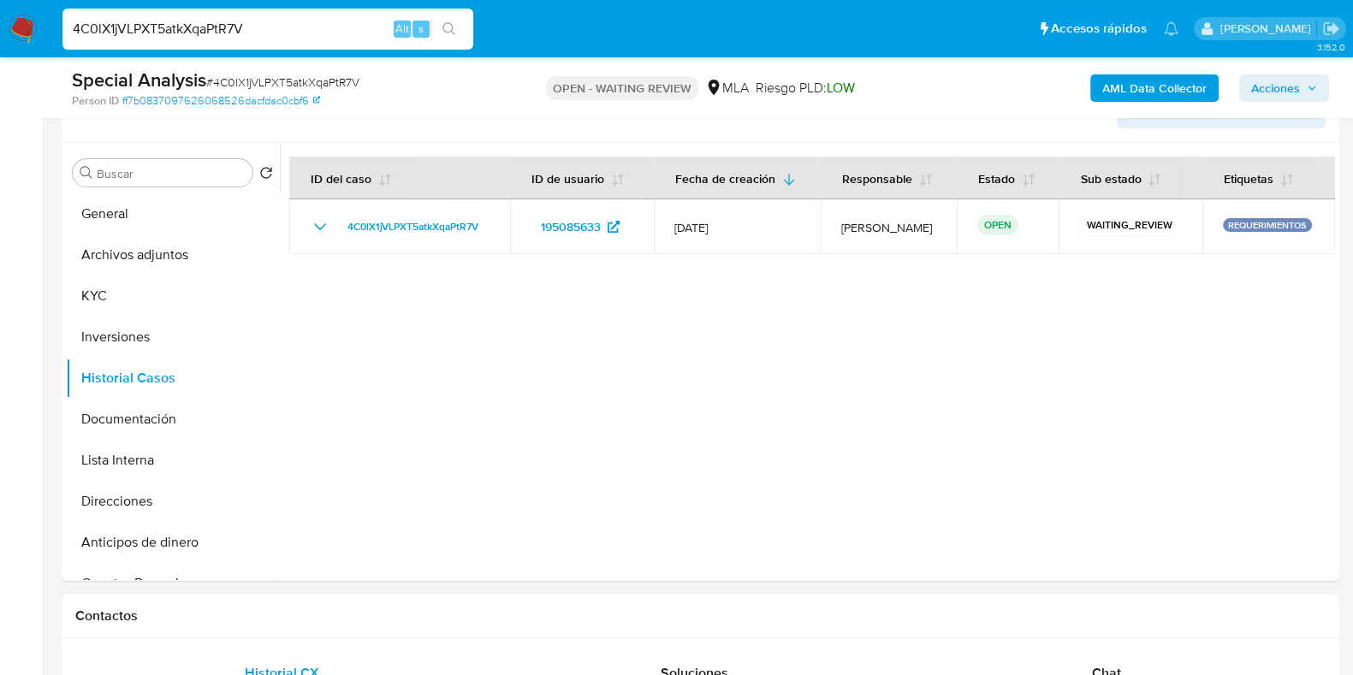
click at [261, 31] on input "4C0lX1jVLPXT5atkXqaPtR7V" at bounding box center [267, 29] width 411 height 22
click at [258, 28] on input "4C0lX1jVLPXT5atkXqaPtR7V" at bounding box center [267, 29] width 411 height 22
click at [258, 27] on input "4C0lX1jVLPXT5atkXqaPtR7V" at bounding box center [267, 29] width 411 height 22
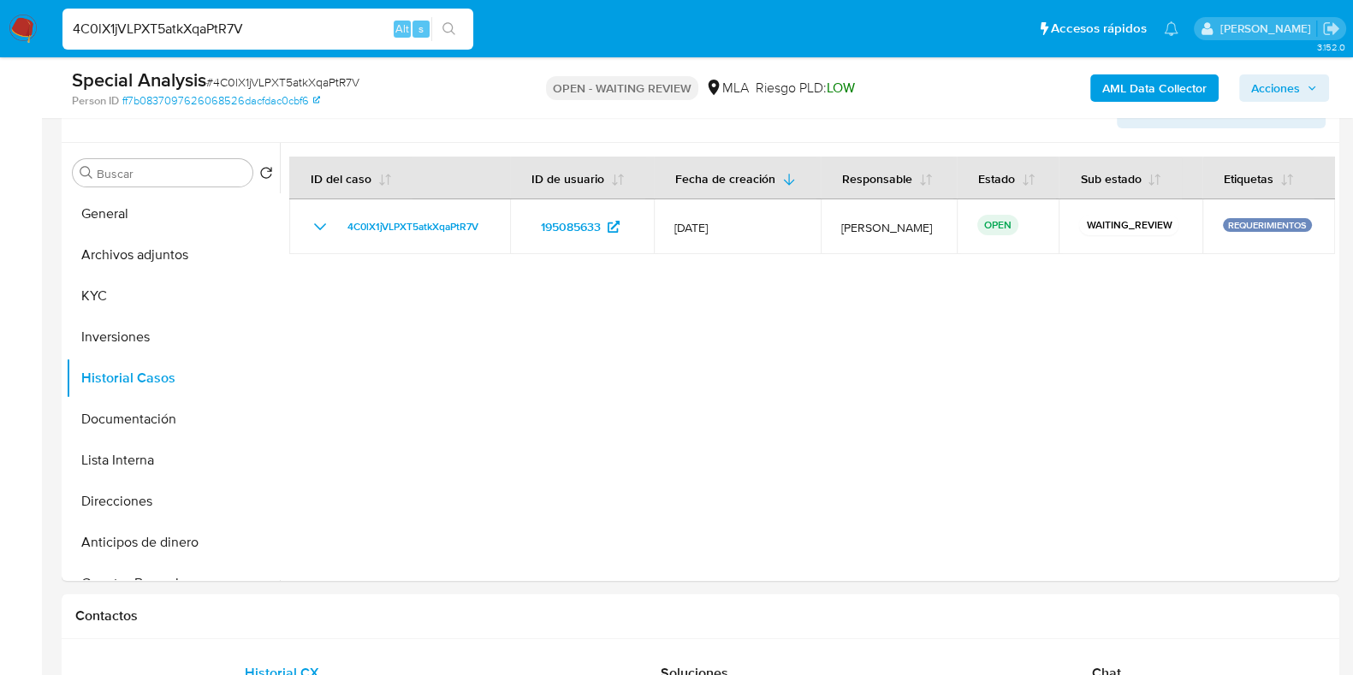
paste input "aVZnNzZuxVT9jNCSfT3cpcb3"
type input "aVZnNzZuxVT9jNCSfT3cpcb3"
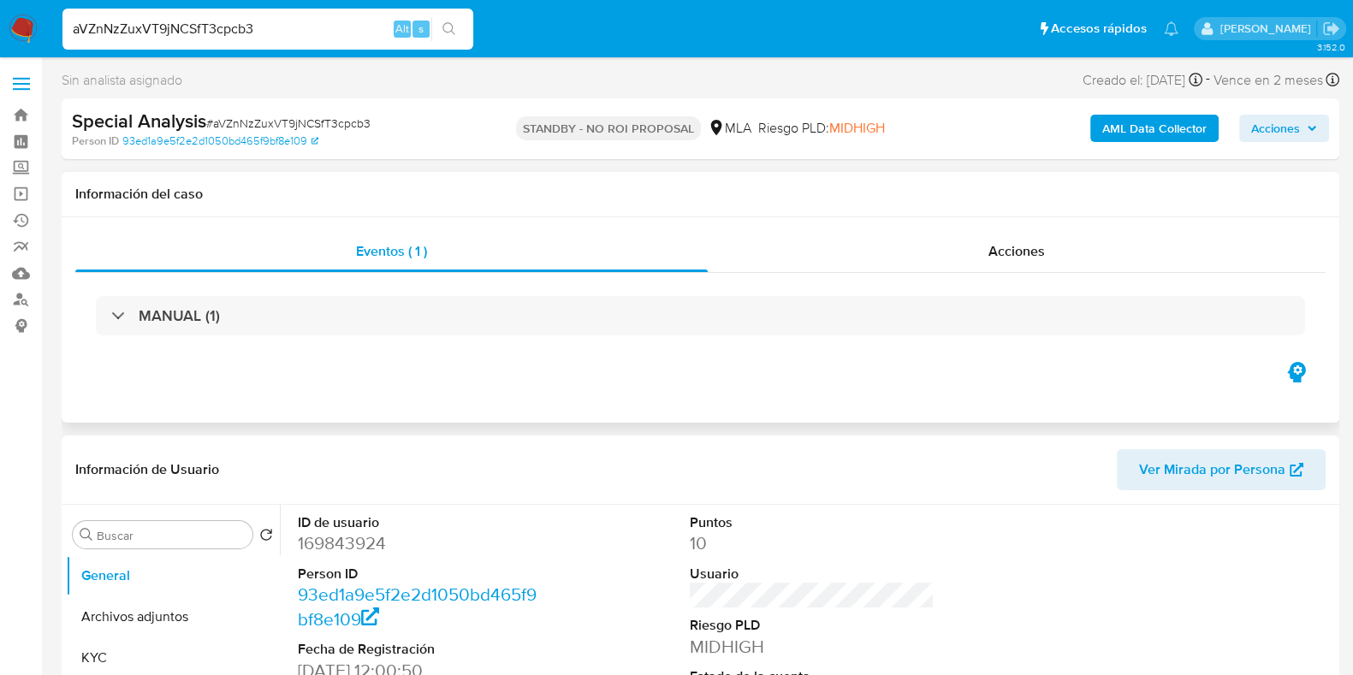
select select "10"
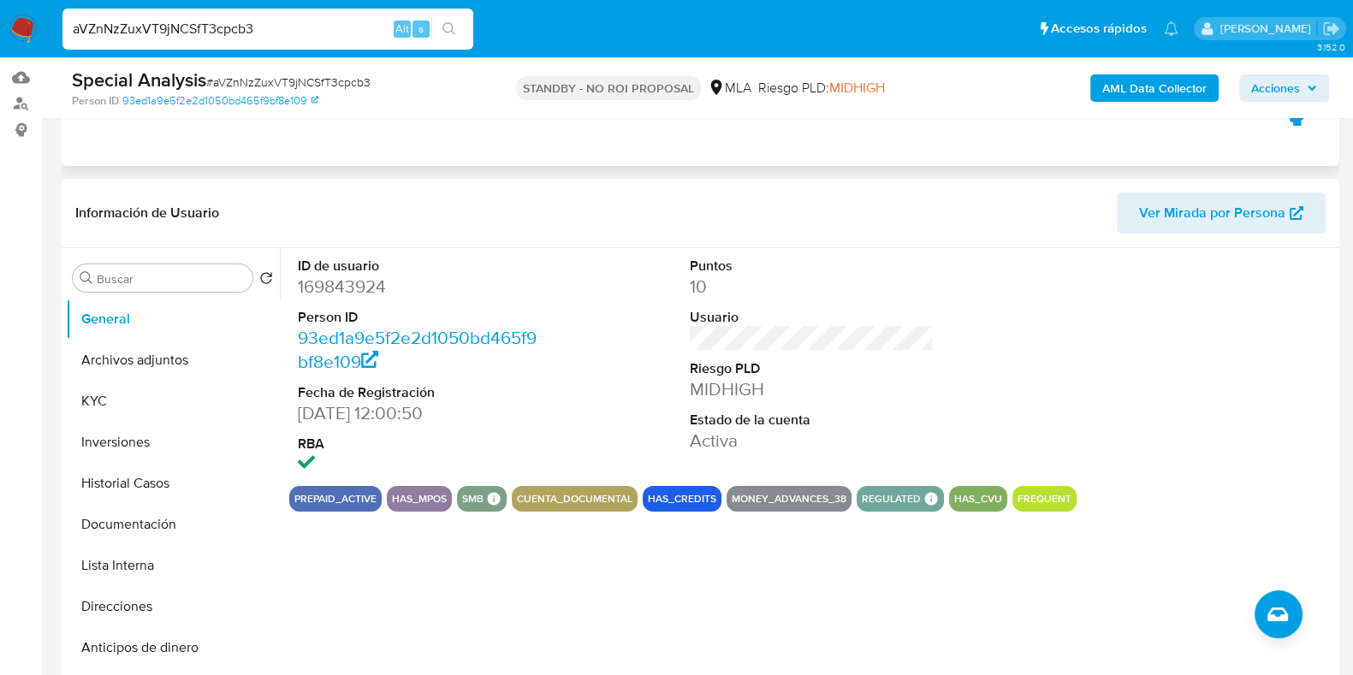
scroll to position [213, 0]
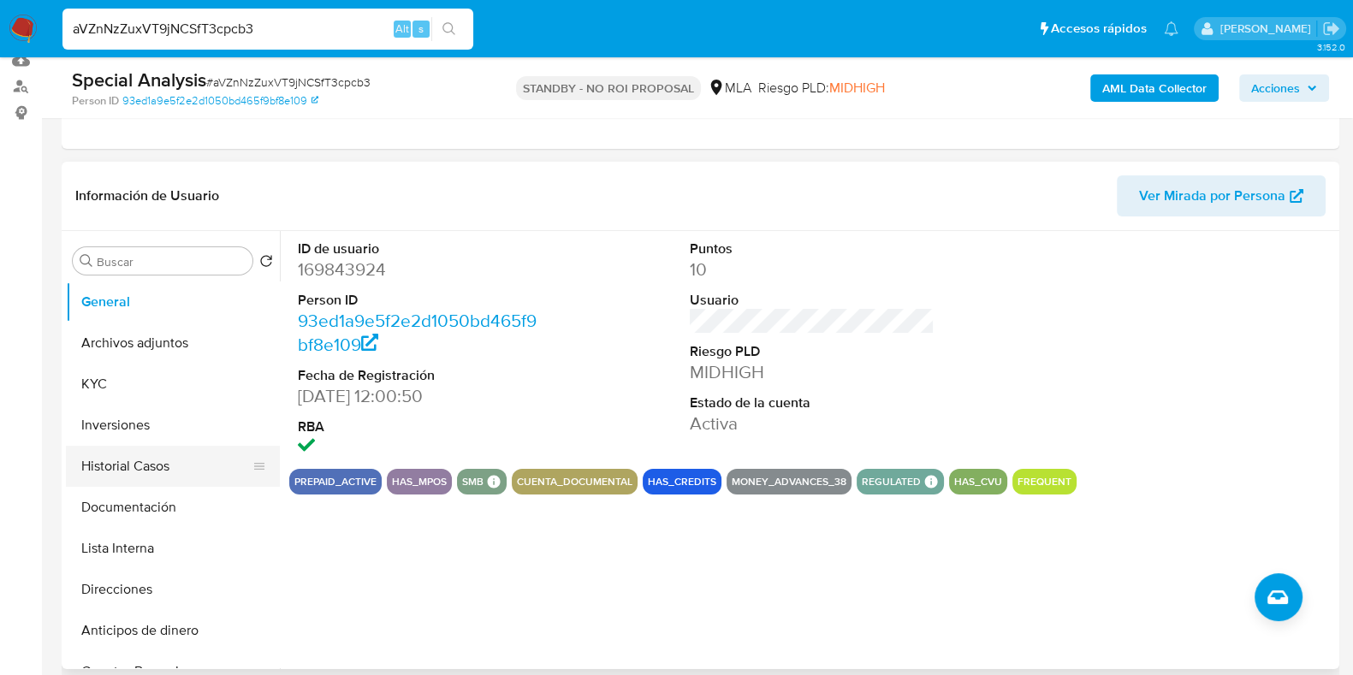
click at [124, 466] on button "Historial Casos" at bounding box center [166, 466] width 200 height 41
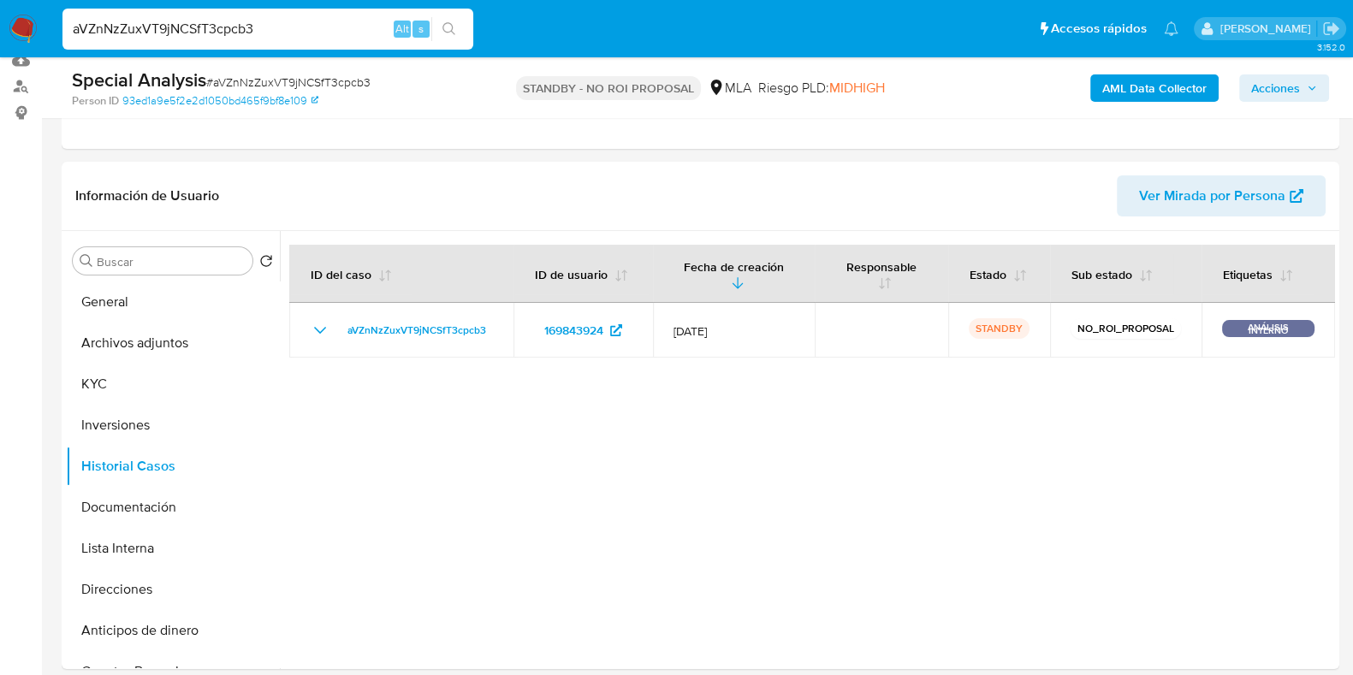
click at [282, 26] on input "aVZnNzZuxVT9jNCSfT3cpcb3" at bounding box center [267, 29] width 411 height 22
click at [282, 25] on input "aVZnNzZuxVT9jNCSfT3cpcb3" at bounding box center [267, 29] width 411 height 22
paste input "u5bqwwUSmbTwAE6zv4PJ477A"
type input "u5bqwwUSmbTwAE6zv4PJ477A"
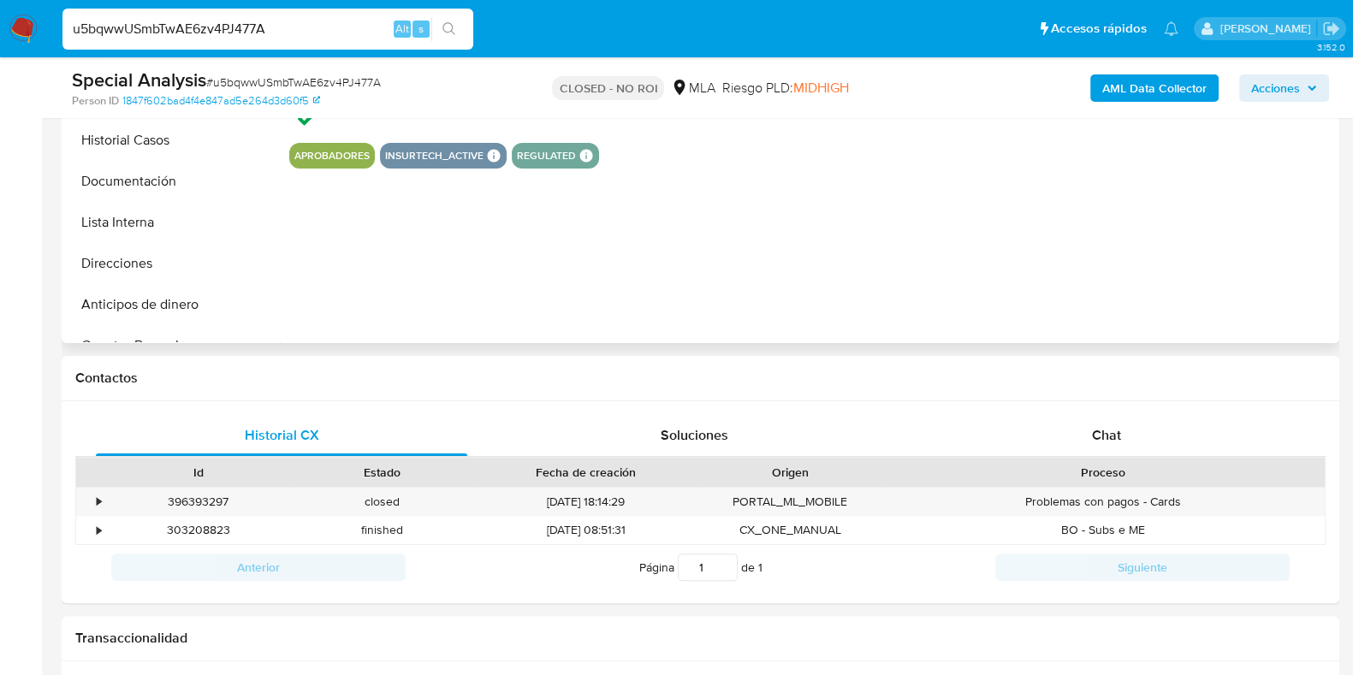
select select "10"
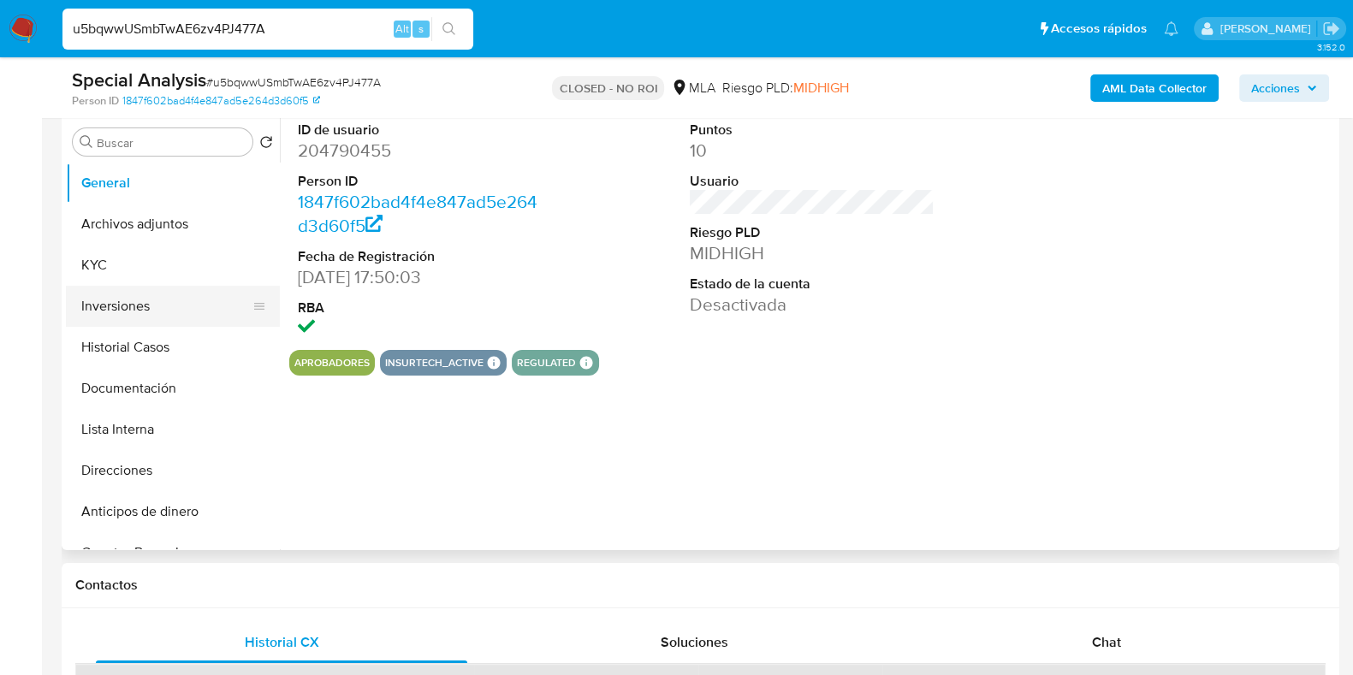
scroll to position [321, 0]
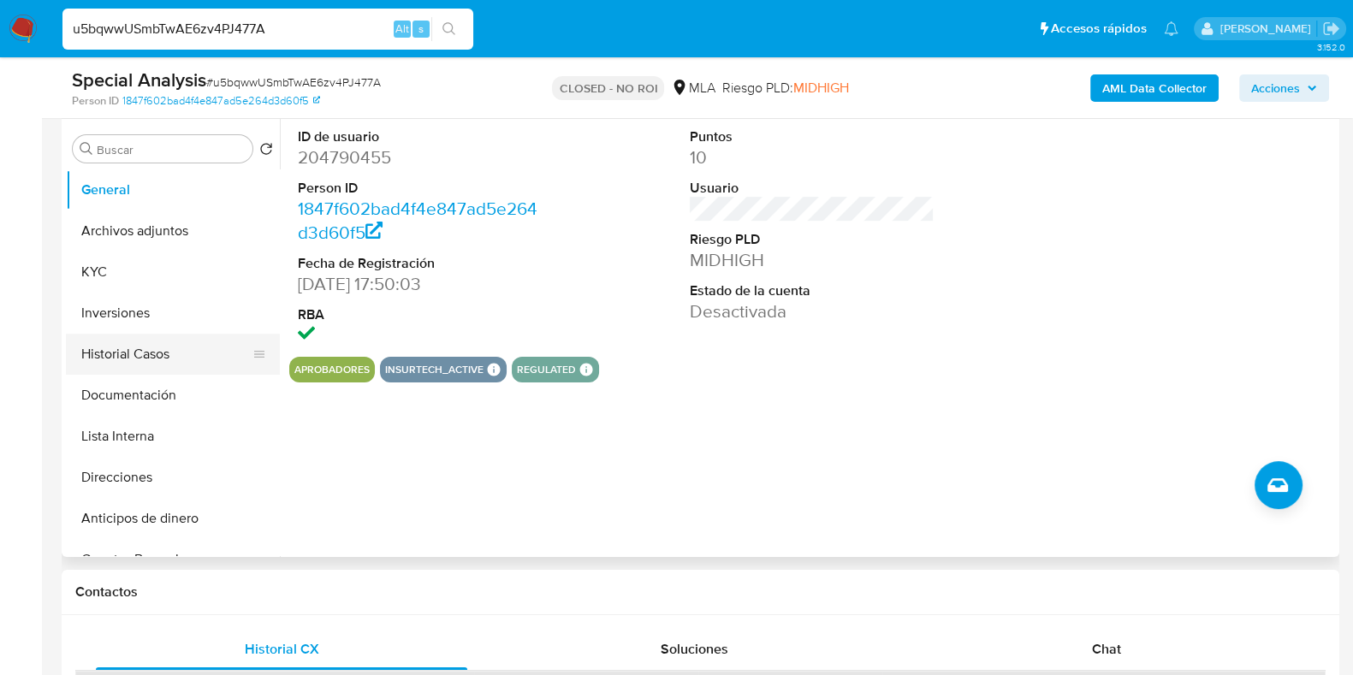
click at [151, 348] on button "Historial Casos" at bounding box center [166, 354] width 200 height 41
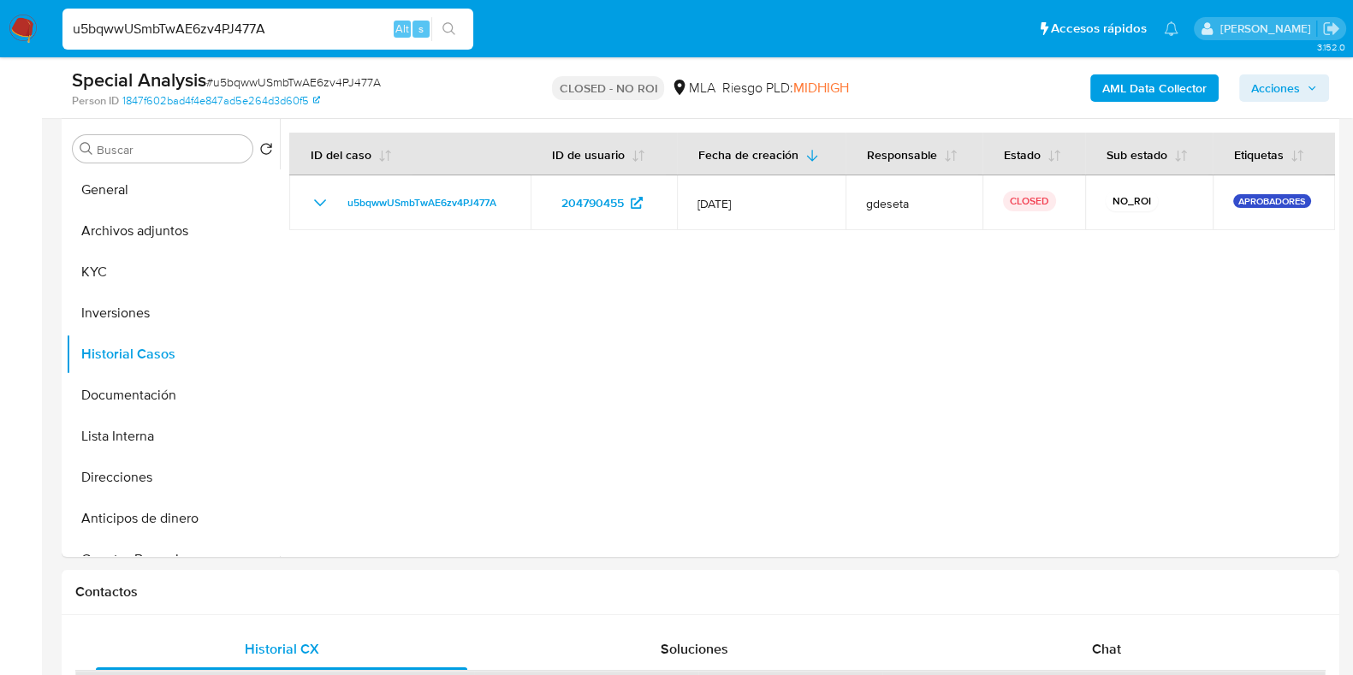
click at [323, 23] on input "u5bqwwUSmbTwAE6zv4PJ477A" at bounding box center [267, 29] width 411 height 22
paste input "sg0jn9hltjYcqpEmKaSKOuJQ"
type input "sg0jn9hltjYcqpEmKaSKOuJQ"
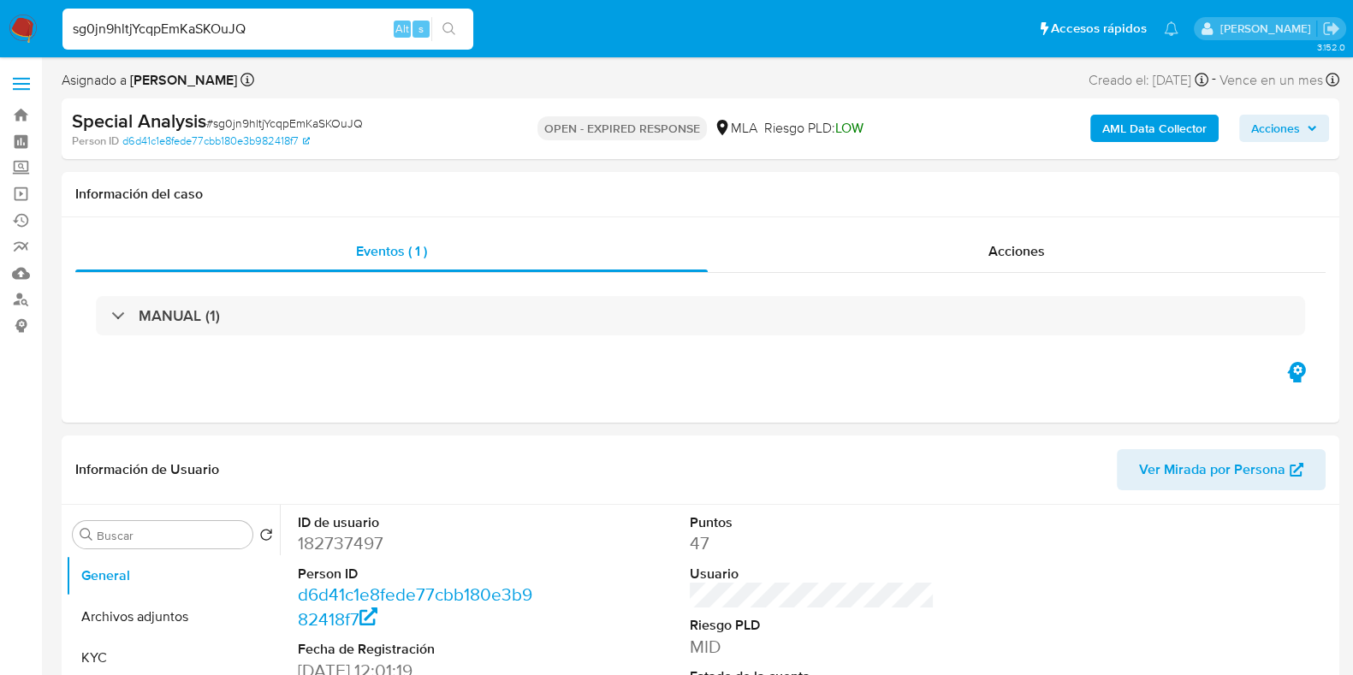
select select "10"
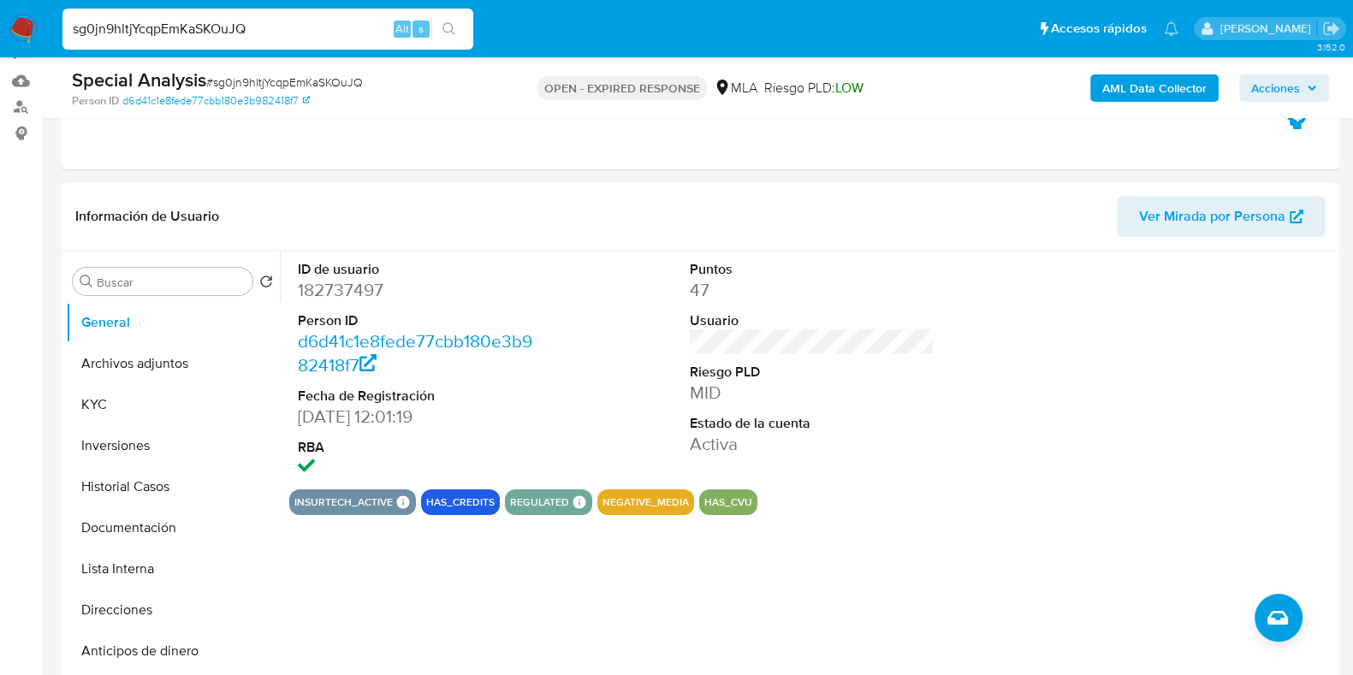
scroll to position [213, 0]
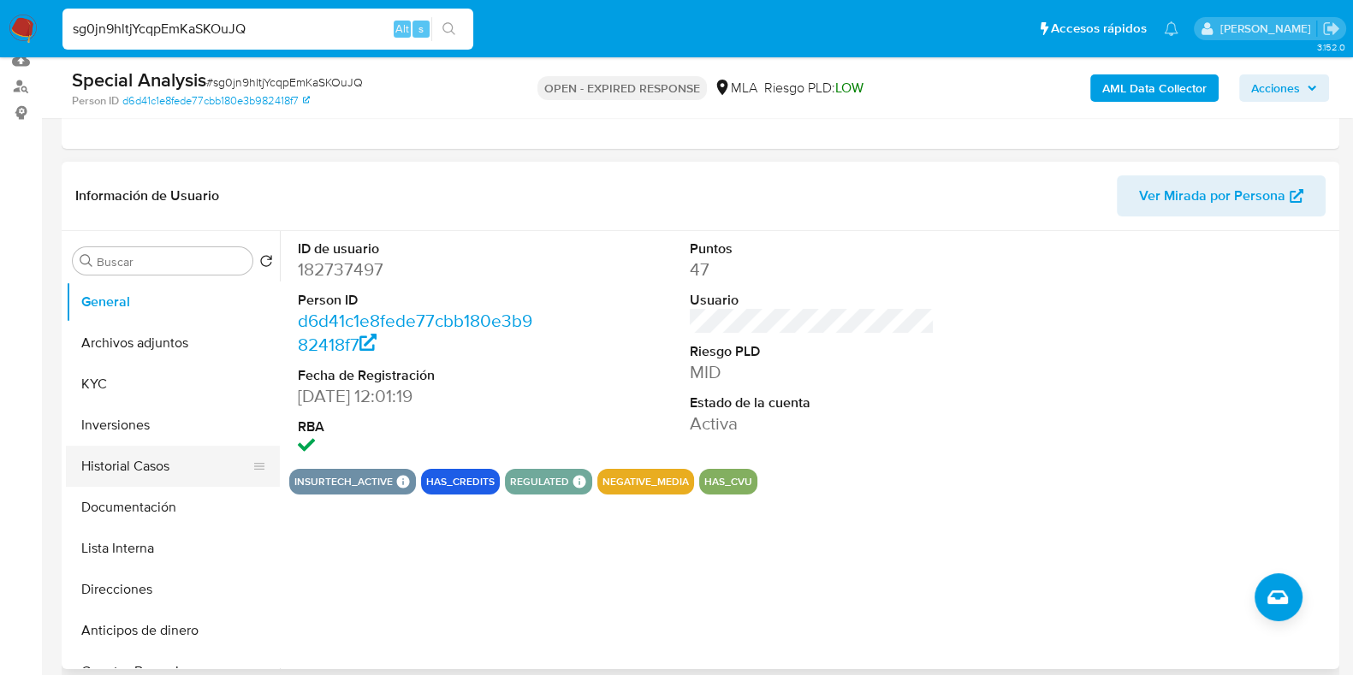
click at [116, 468] on button "Historial Casos" at bounding box center [166, 466] width 200 height 41
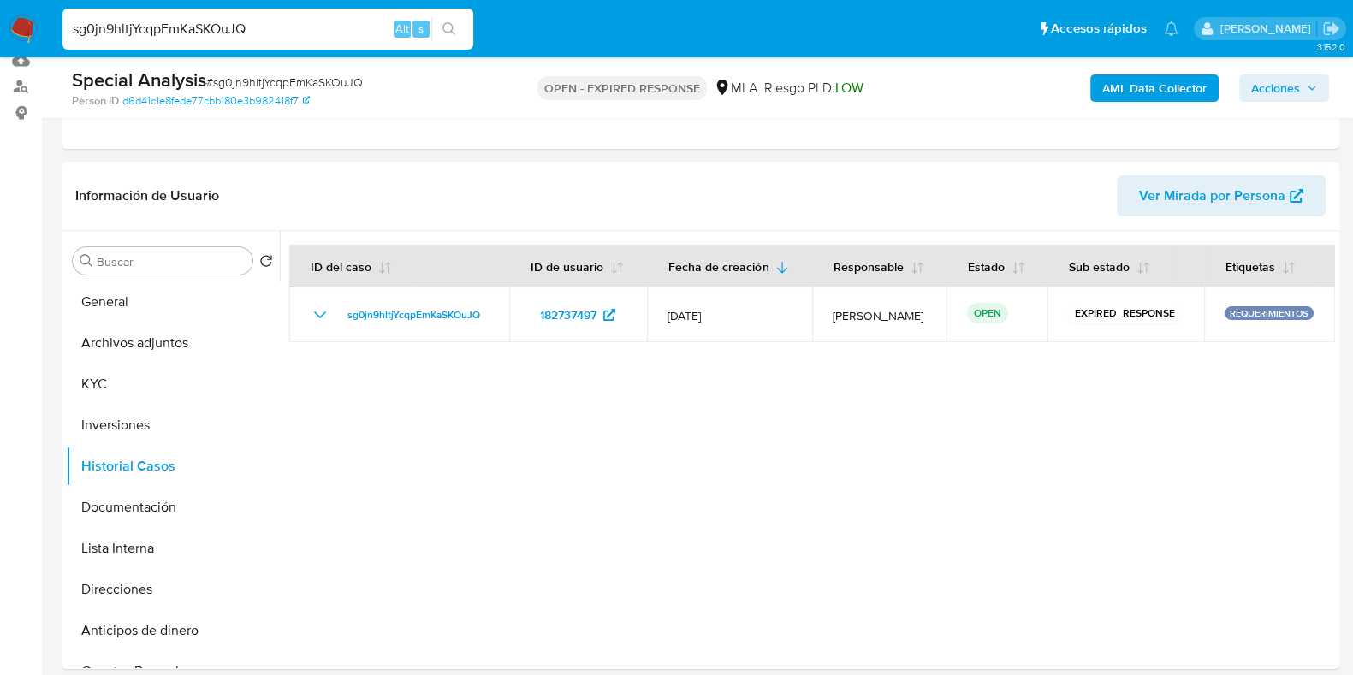
click at [261, 27] on input "sg0jn9hltjYcqpEmKaSKOuJQ" at bounding box center [267, 29] width 411 height 22
paste input "aVZnNzZuxVT9jNCSfT3cpcb3"
type input "aVZnNzZuxVT9jNCSfT3cpcb3"
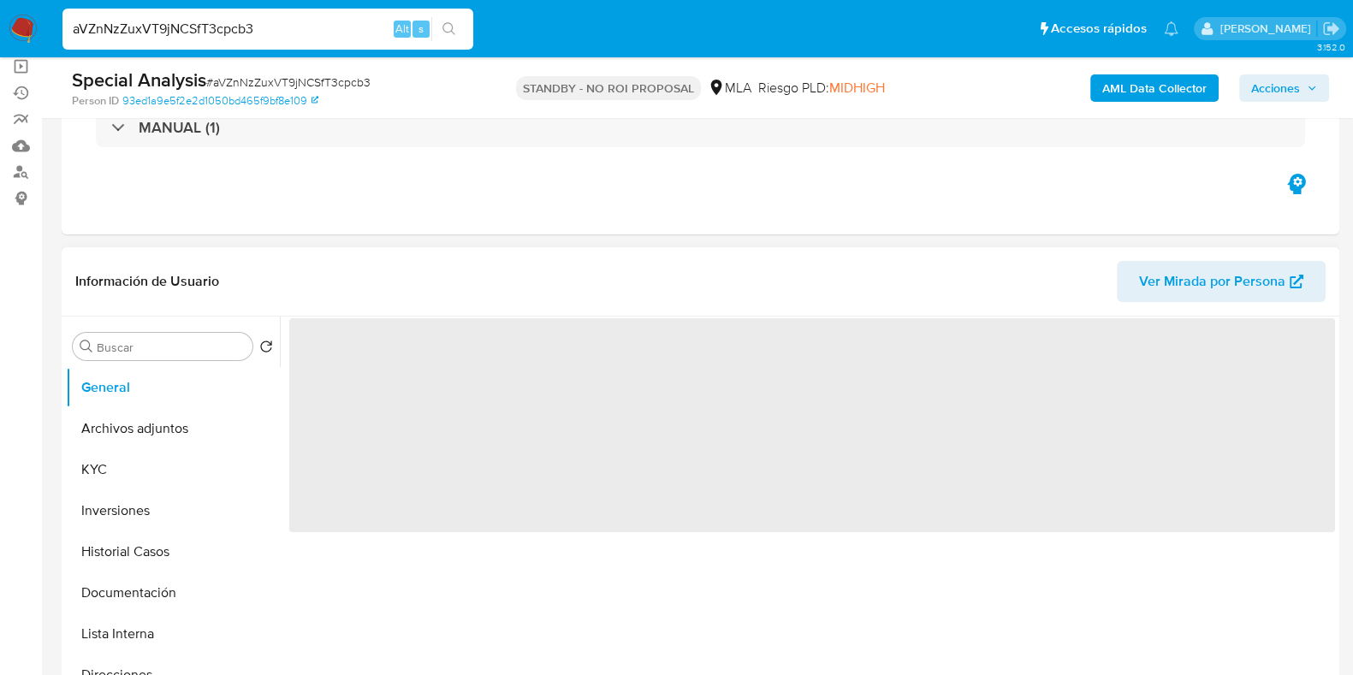
scroll to position [213, 0]
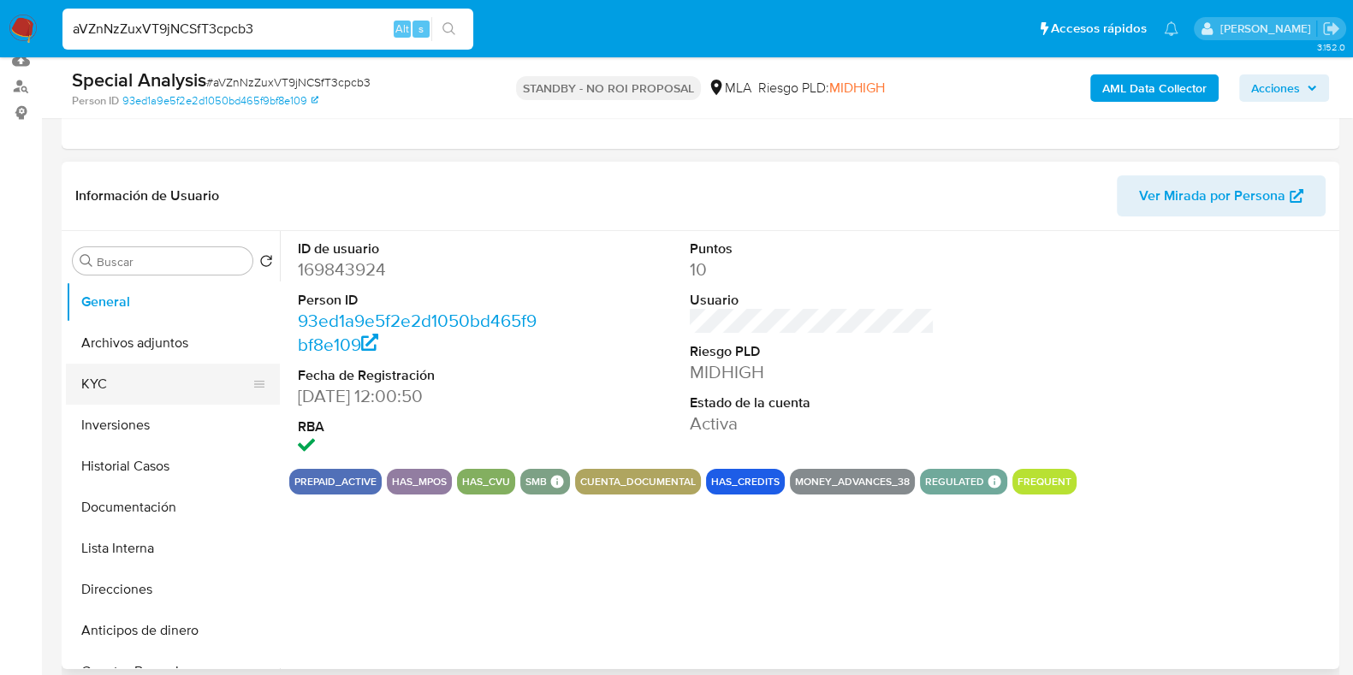
click at [116, 374] on button "KYC" at bounding box center [166, 384] width 200 height 41
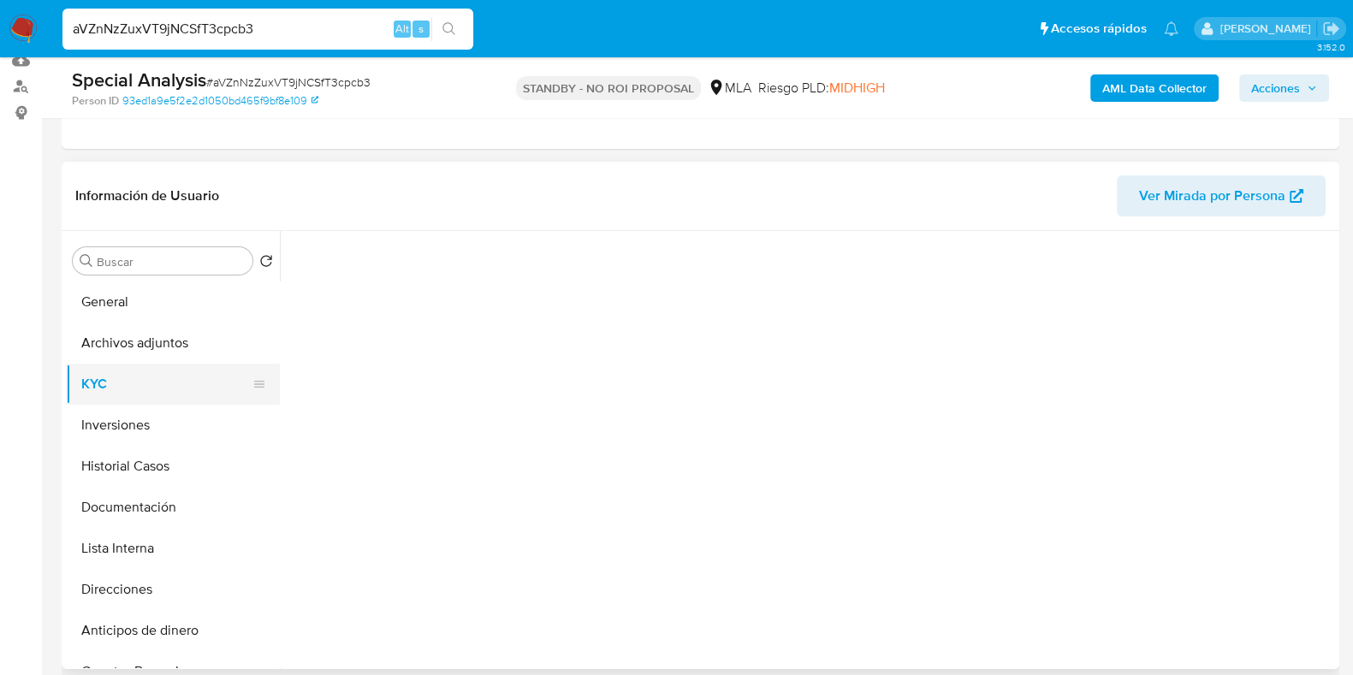
select select "10"
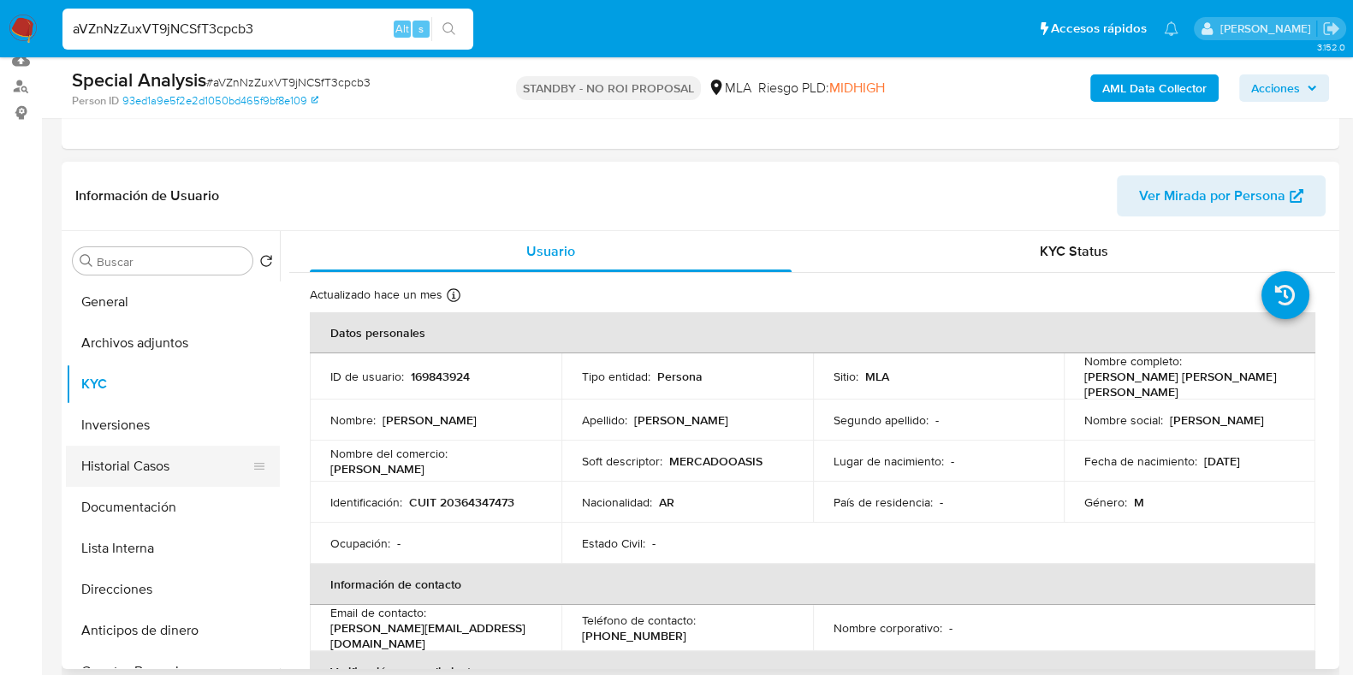
click at [140, 474] on button "Historial Casos" at bounding box center [166, 466] width 200 height 41
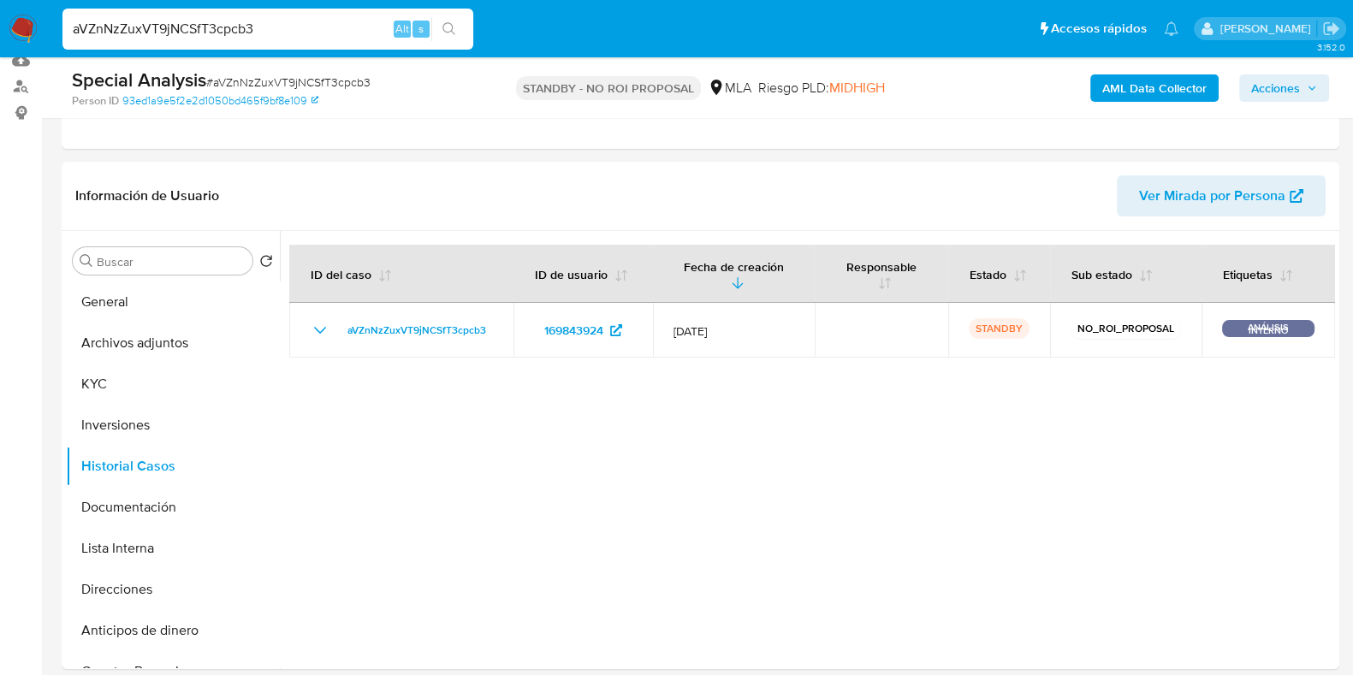
click at [294, 26] on input "aVZnNzZuxVT9jNCSfT3cpcb3" at bounding box center [267, 29] width 411 height 22
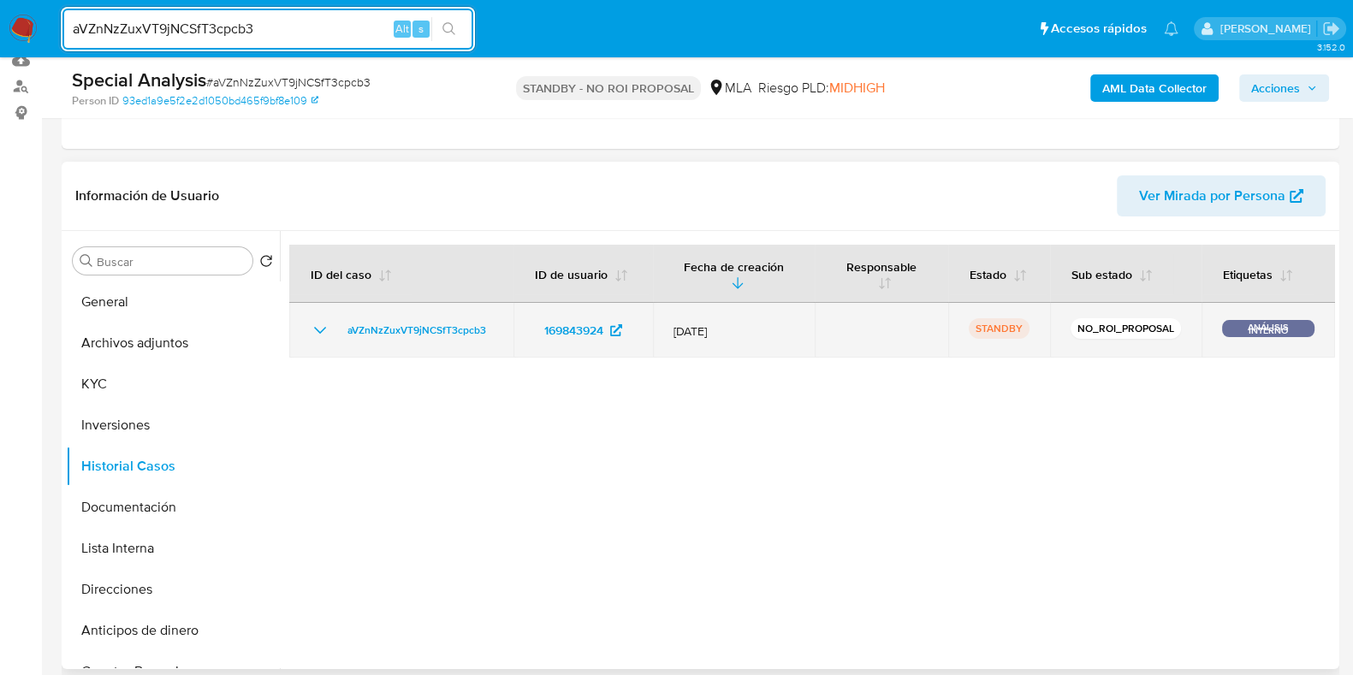
click at [317, 330] on icon "Mostrar/Ocultar" at bounding box center [320, 330] width 21 height 21
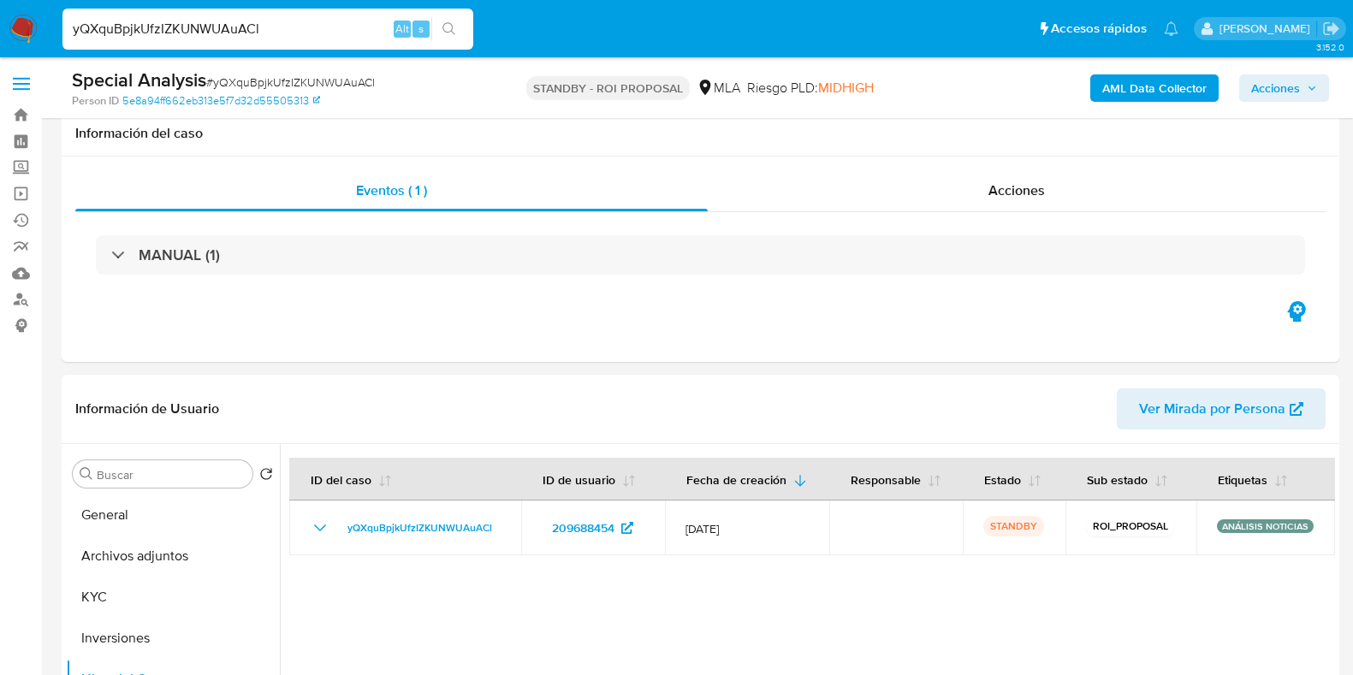
select select "10"
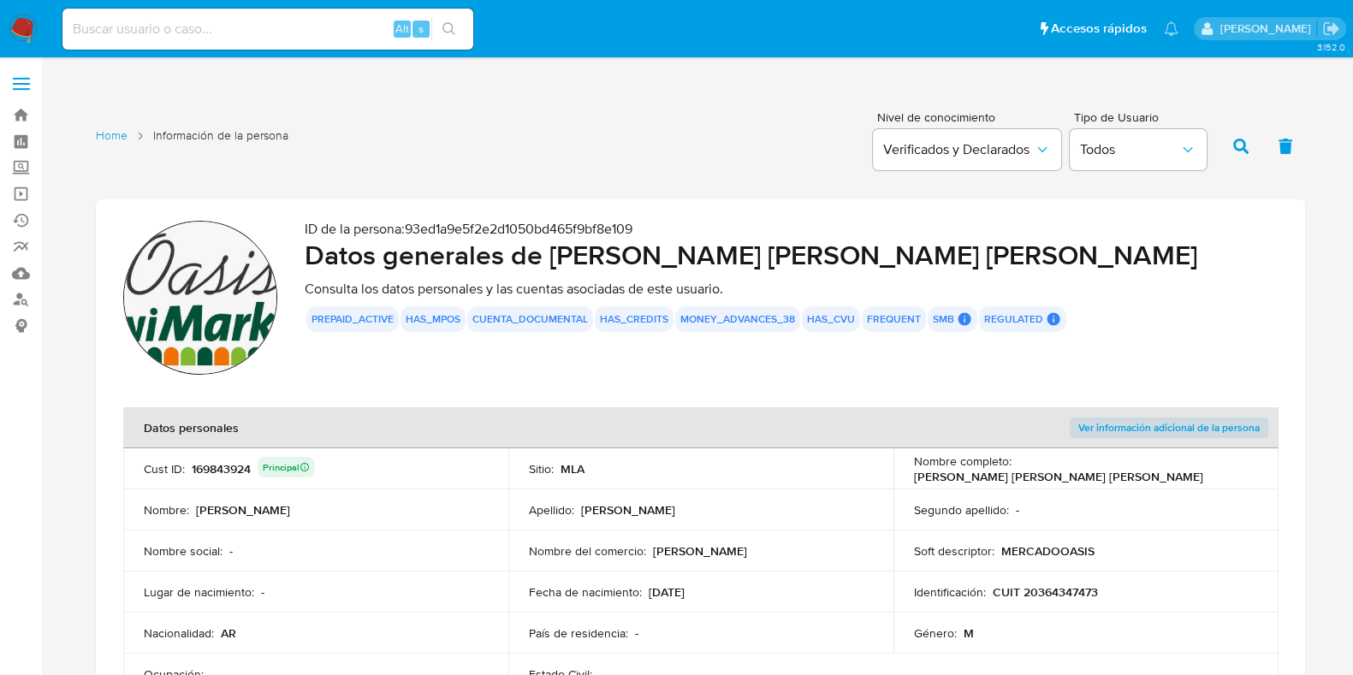
click at [234, 31] on input at bounding box center [267, 29] width 411 height 22
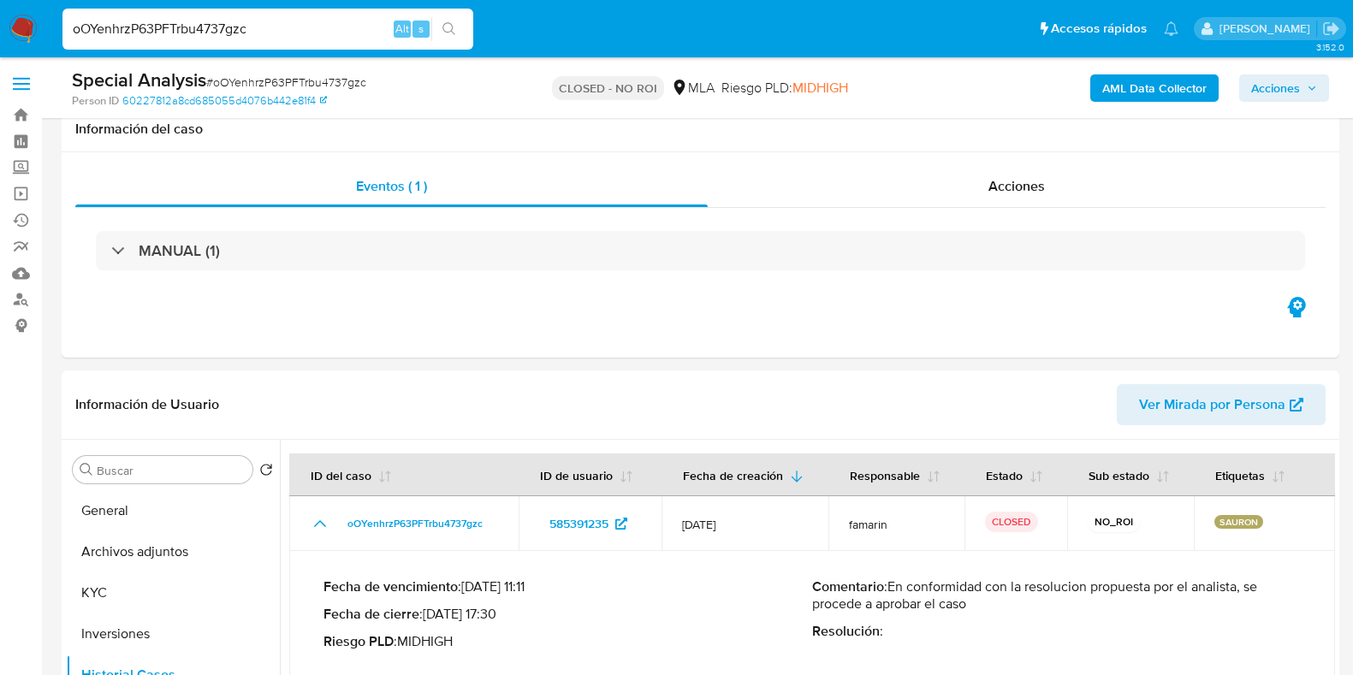
select select "10"
click at [234, 34] on input "oOYenhrzP63PFTrbu4737gzc" at bounding box center [267, 29] width 411 height 22
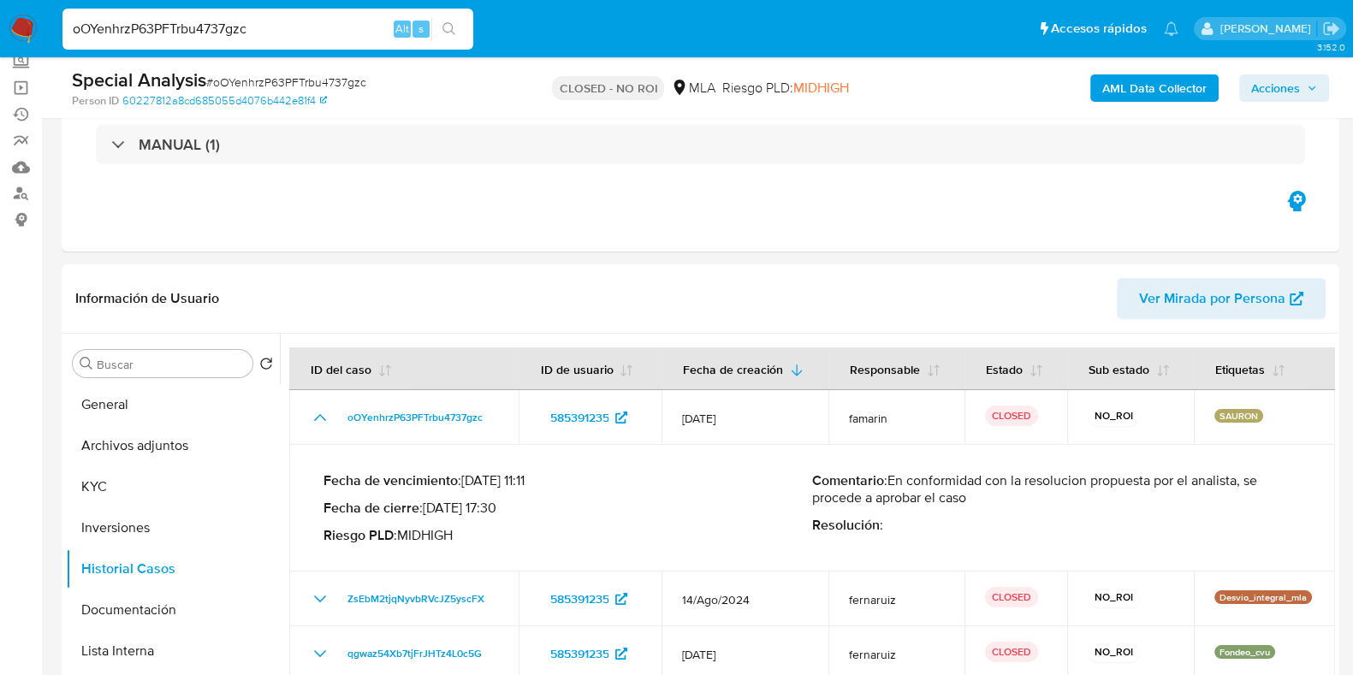
click at [234, 33] on input "oOYenhrzP63PFTrbu4737gzc" at bounding box center [267, 29] width 411 height 22
type input "aVZnNzZuxVT9jNCSfT3cpcb3"
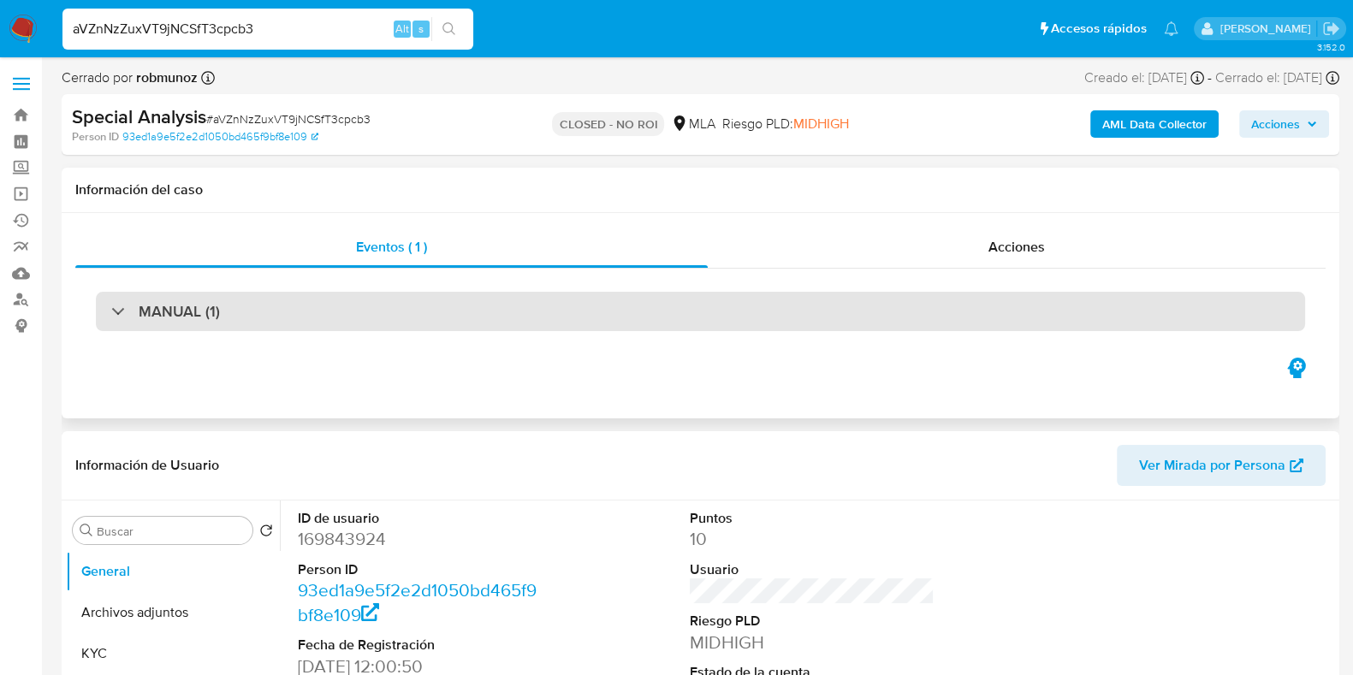
click at [627, 292] on div "MANUAL (1)" at bounding box center [700, 311] width 1209 height 39
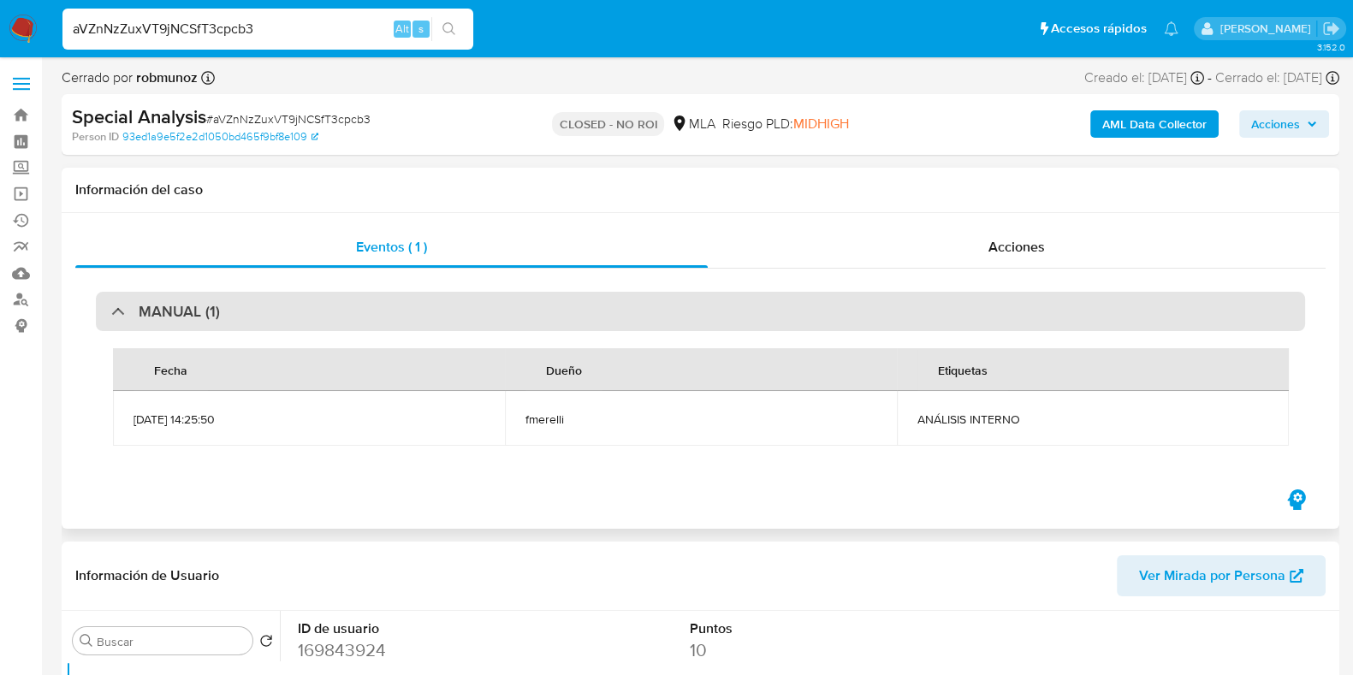
select select "10"
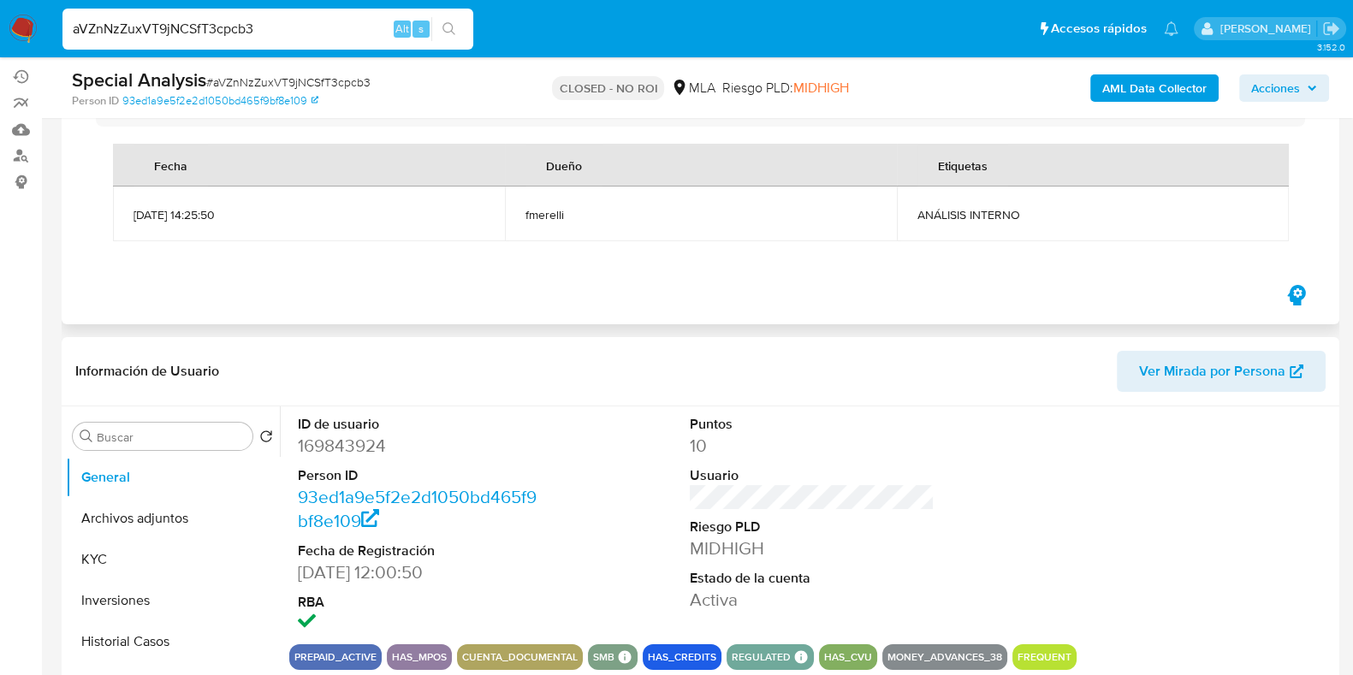
scroll to position [321, 0]
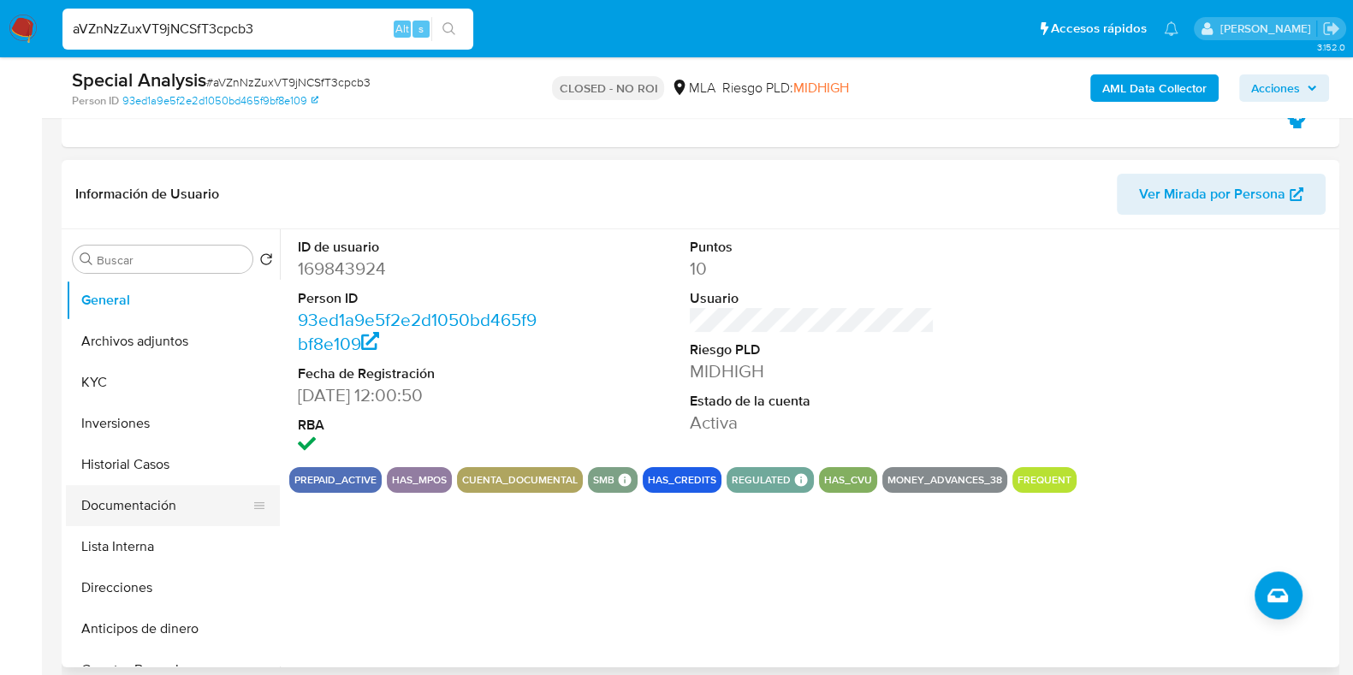
click at [128, 477] on button "Historial Casos" at bounding box center [173, 464] width 214 height 41
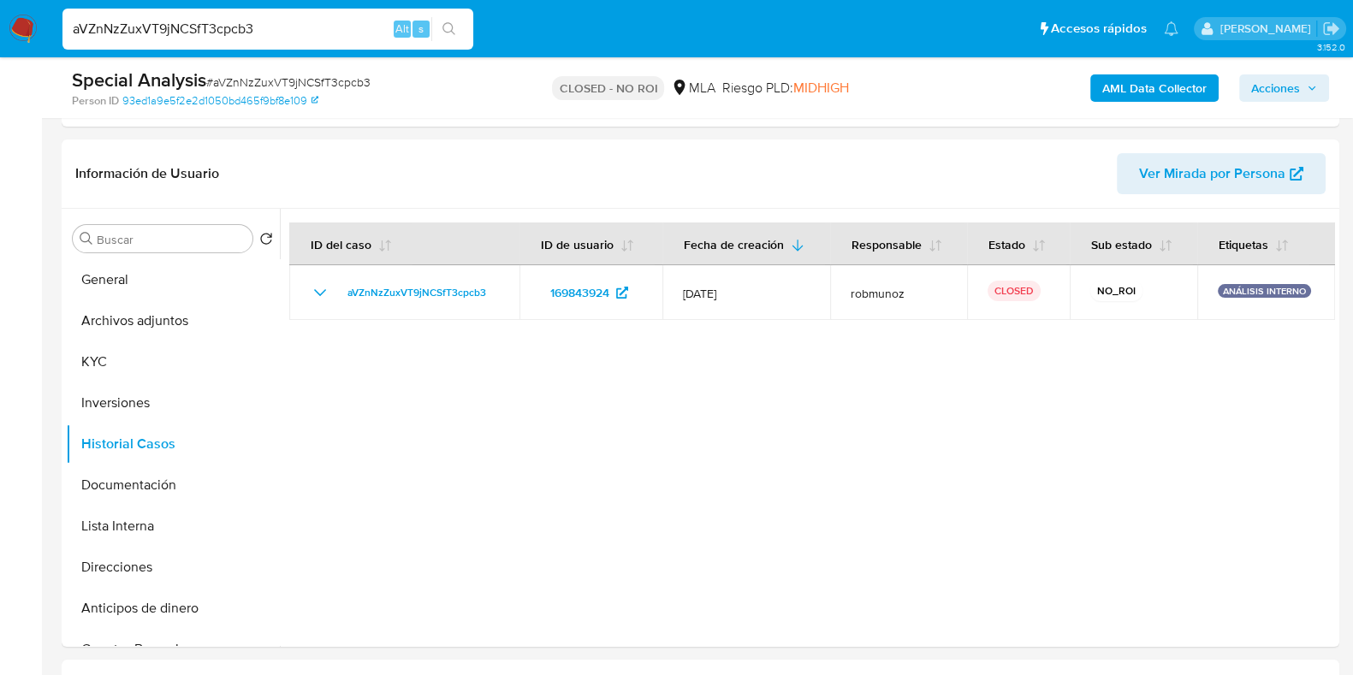
click at [28, 30] on img at bounding box center [23, 29] width 29 height 29
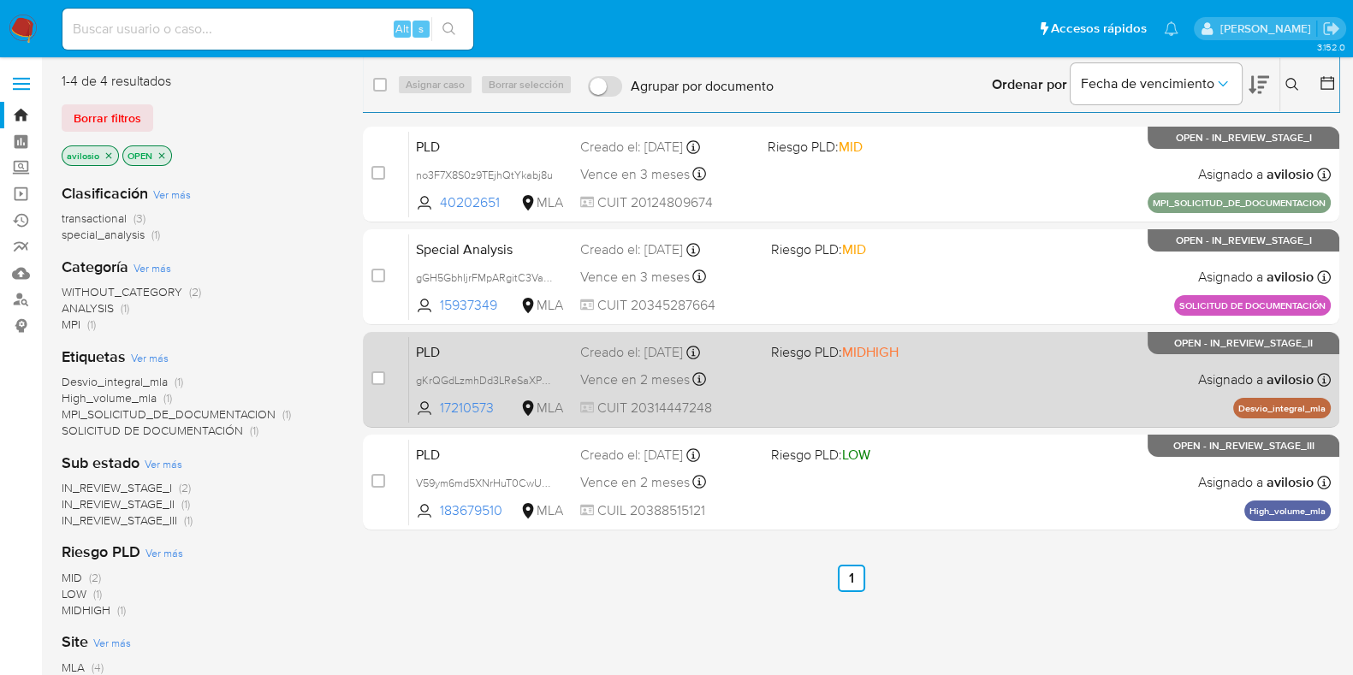
click at [843, 376] on div "PLD gKrQGdLzmhDd3LReSaXPrZrA 17210573 MLA Riesgo PLD: MIDHIGH Creado el: [DATE]…" at bounding box center [870, 379] width 922 height 86
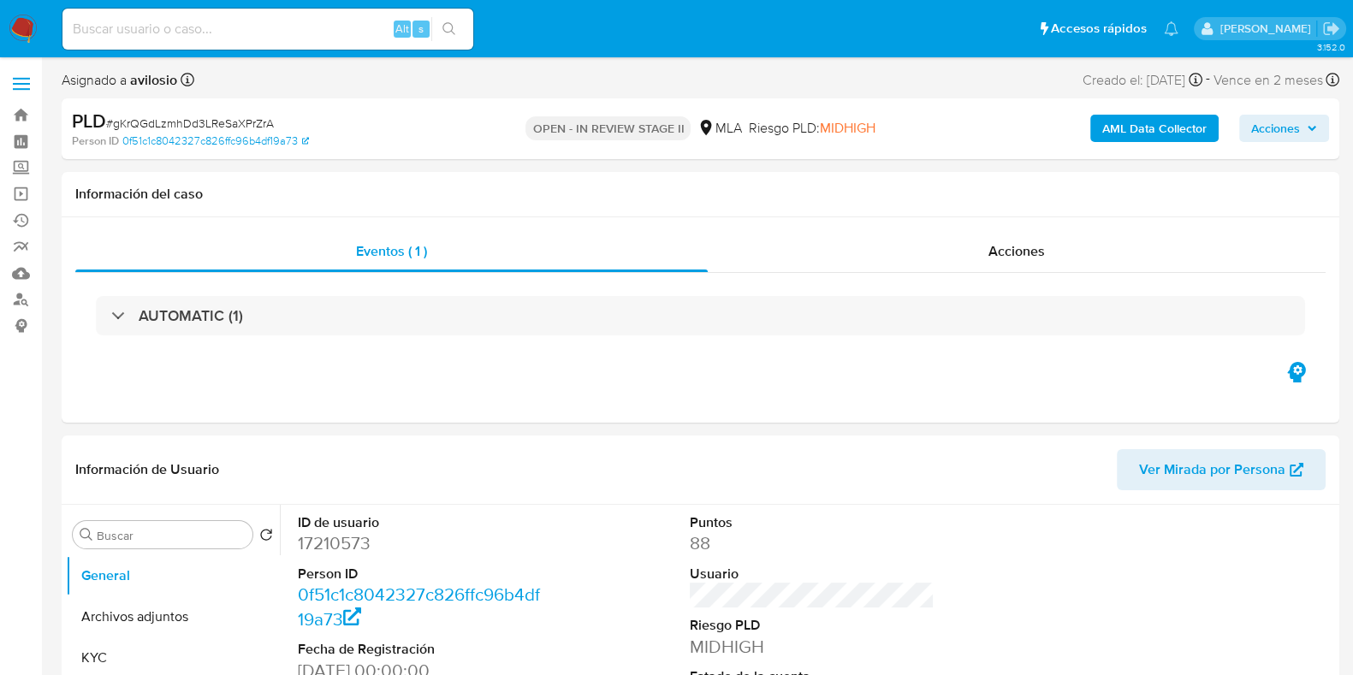
select select "10"
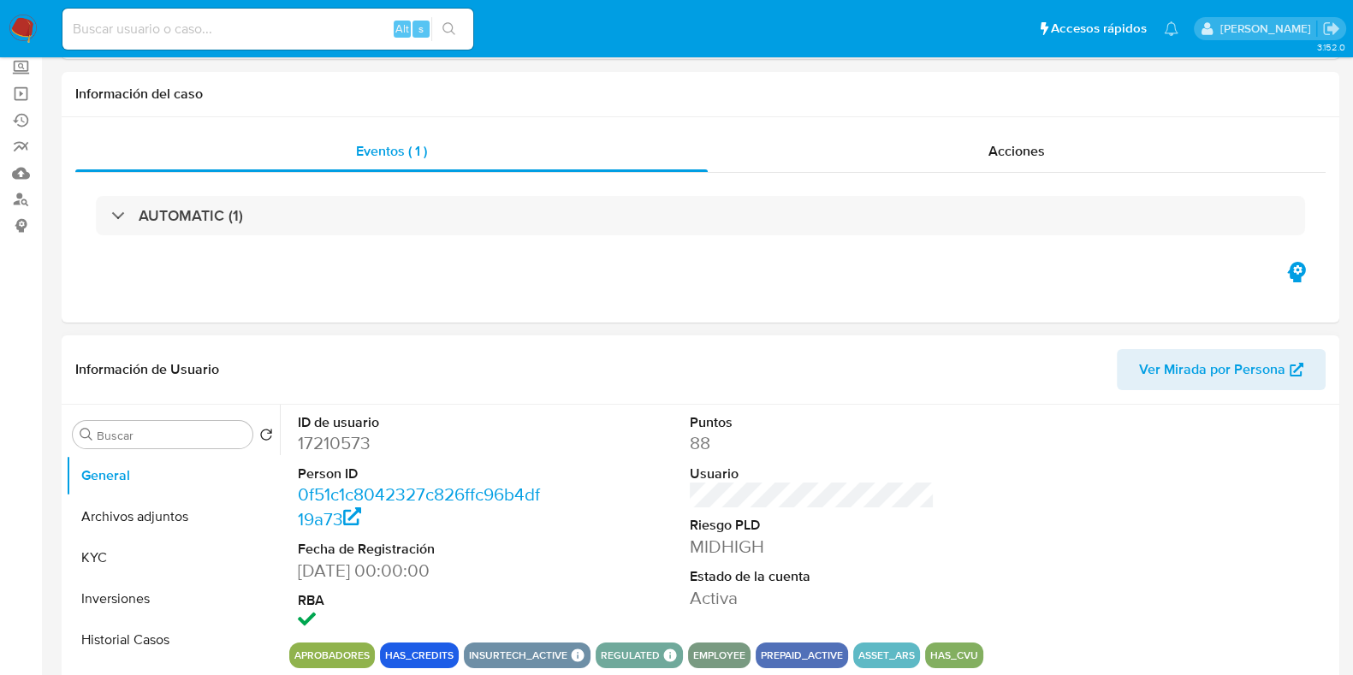
scroll to position [213, 0]
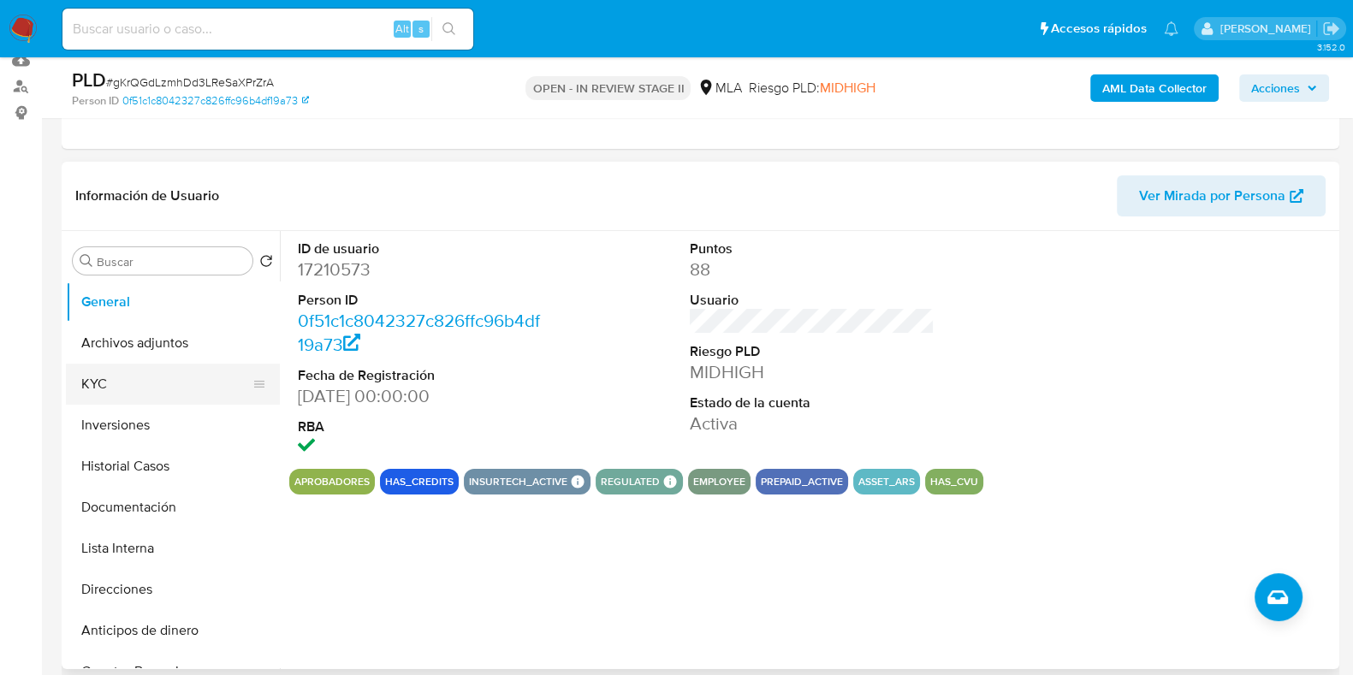
click at [135, 383] on button "KYC" at bounding box center [166, 384] width 200 height 41
